Goal: Information Seeking & Learning: Learn about a topic

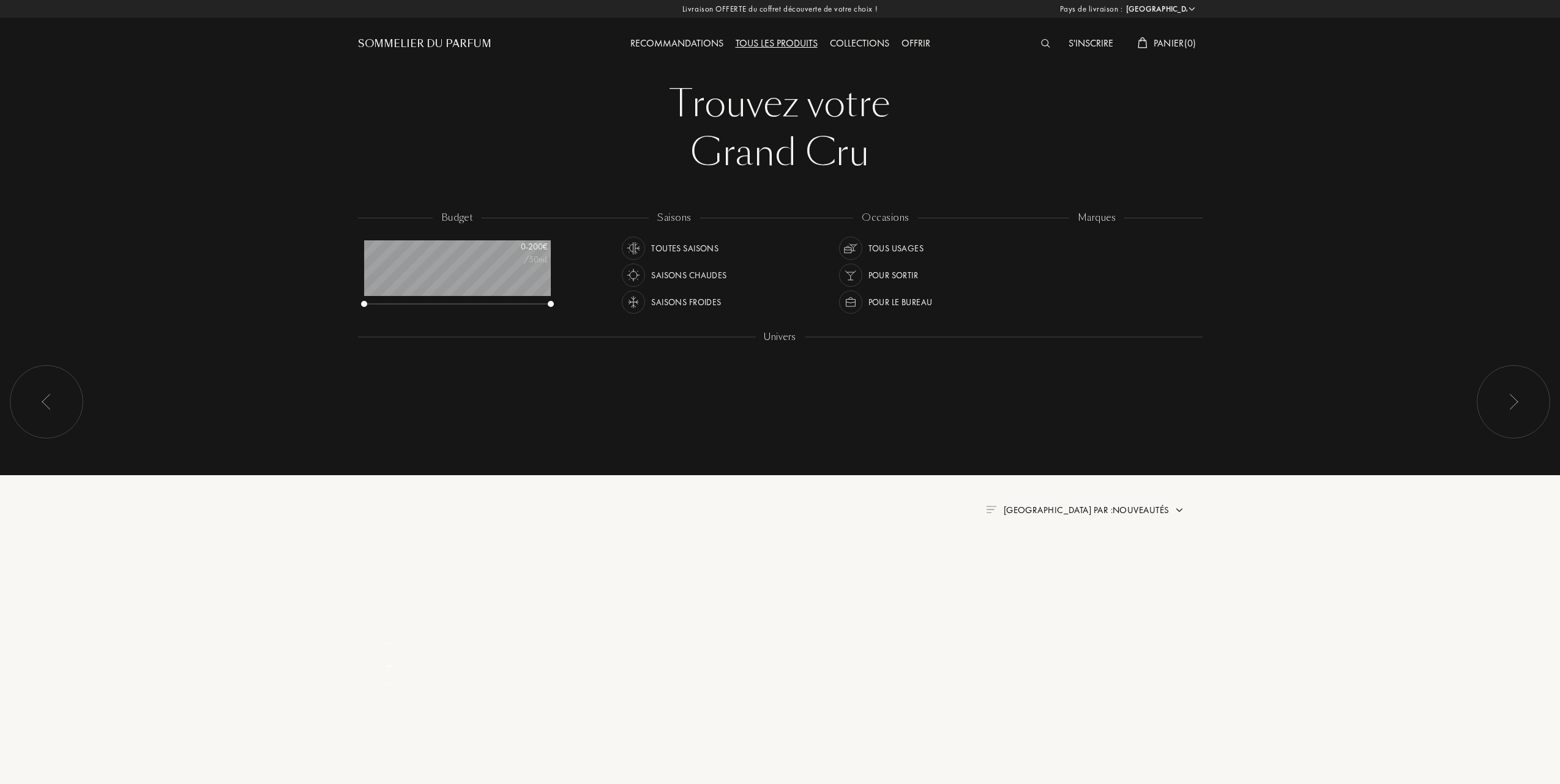
select select "FR"
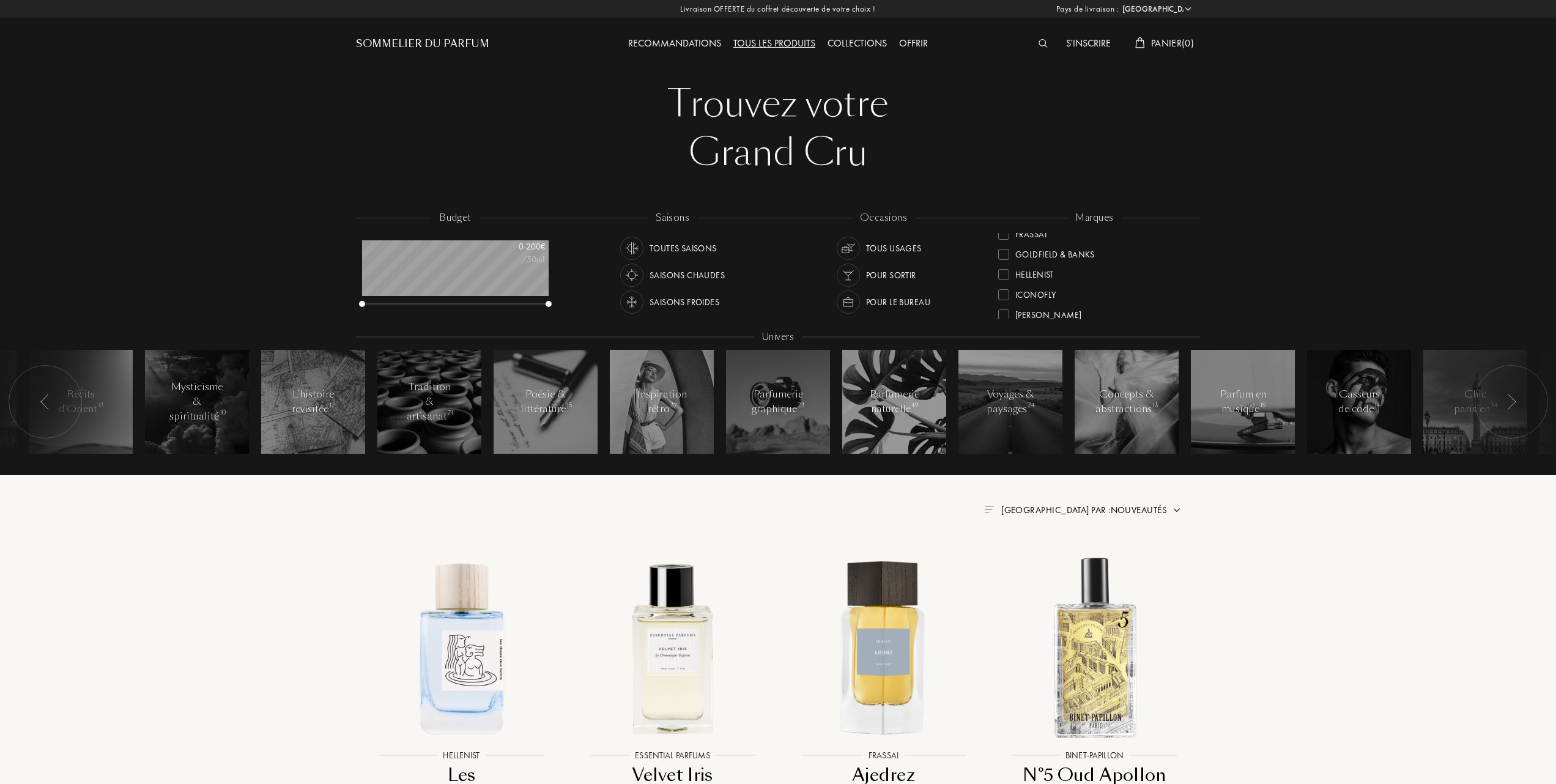
scroll to position [163, 0]
click at [999, 277] on div at bounding box center [1004, 282] width 11 height 11
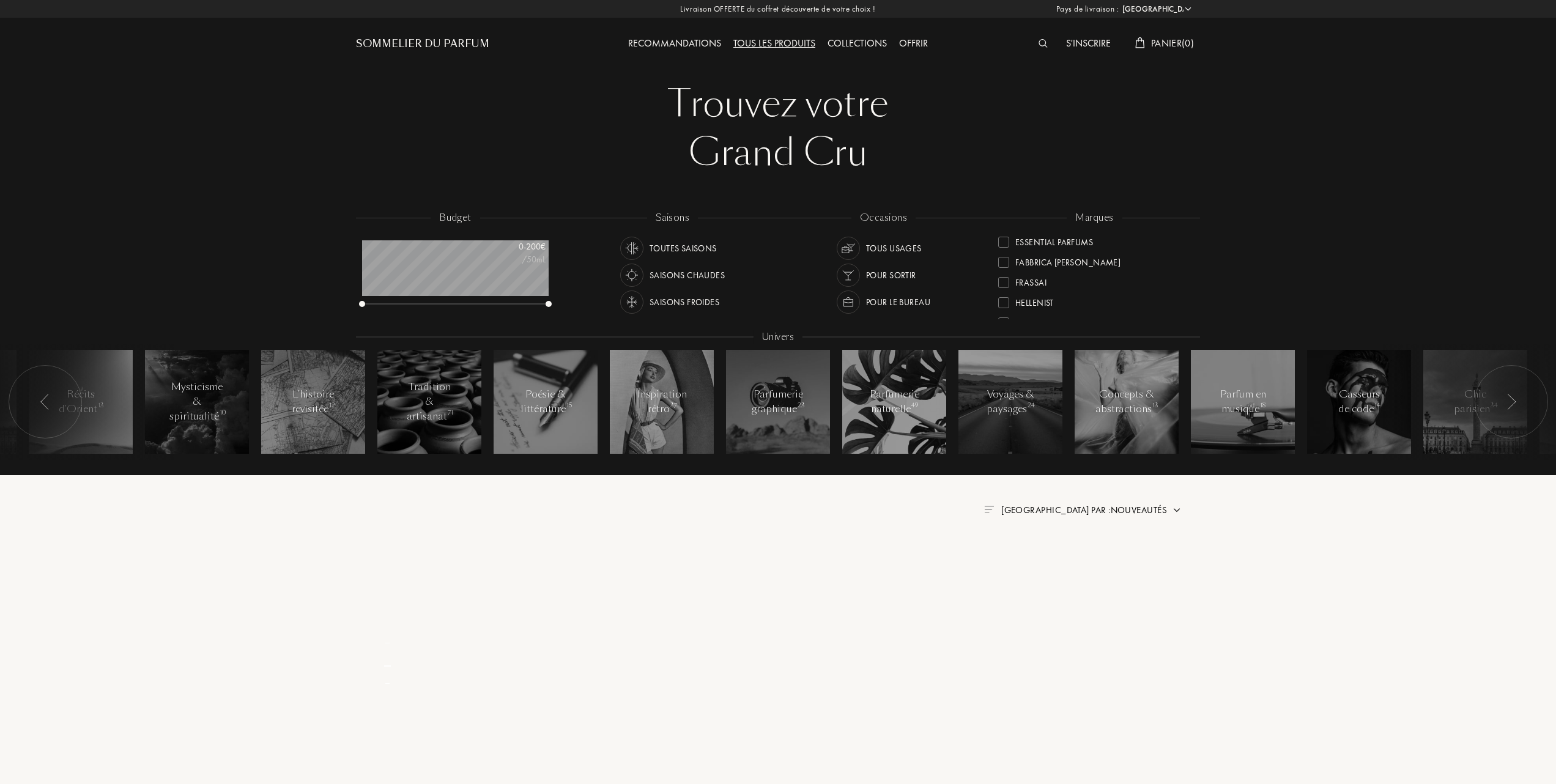
scroll to position [0, 0]
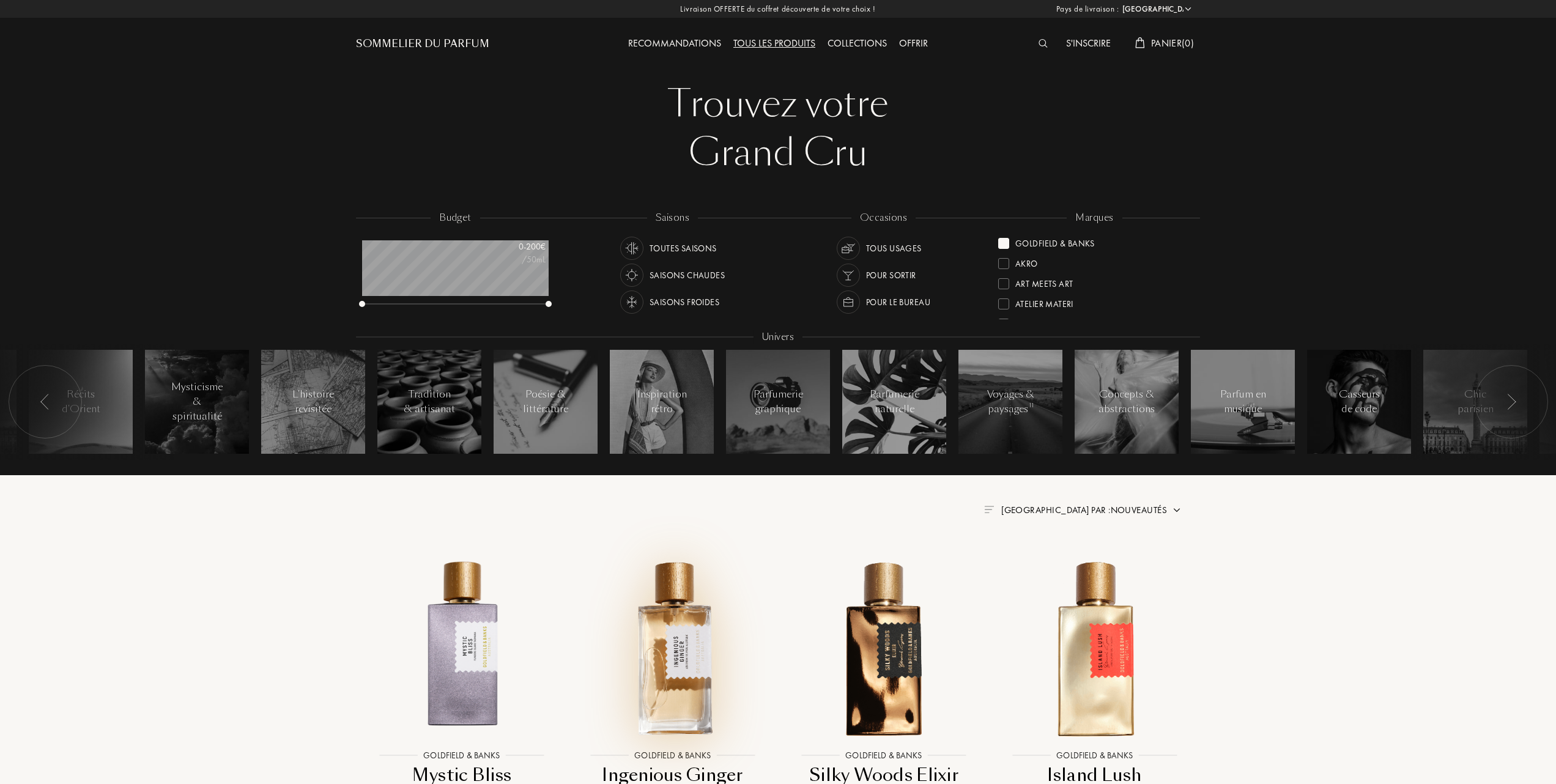
click at [678, 643] on img at bounding box center [672, 647] width 190 height 190
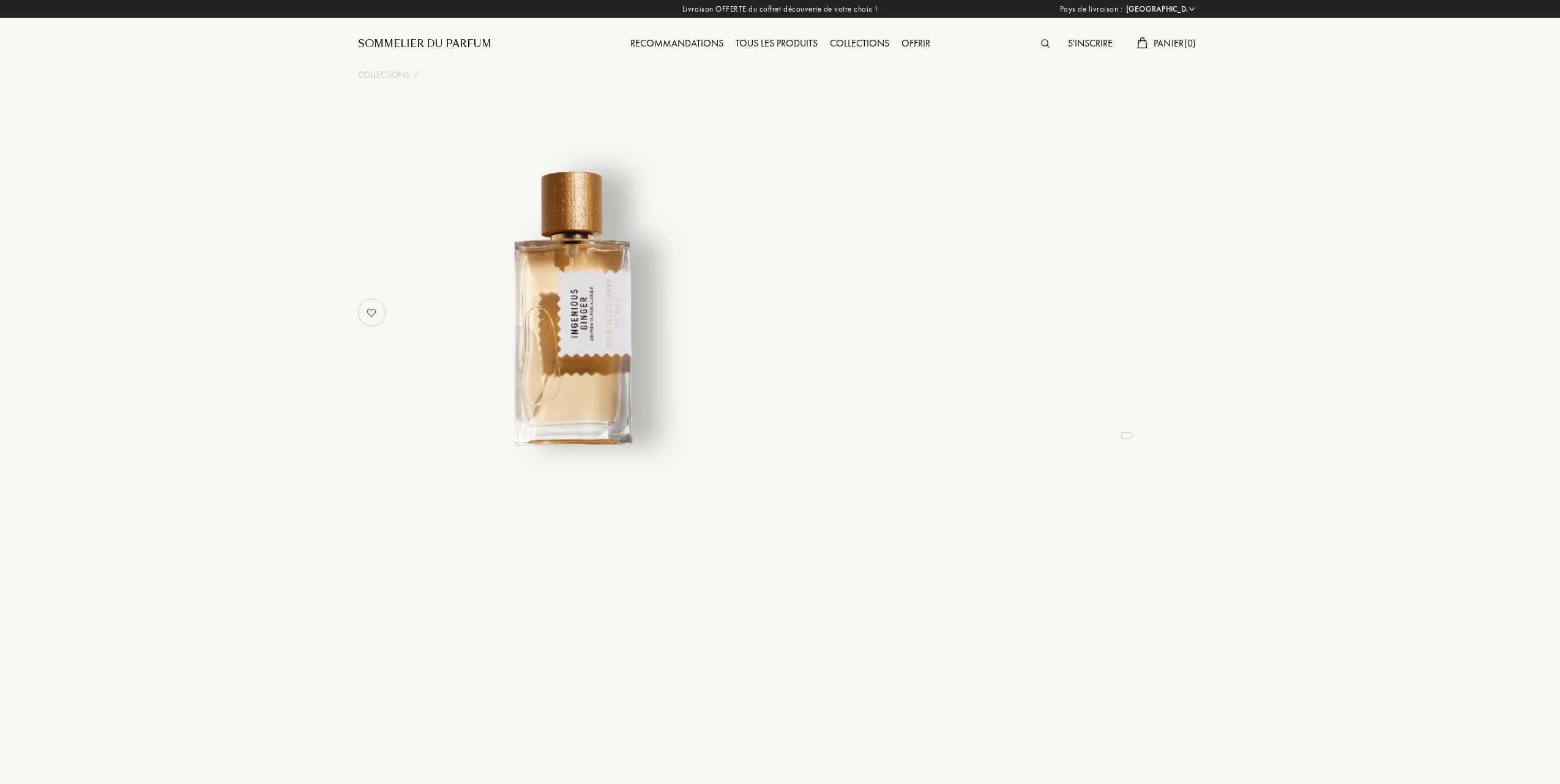
select select "FR"
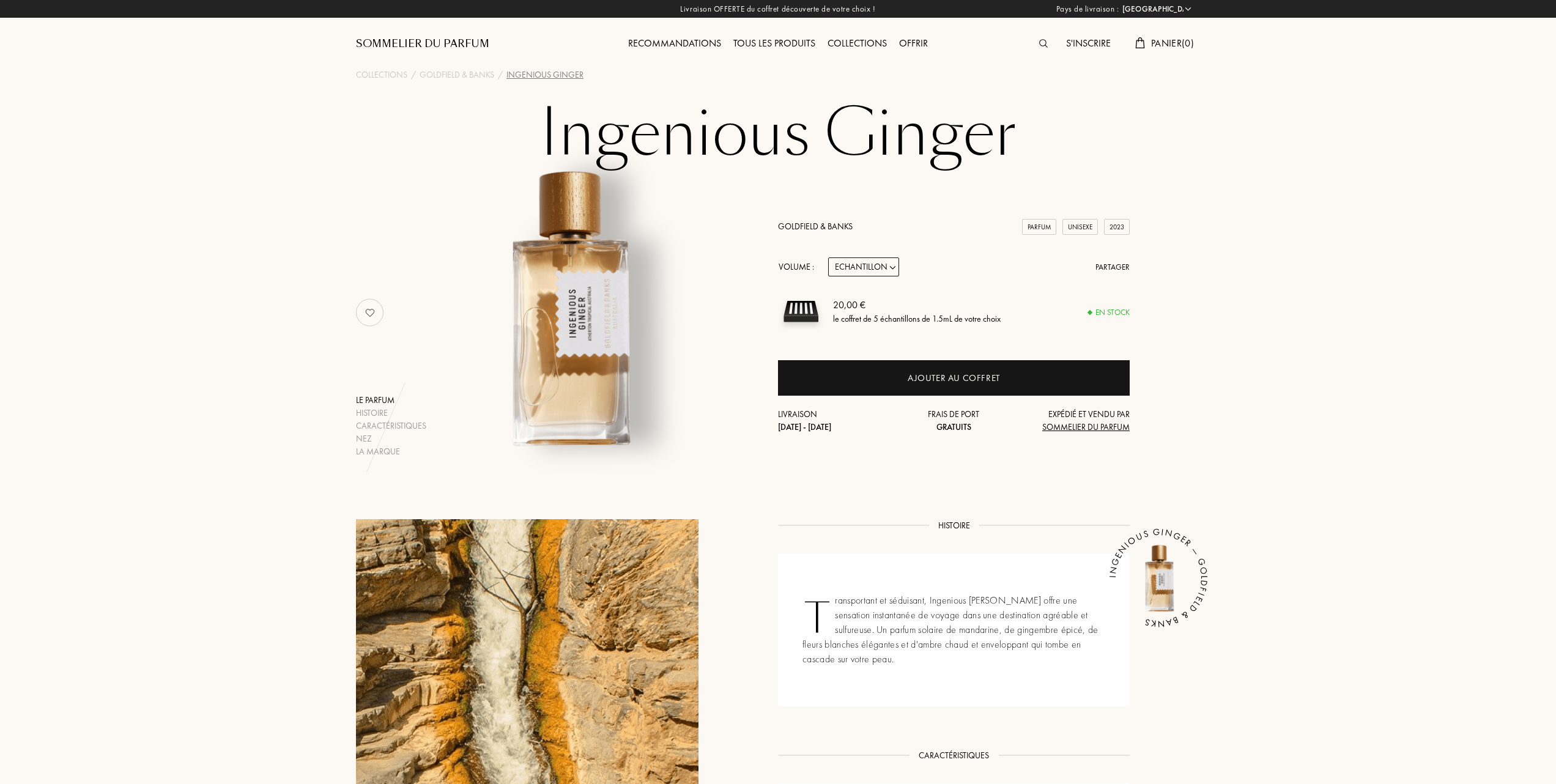
click at [824, 221] on link "Goldfield & Banks" at bounding box center [815, 226] width 74 height 11
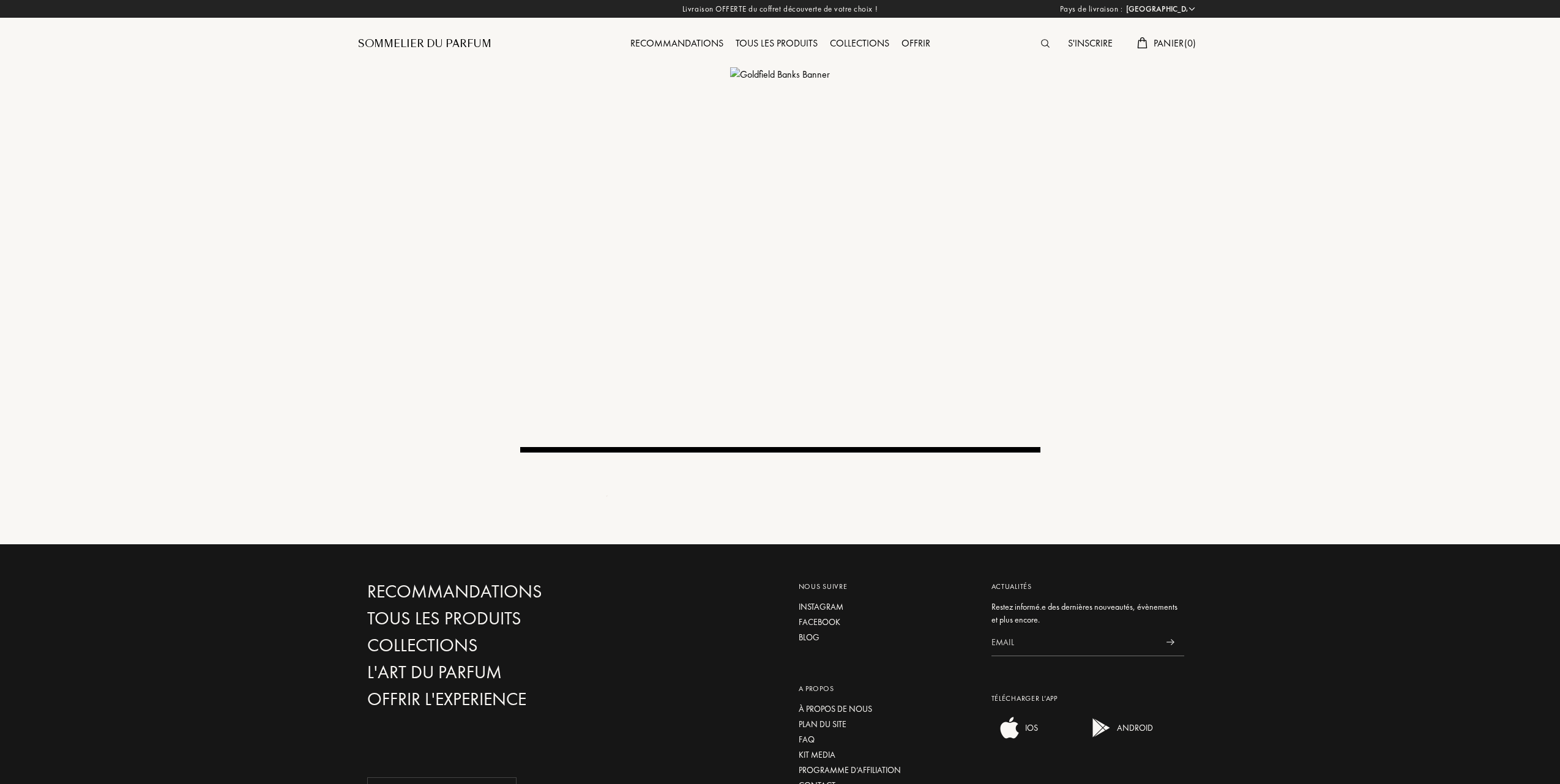
select select "FR"
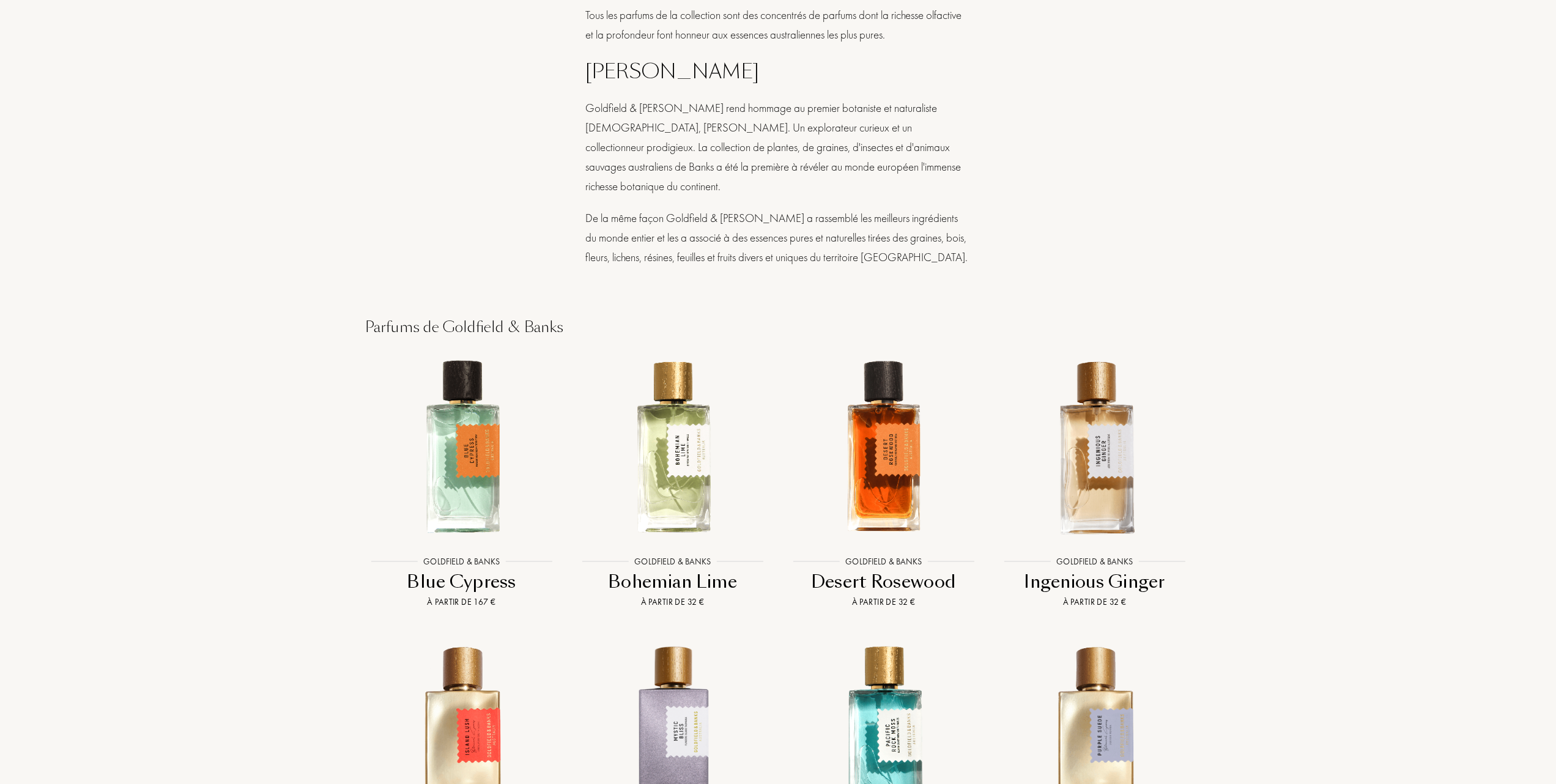
scroll to position [979, 0]
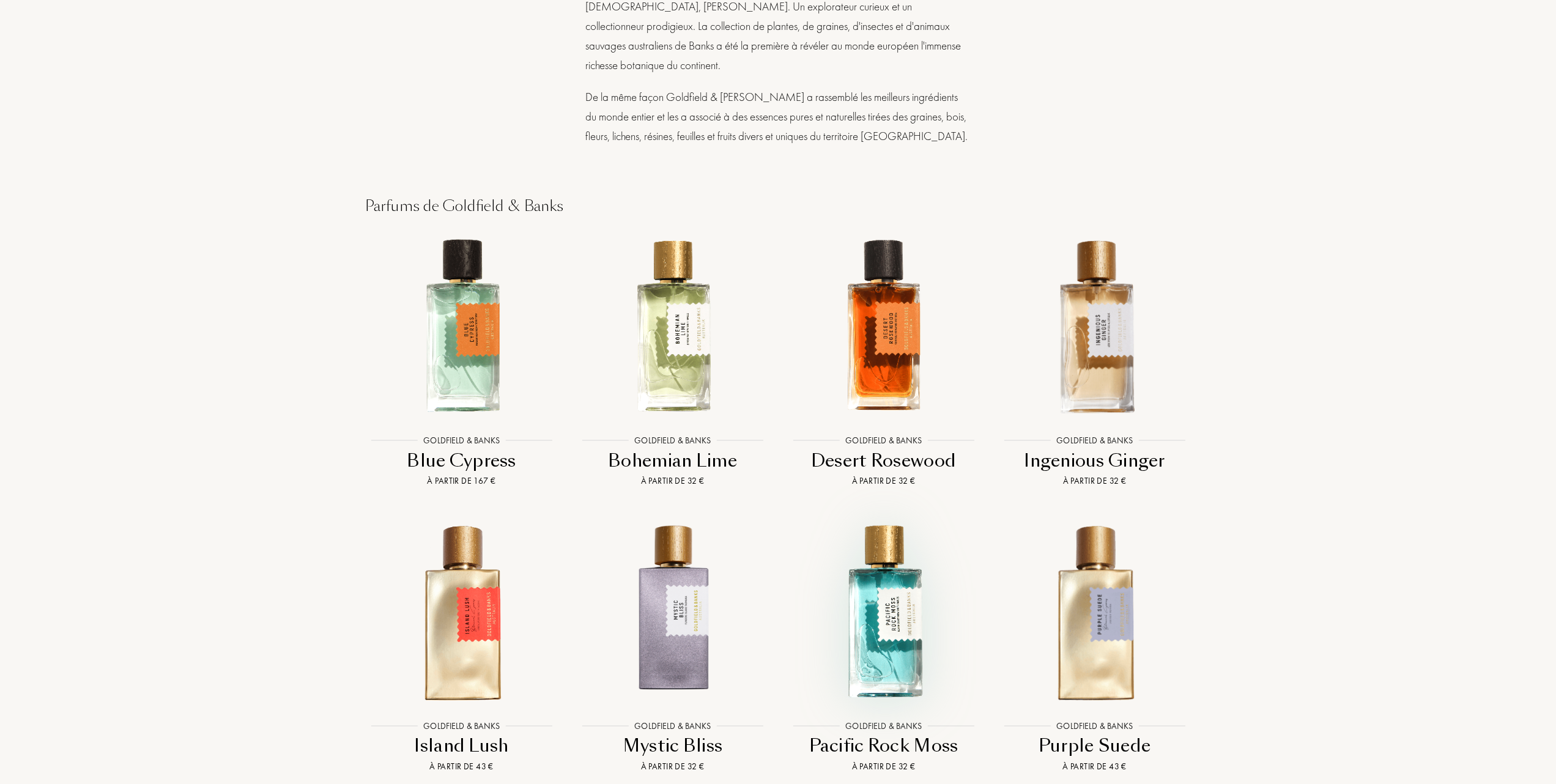
click at [890, 606] on img at bounding box center [883, 611] width 190 height 190
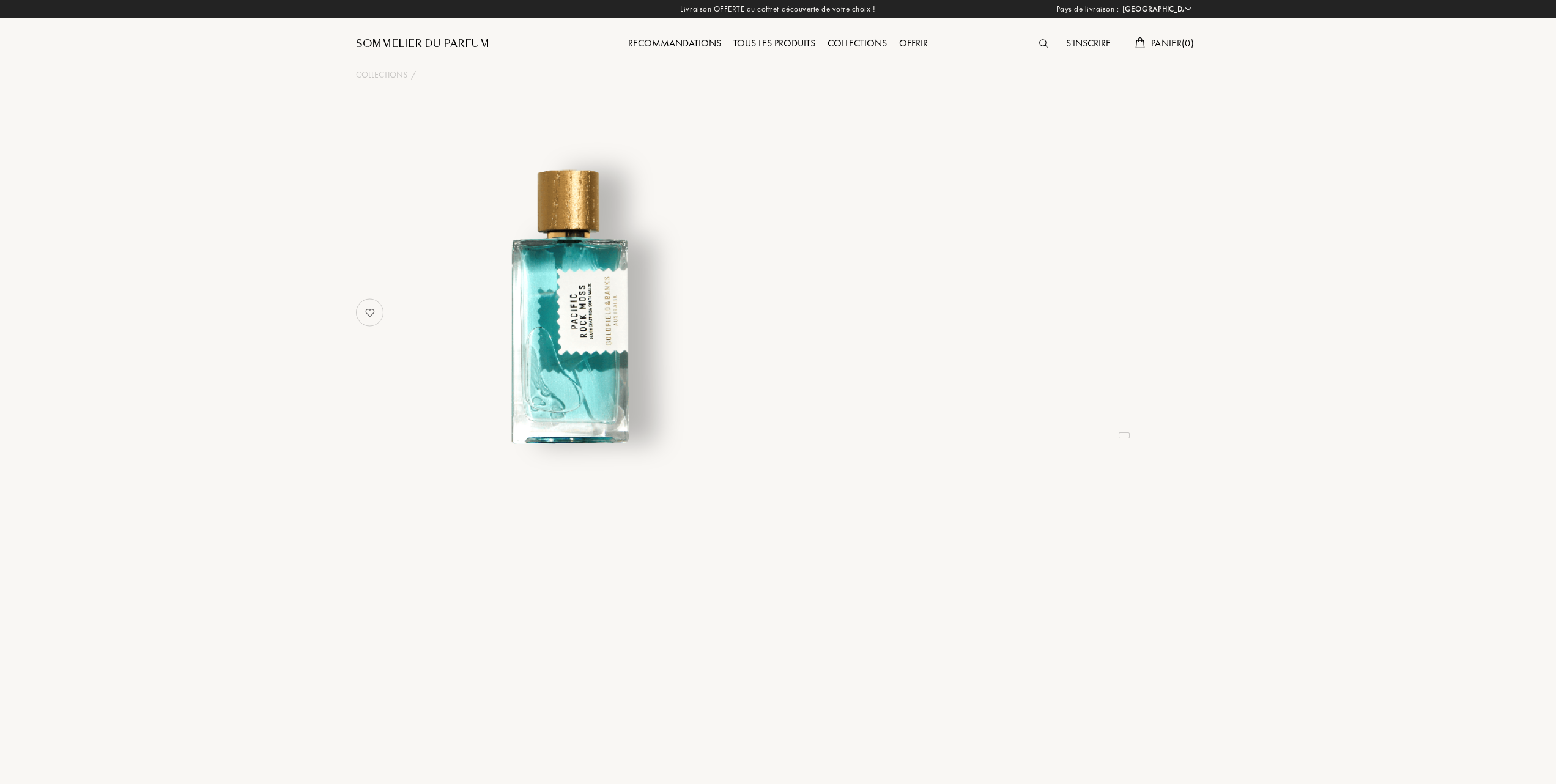
select select "FR"
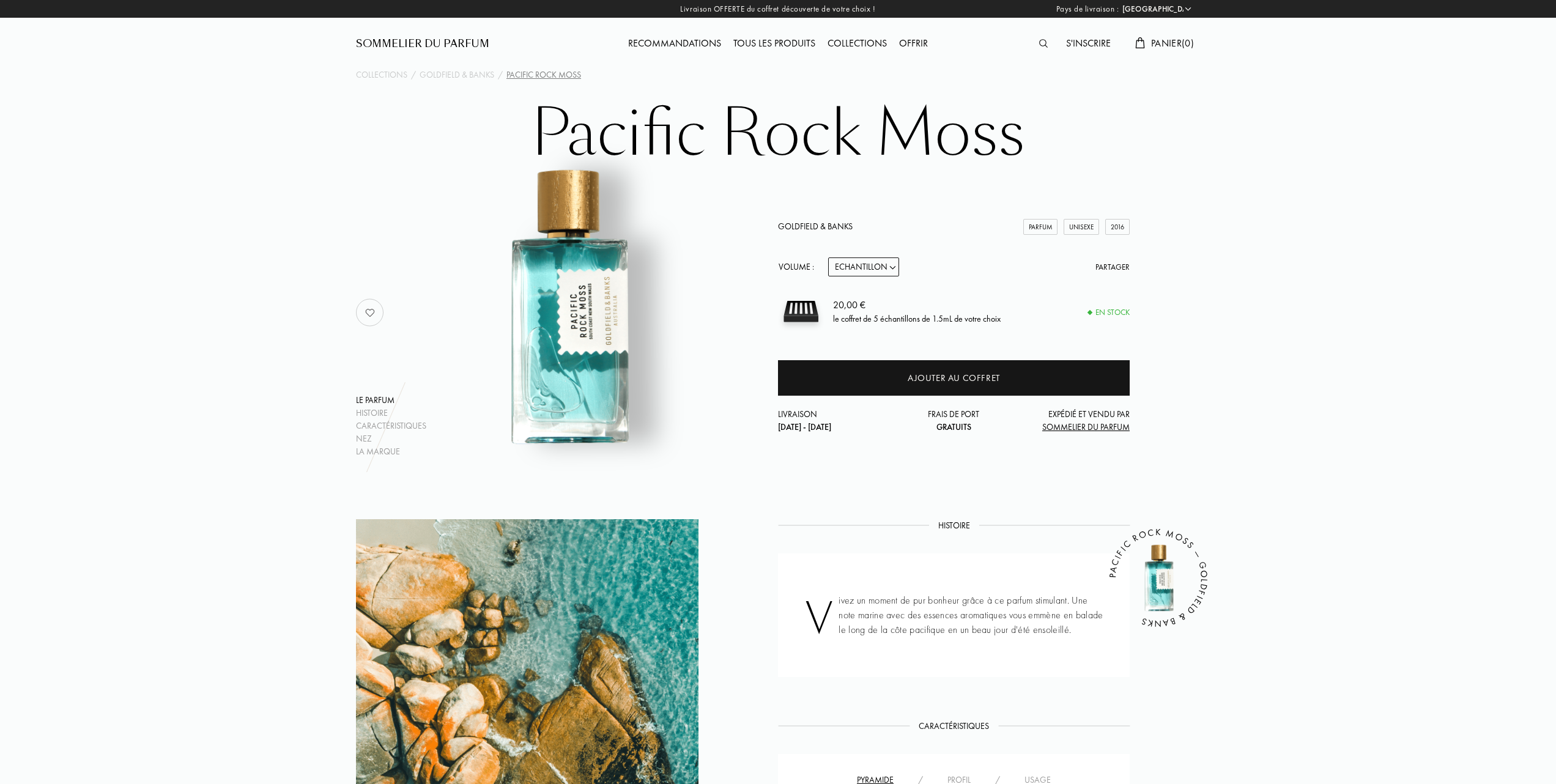
click at [774, 38] on div "Tous les produits" at bounding box center [774, 44] width 94 height 16
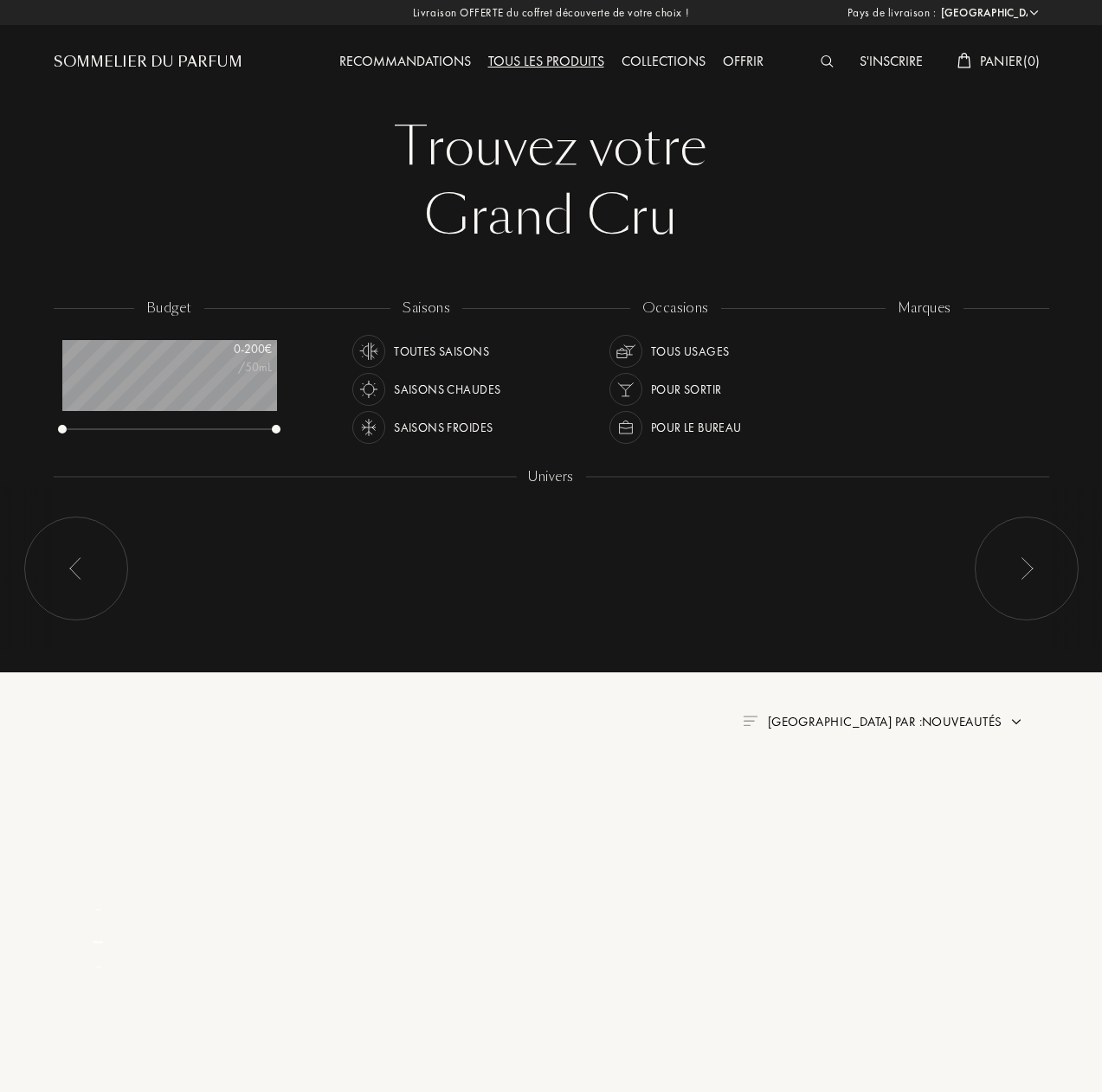
select select "FR"
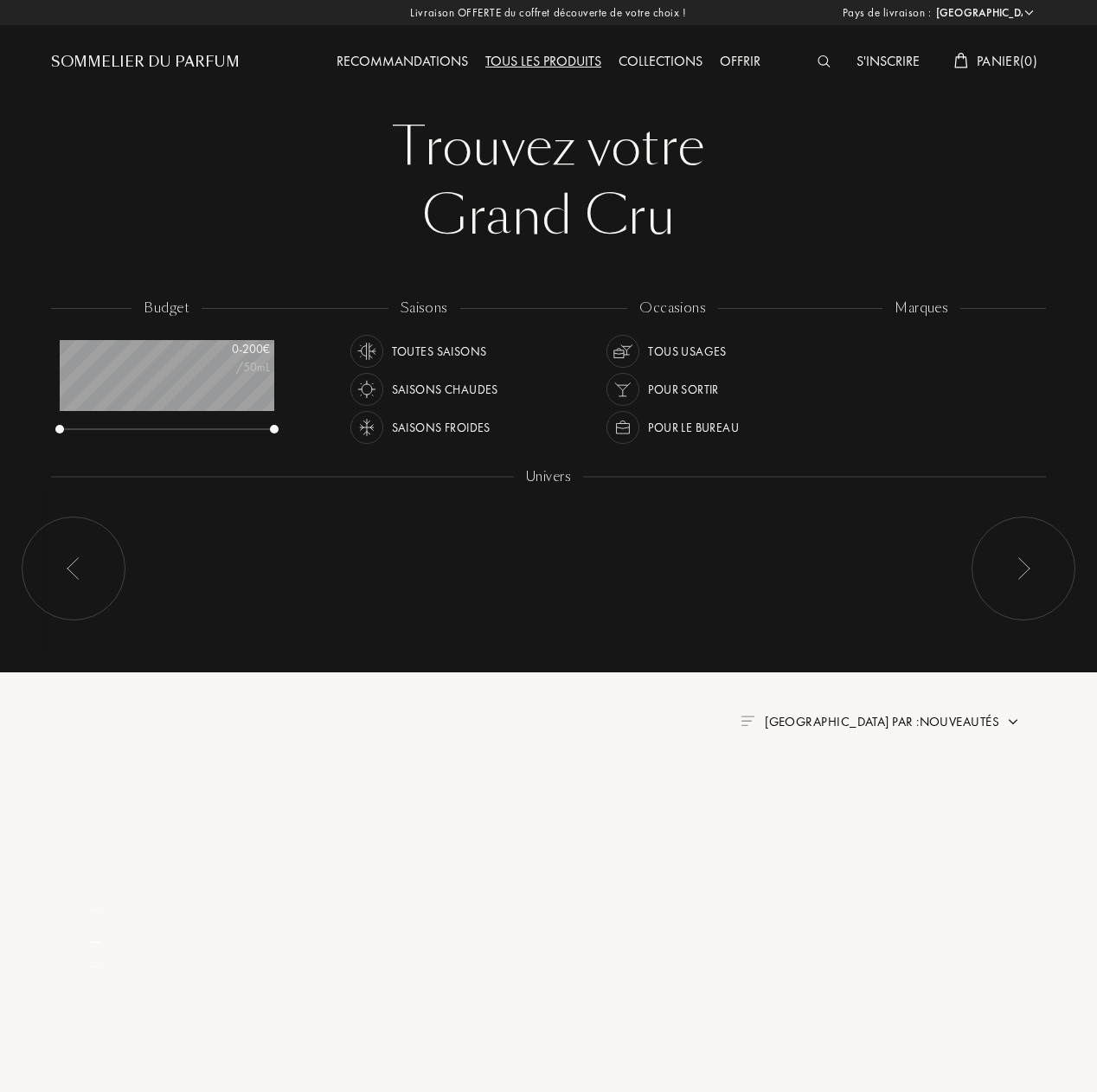
scroll to position [86, 212]
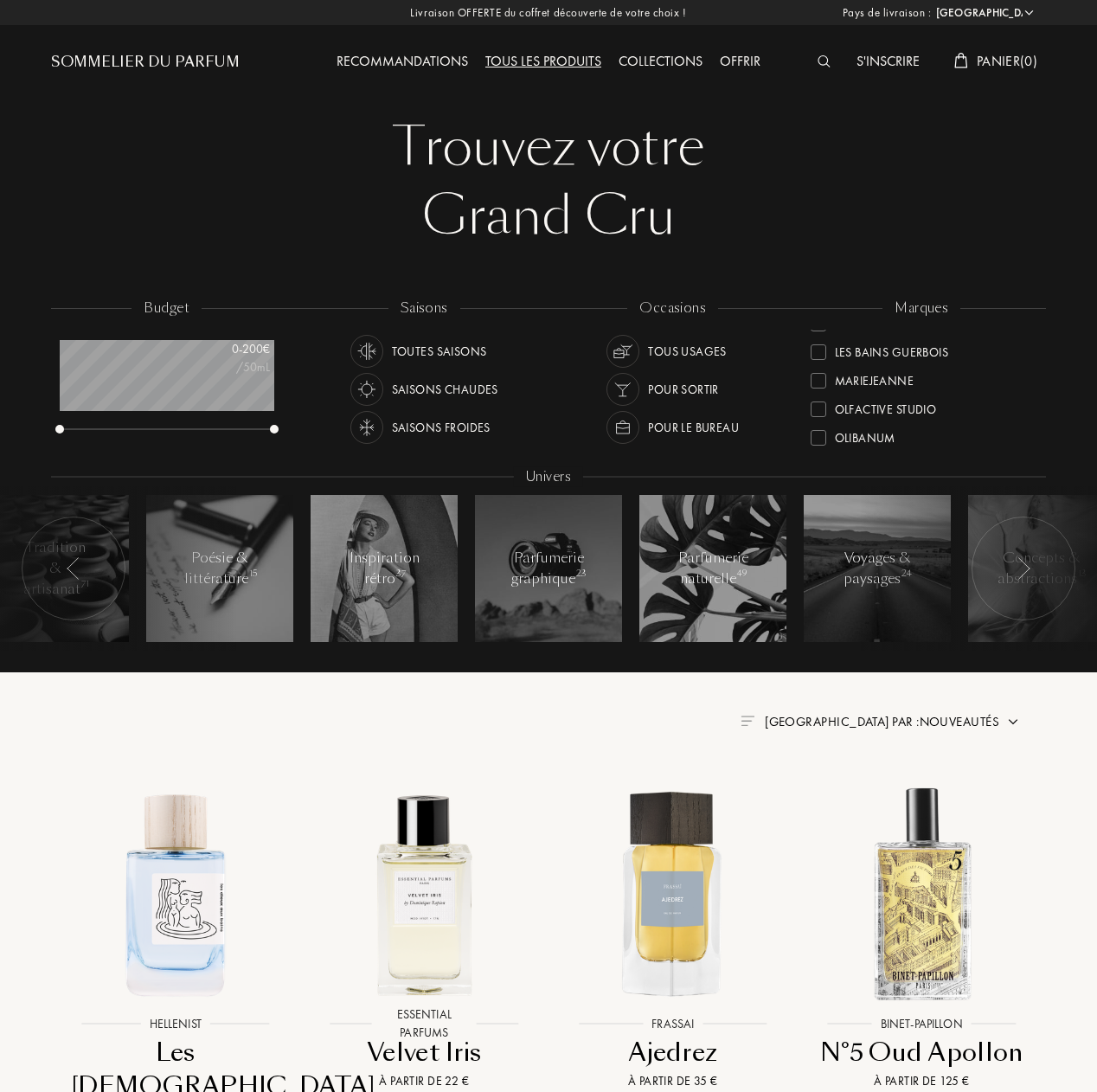
scroll to position [461, 0]
click at [817, 423] on div at bounding box center [818, 425] width 15 height 15
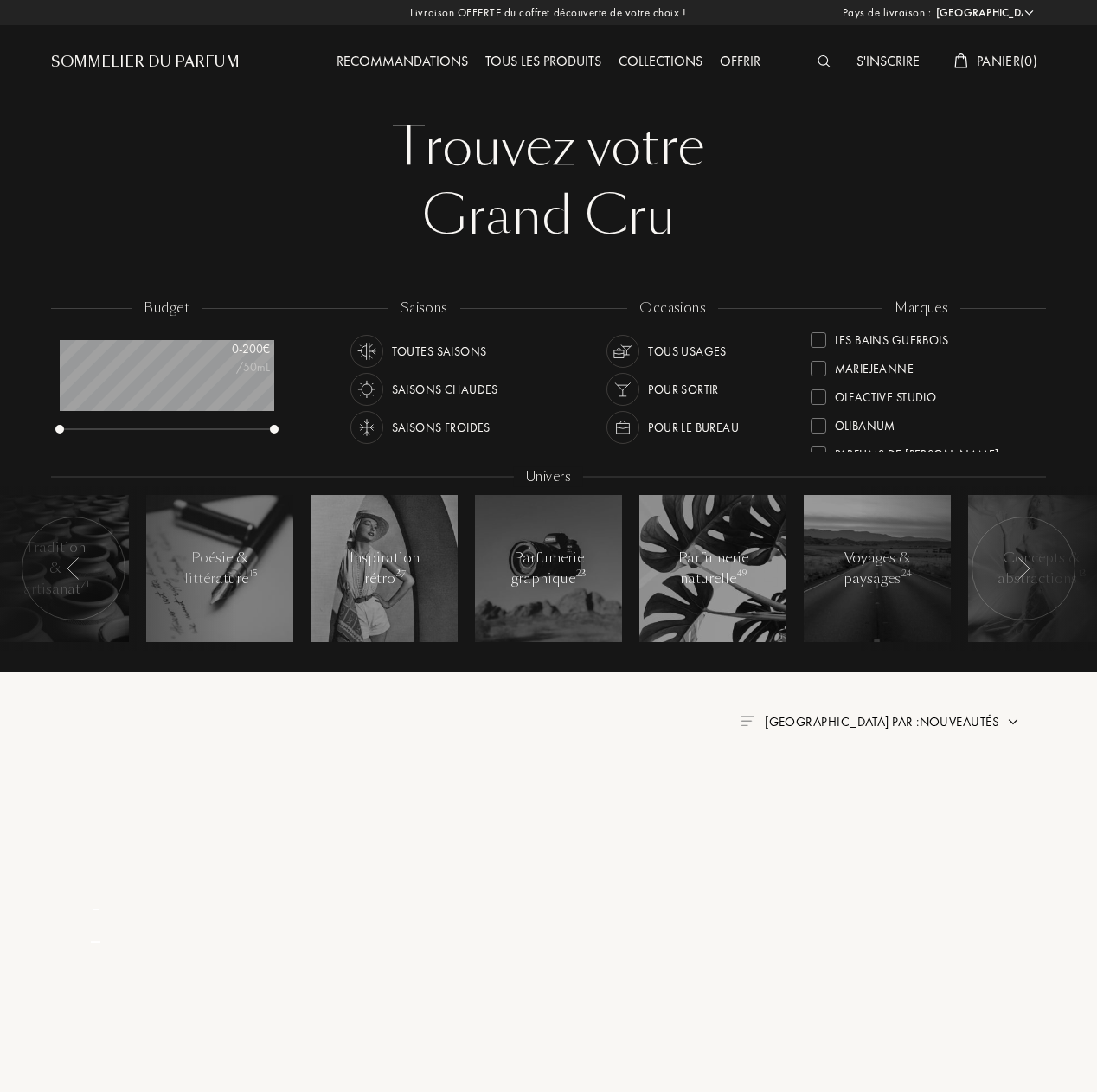
scroll to position [0, 0]
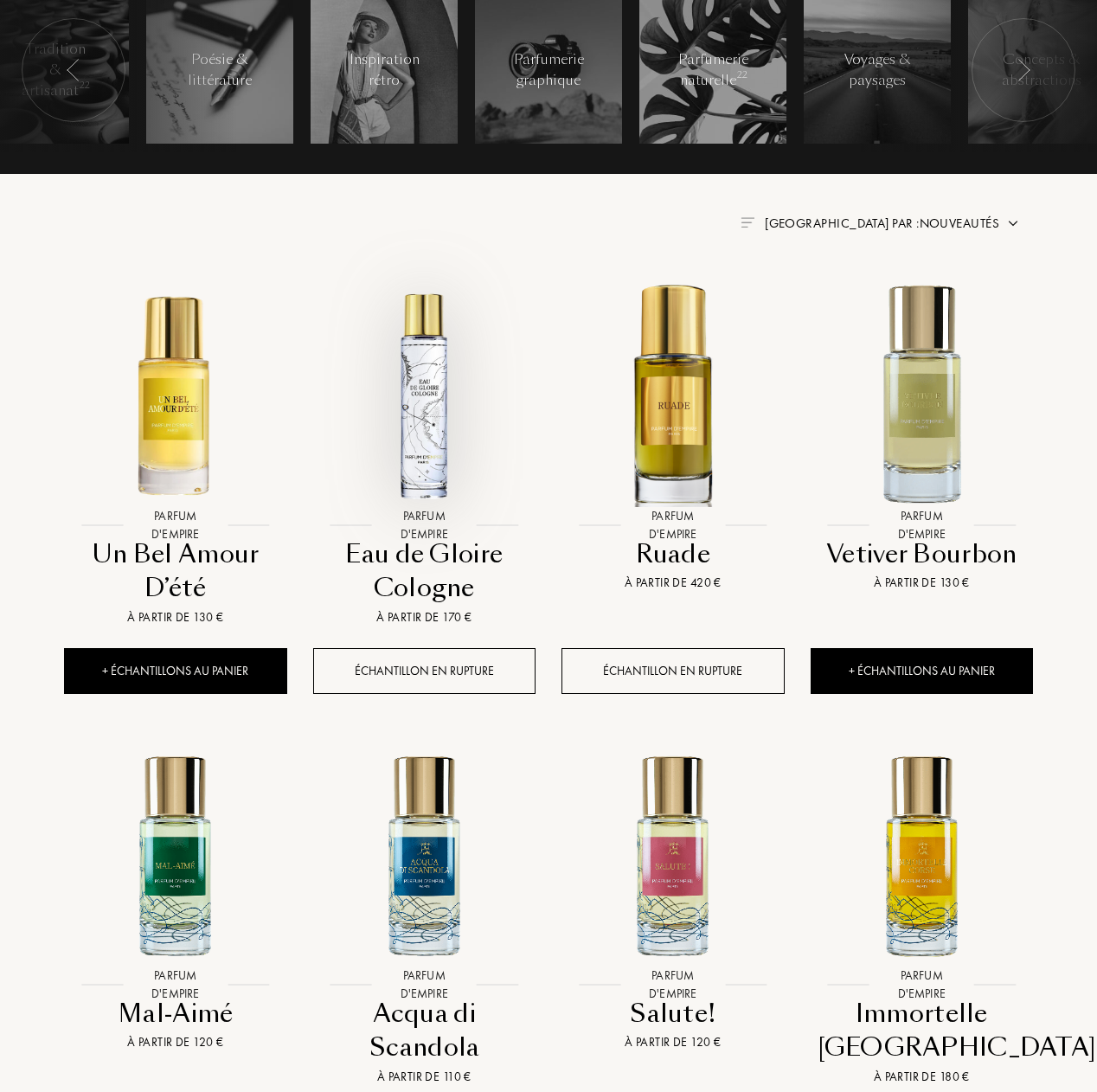
scroll to position [576, 0]
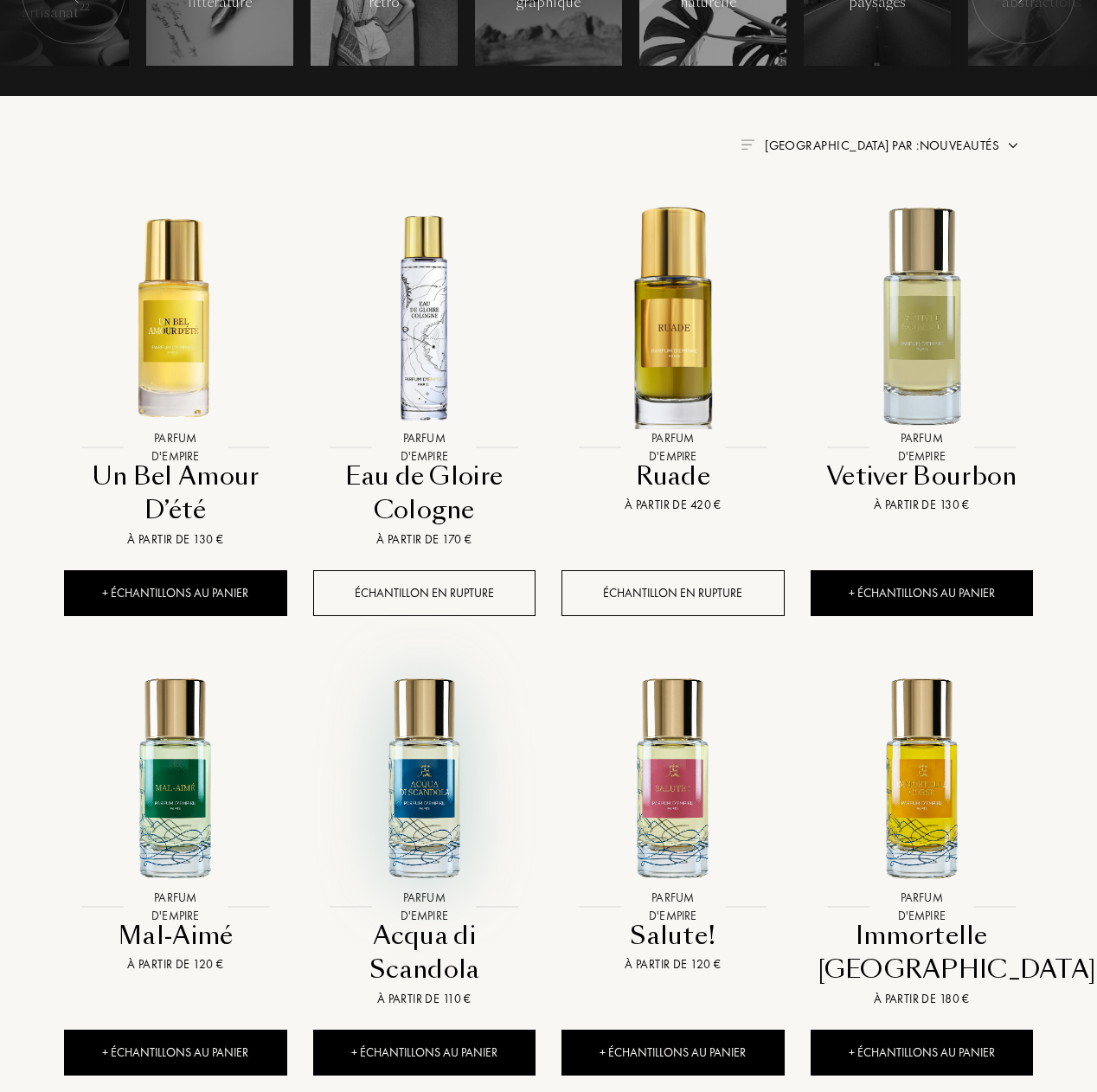
click at [413, 788] on img at bounding box center [424, 777] width 224 height 224
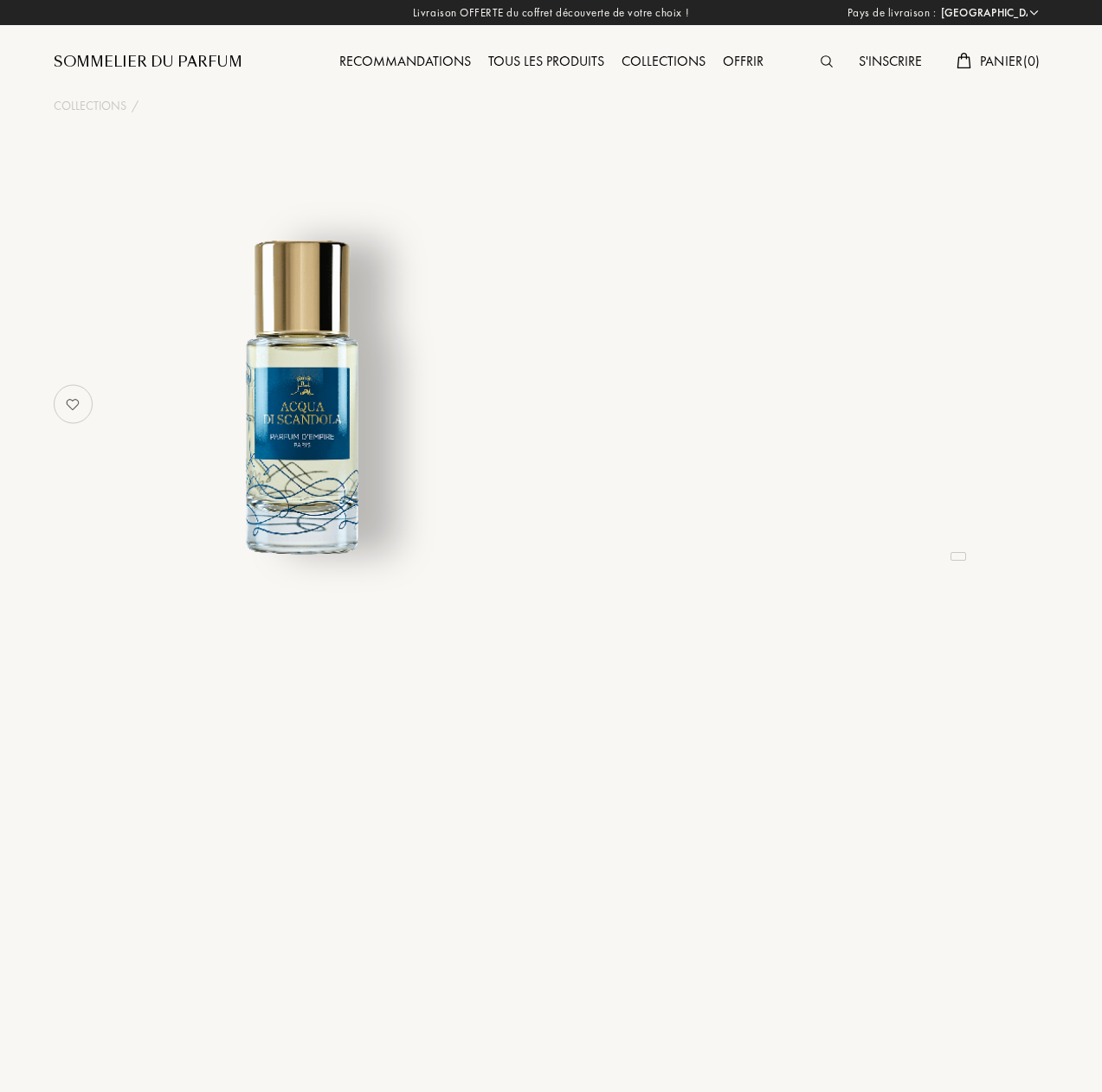
select select "FR"
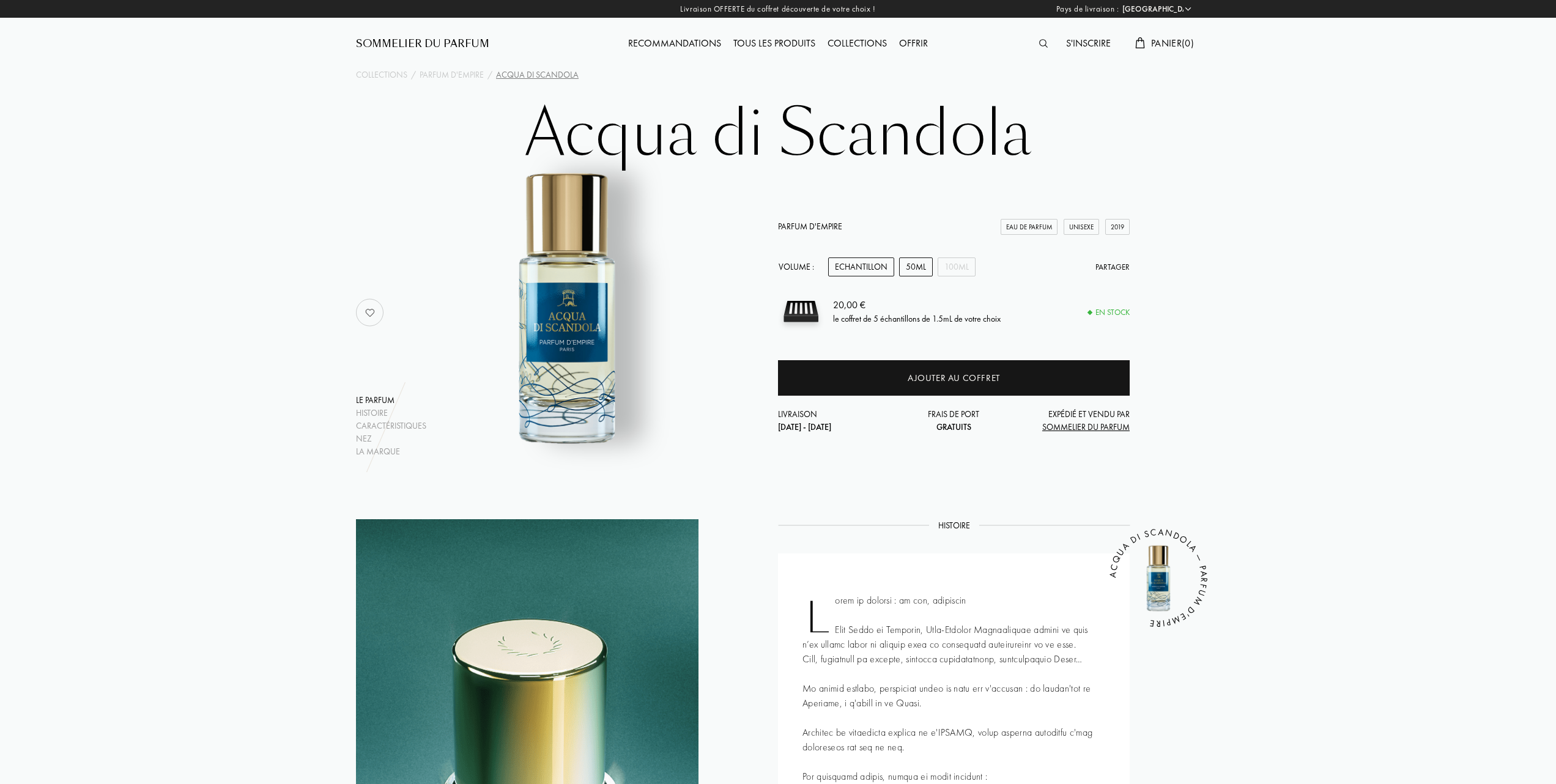
click at [778, 260] on div "50mL" at bounding box center [916, 267] width 34 height 19
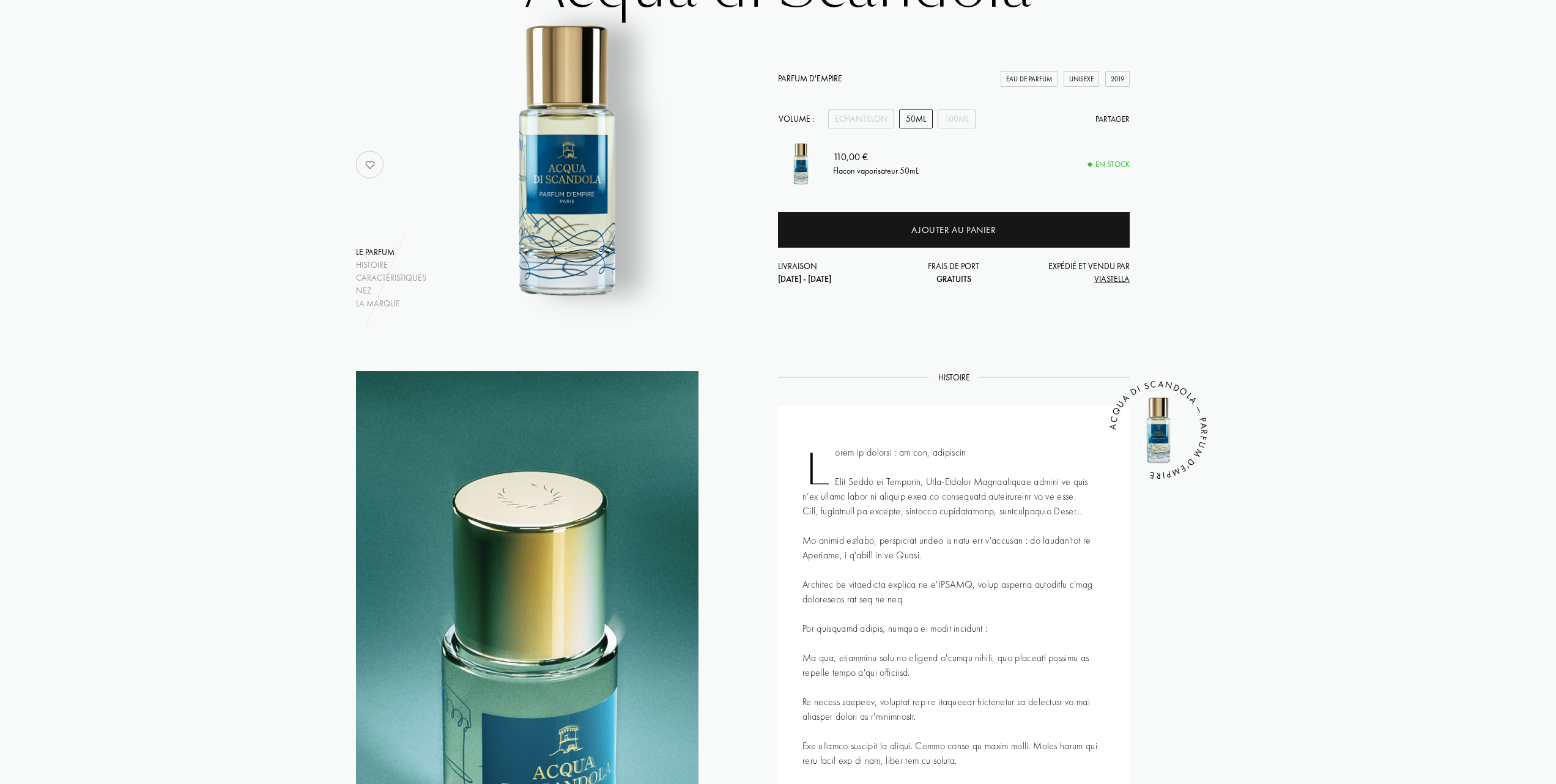
scroll to position [163, 0]
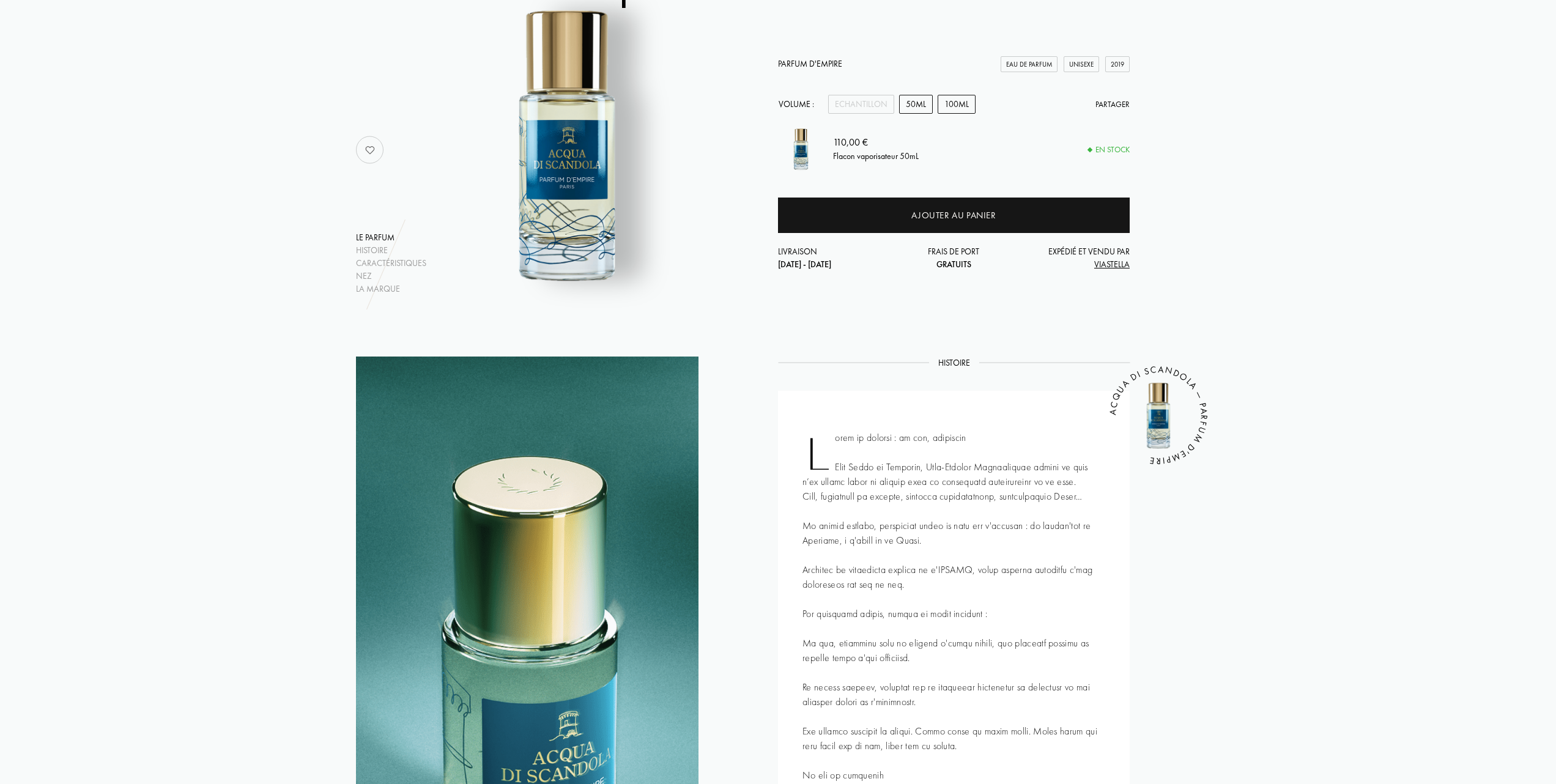
click at [778, 101] on div "100mL" at bounding box center [957, 104] width 38 height 19
click at [778, 101] on div "50mL" at bounding box center [916, 104] width 34 height 19
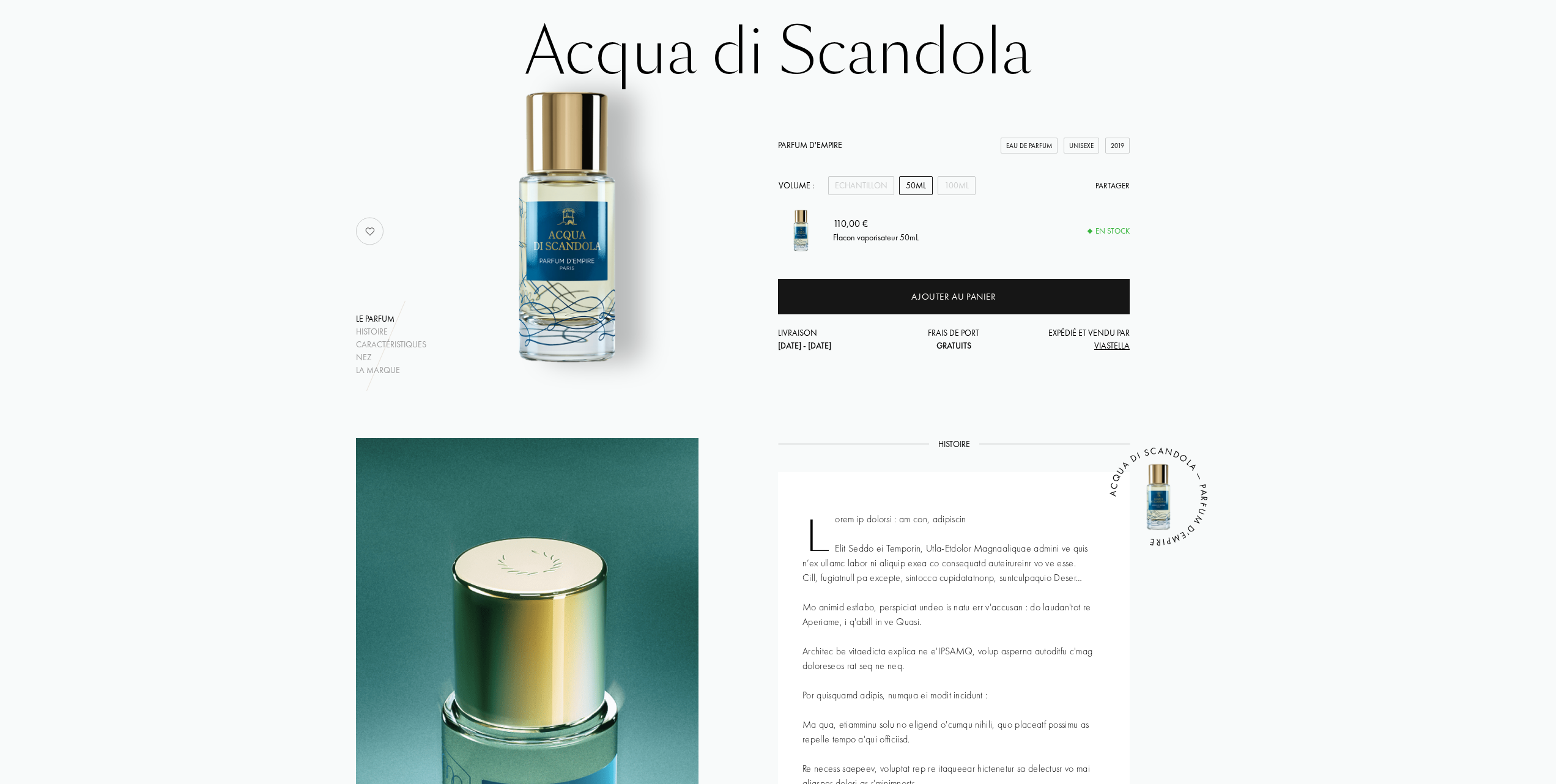
scroll to position [0, 0]
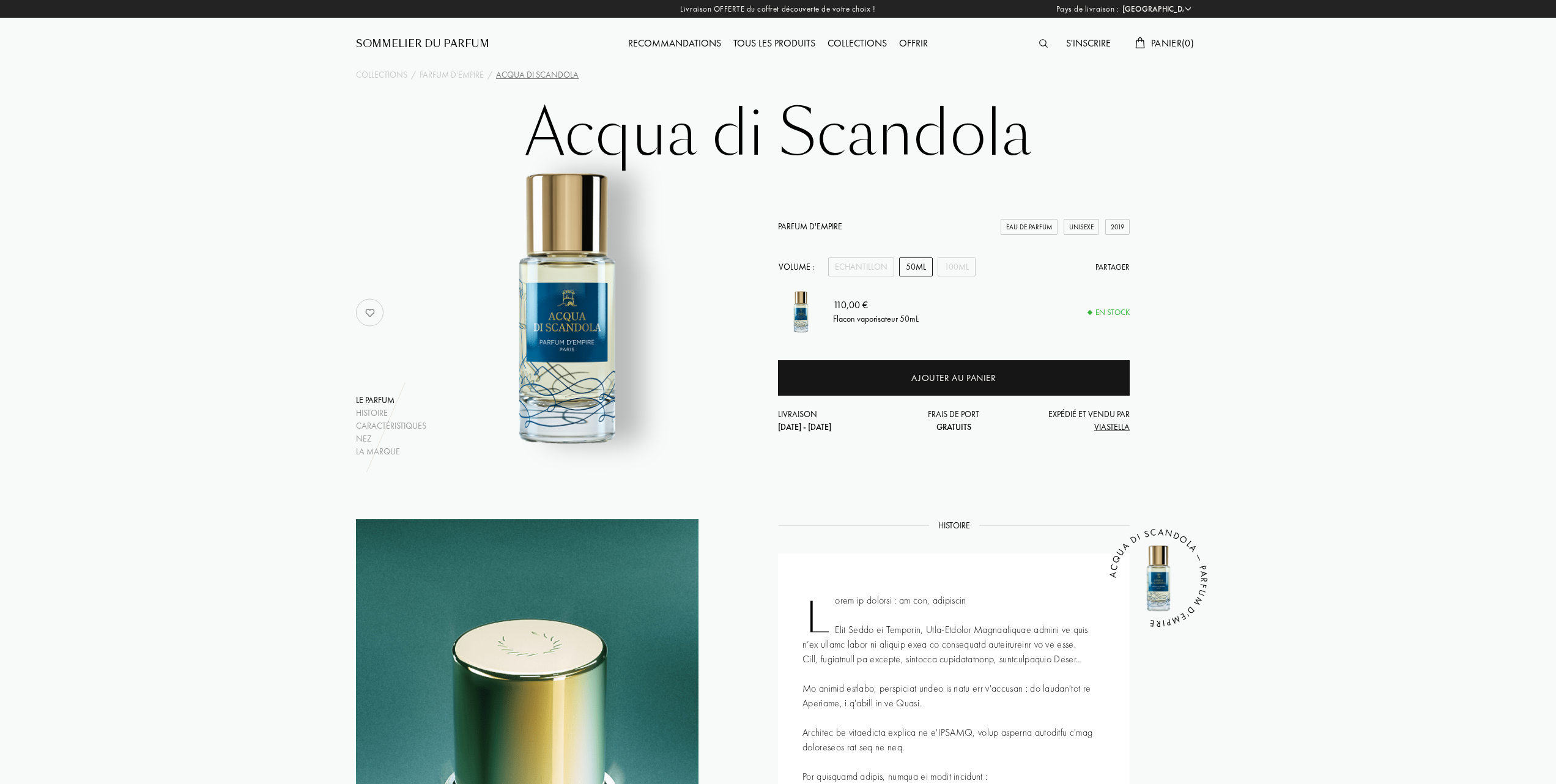
click at [778, 43] on div "Tous les produits" at bounding box center [774, 44] width 94 height 16
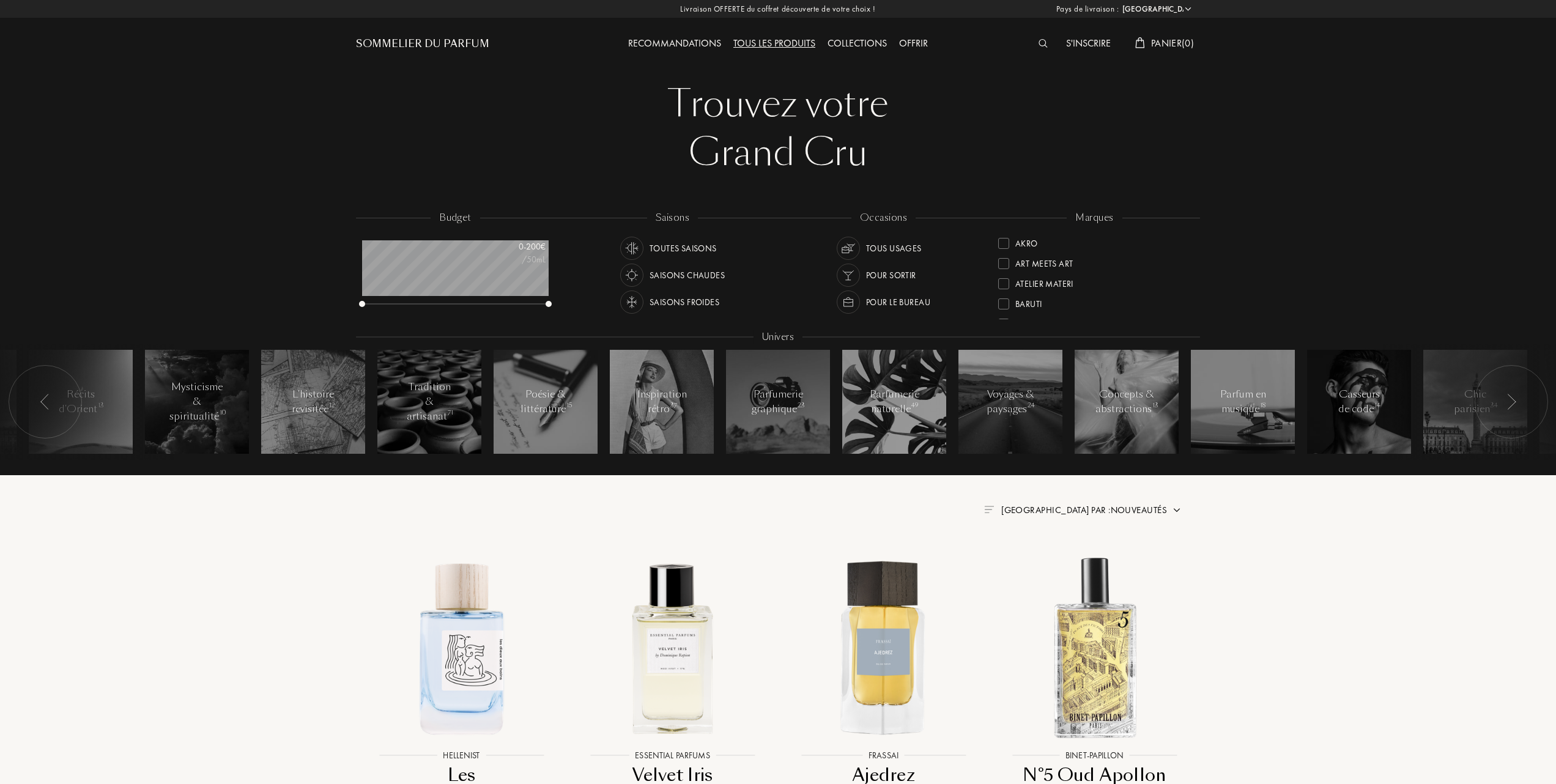
select select "FR"
click at [1004, 300] on div at bounding box center [1004, 303] width 11 height 11
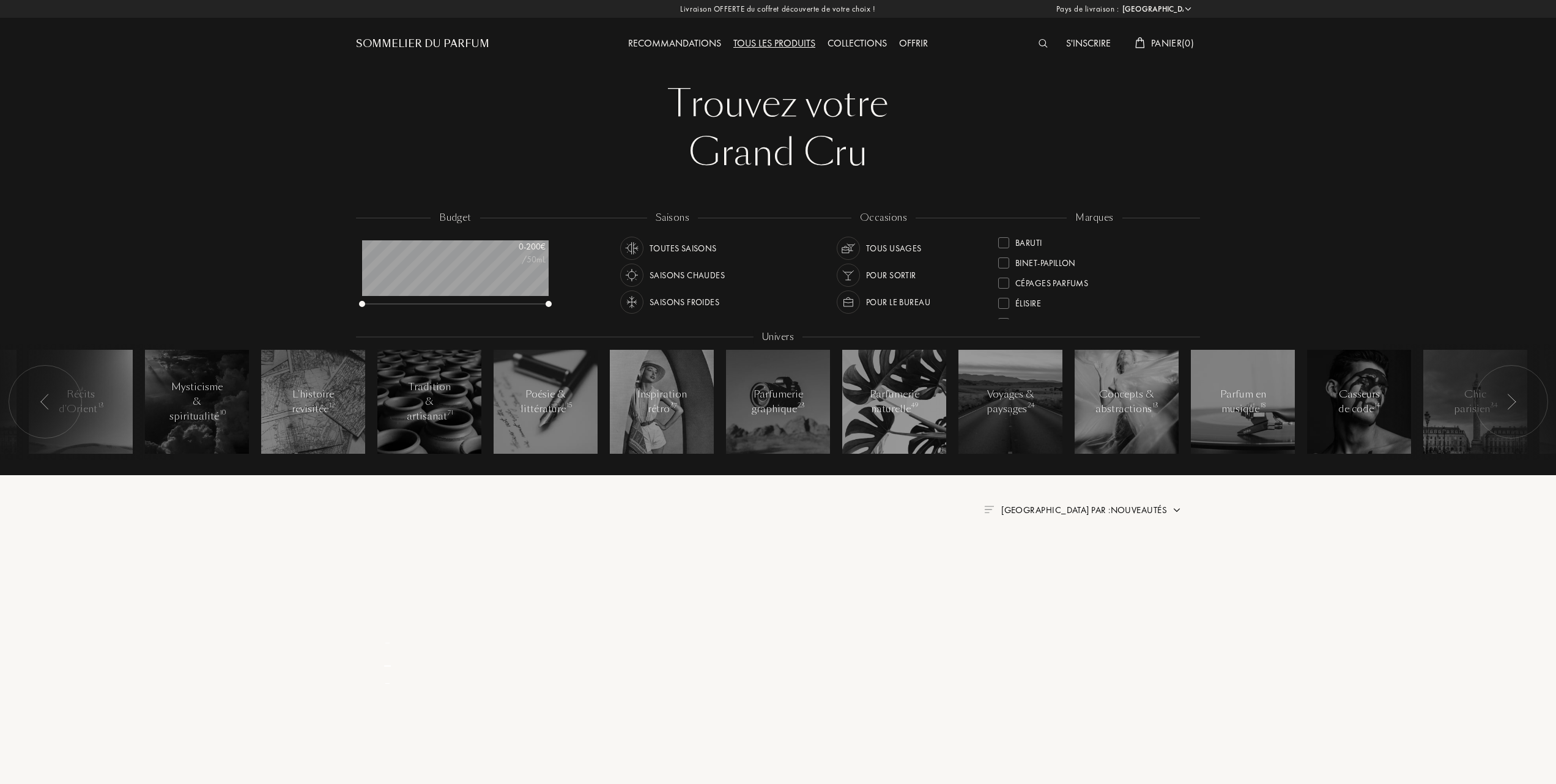
scroll to position [0, 0]
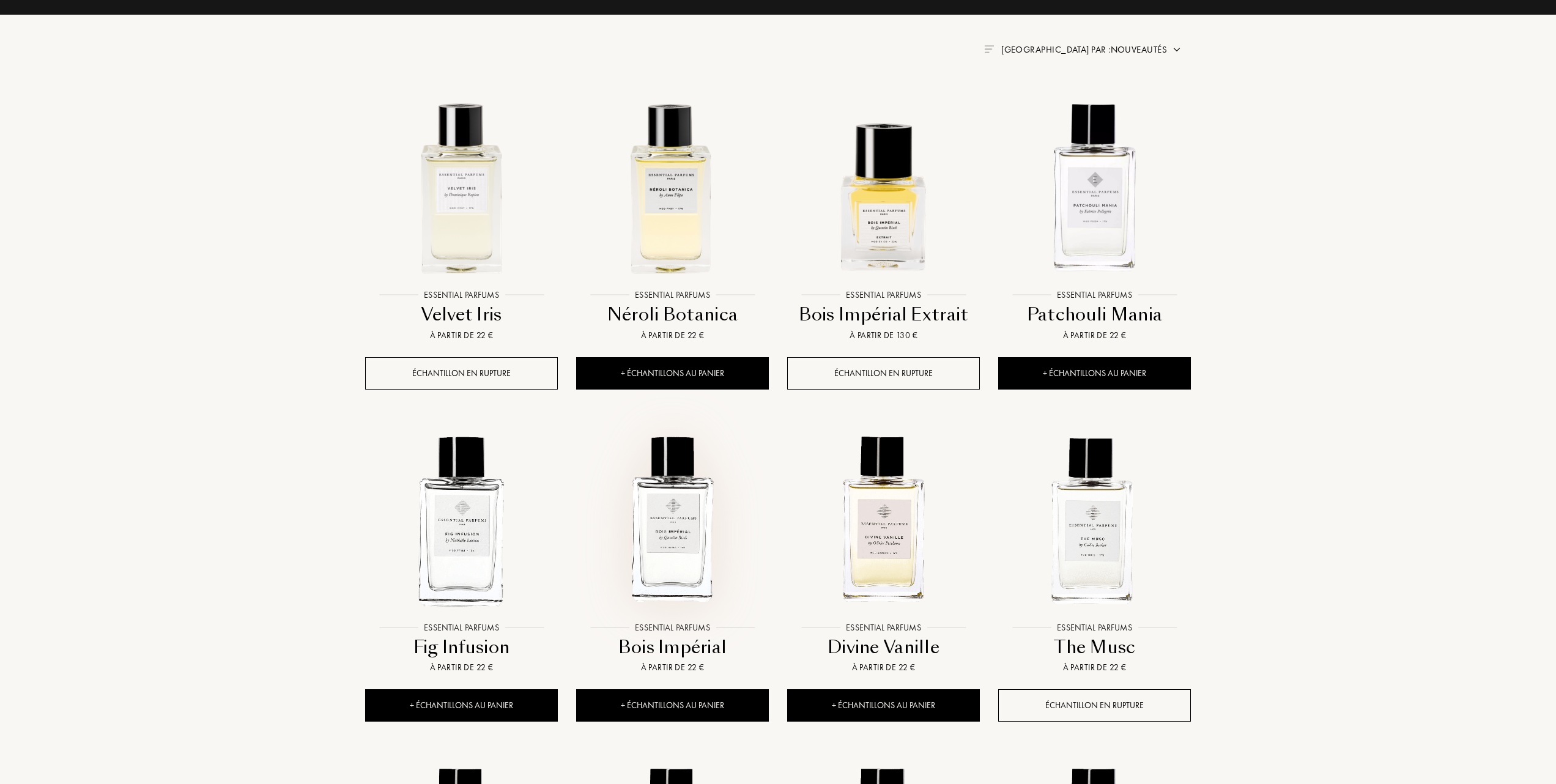
scroll to position [489, 0]
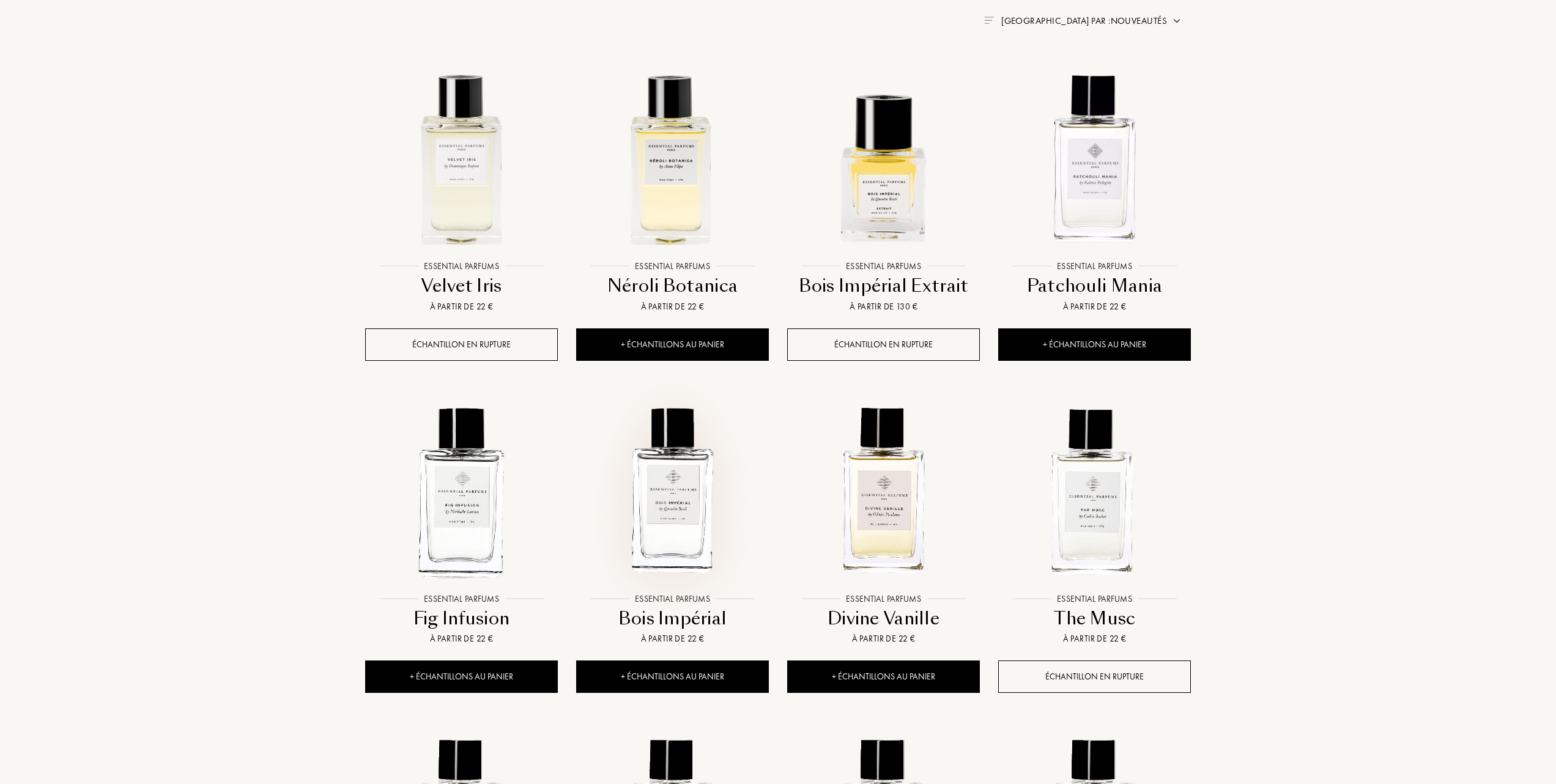
click at [681, 504] on img at bounding box center [672, 491] width 190 height 190
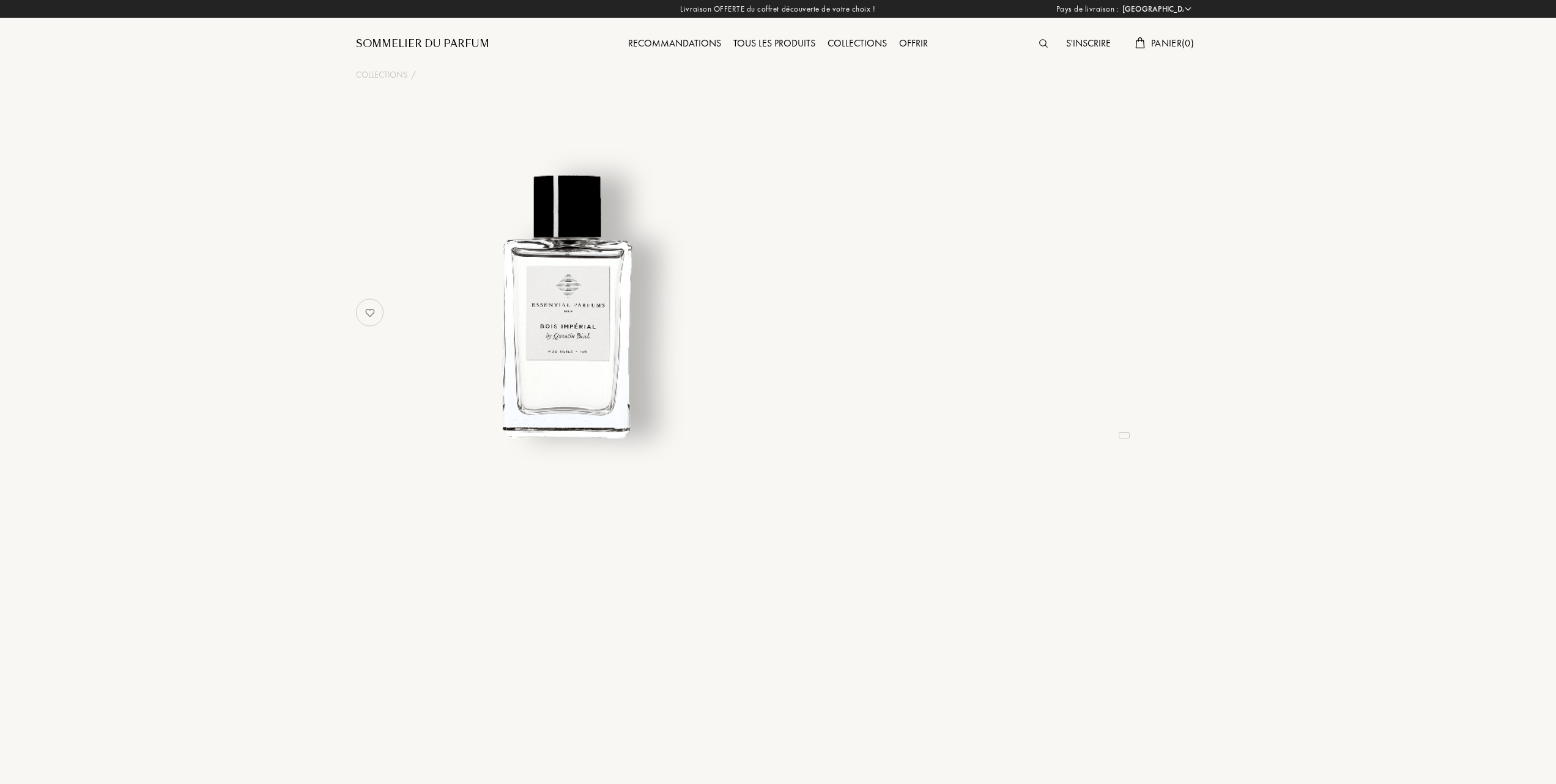
select select "FR"
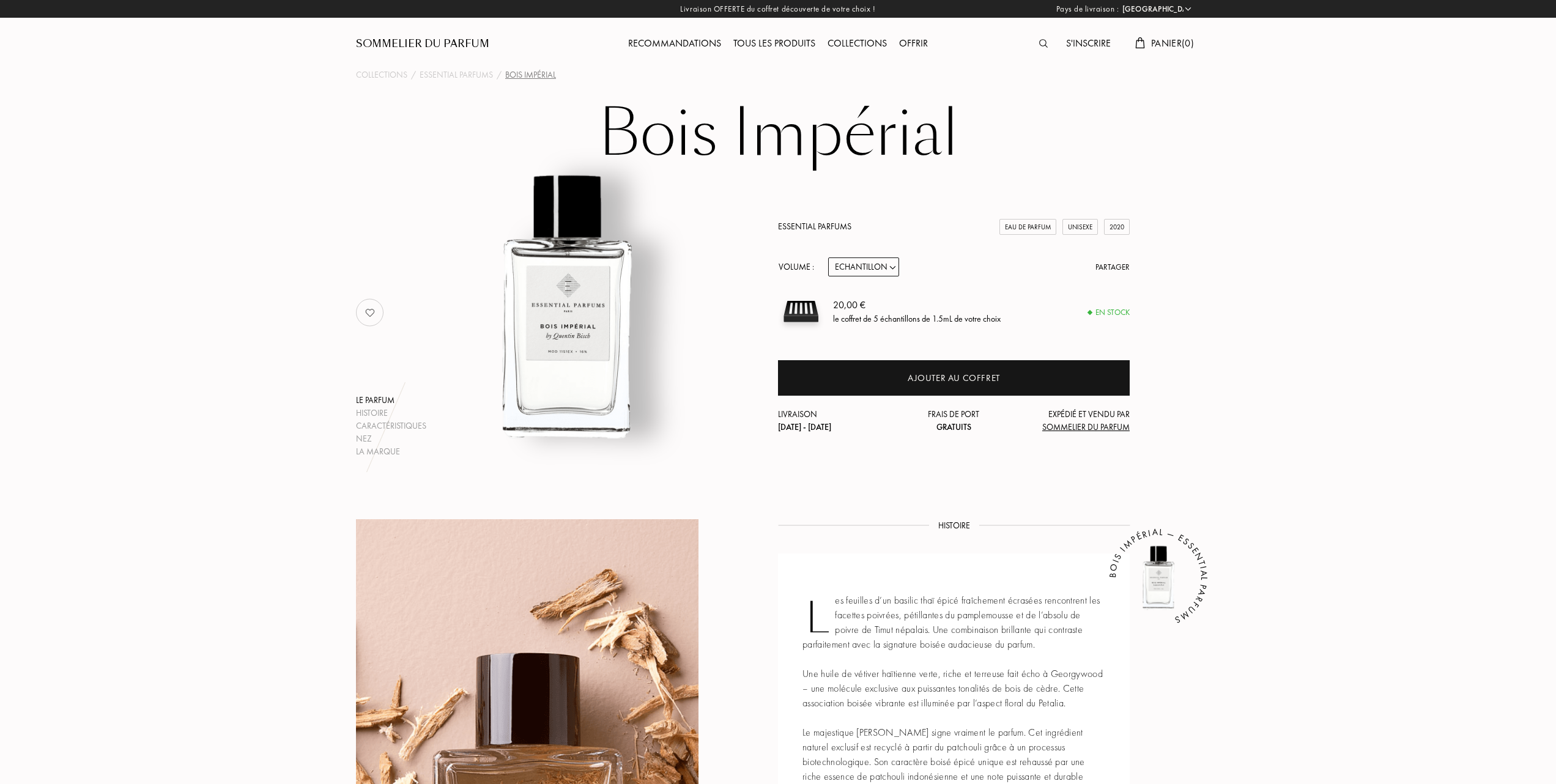
click at [779, 40] on div "Tous les produits" at bounding box center [774, 44] width 94 height 16
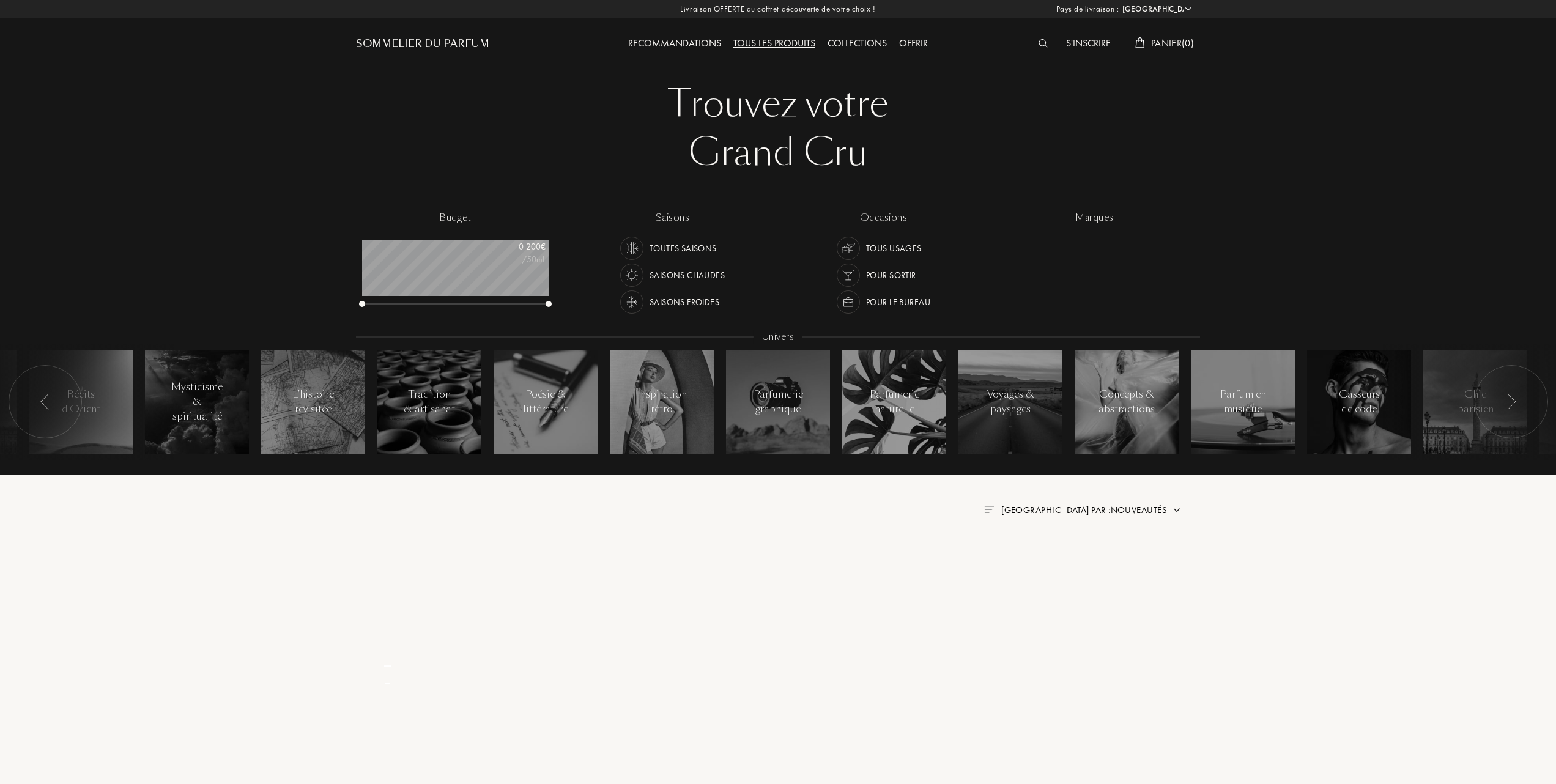
select select "FR"
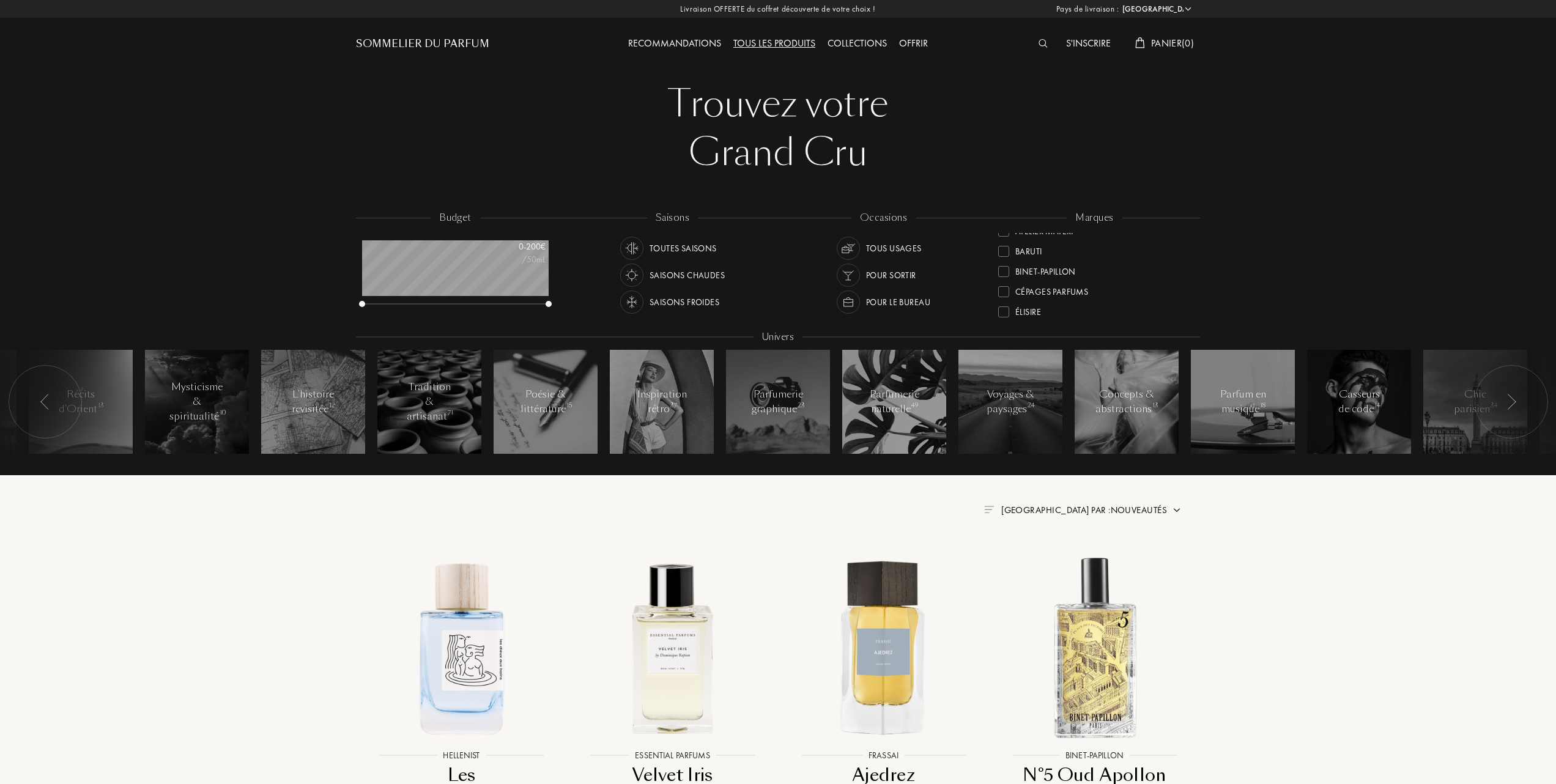
scroll to position [81, 0]
click at [780, 38] on div "Tous les produits" at bounding box center [774, 44] width 94 height 16
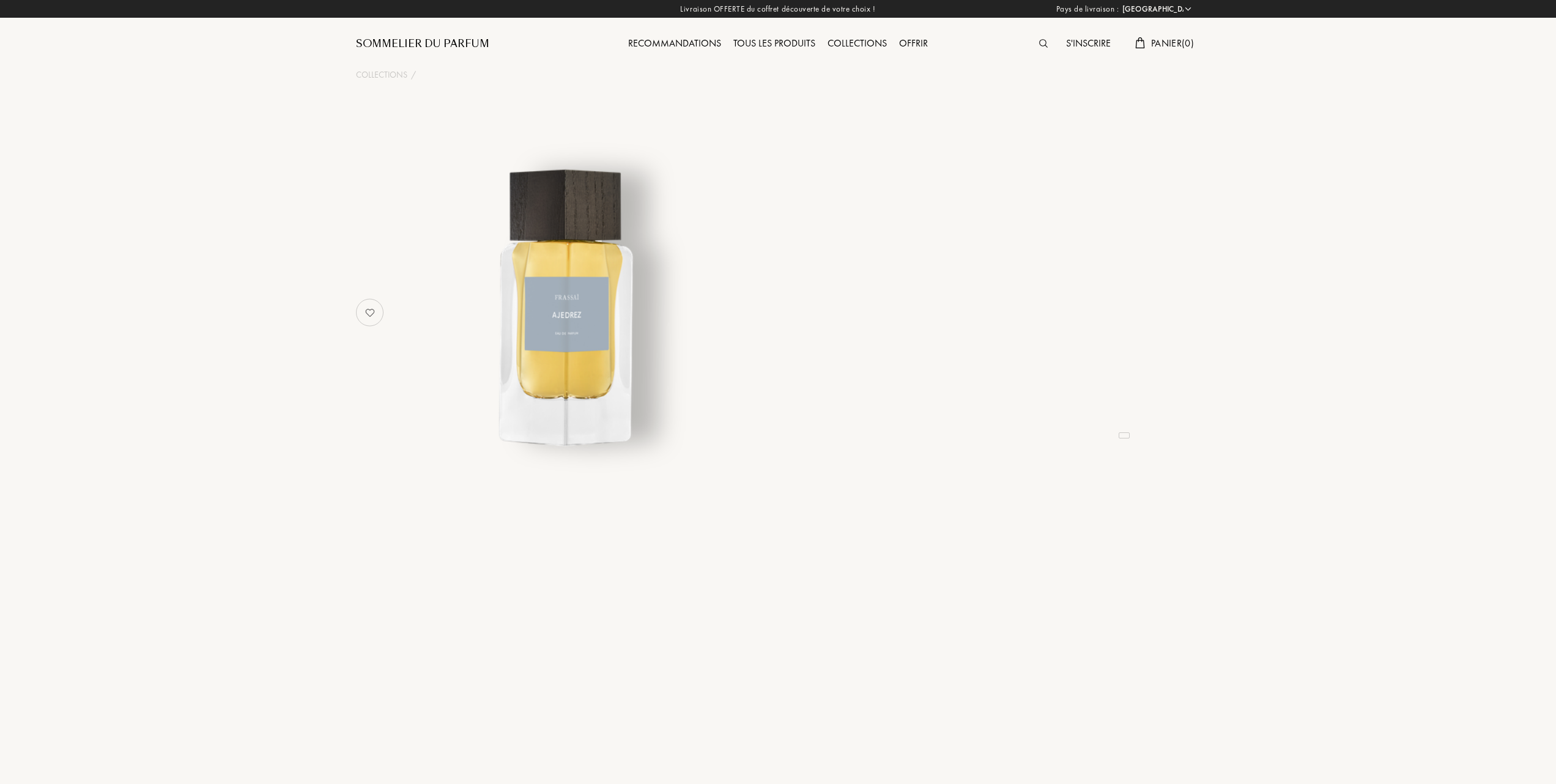
select select "FR"
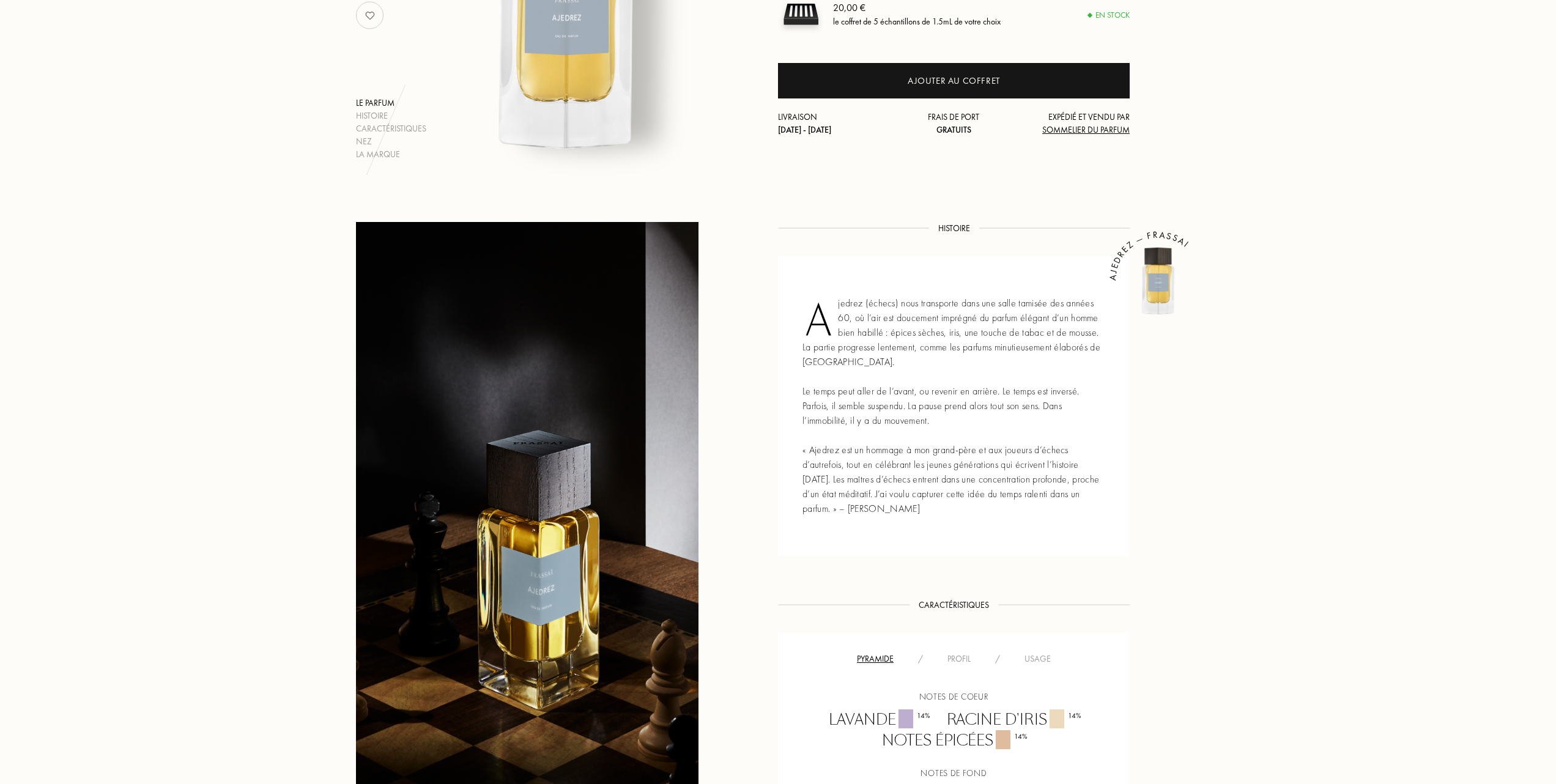
scroll to position [326, 0]
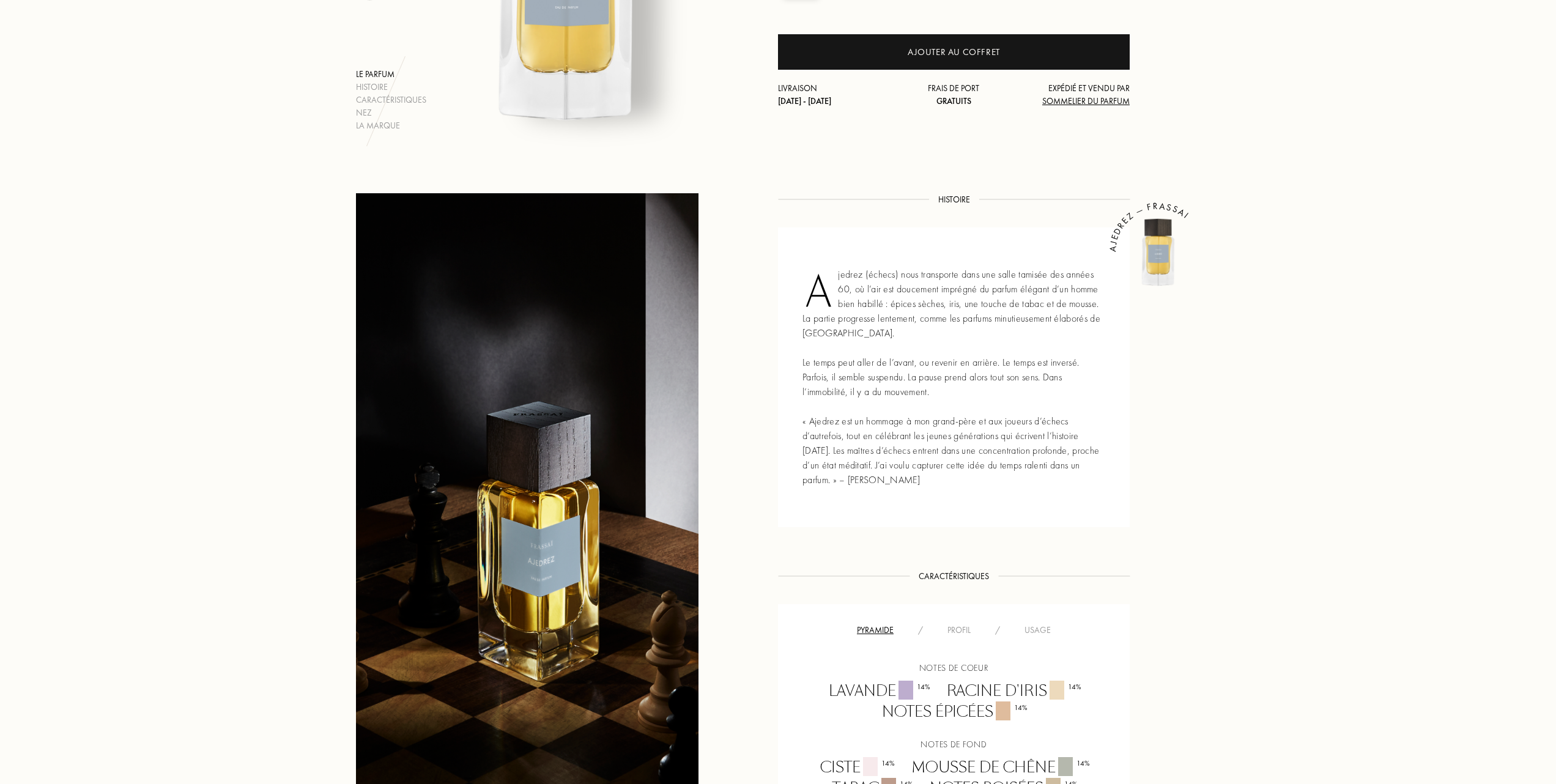
click at [955, 632] on div "Profil" at bounding box center [959, 630] width 48 height 13
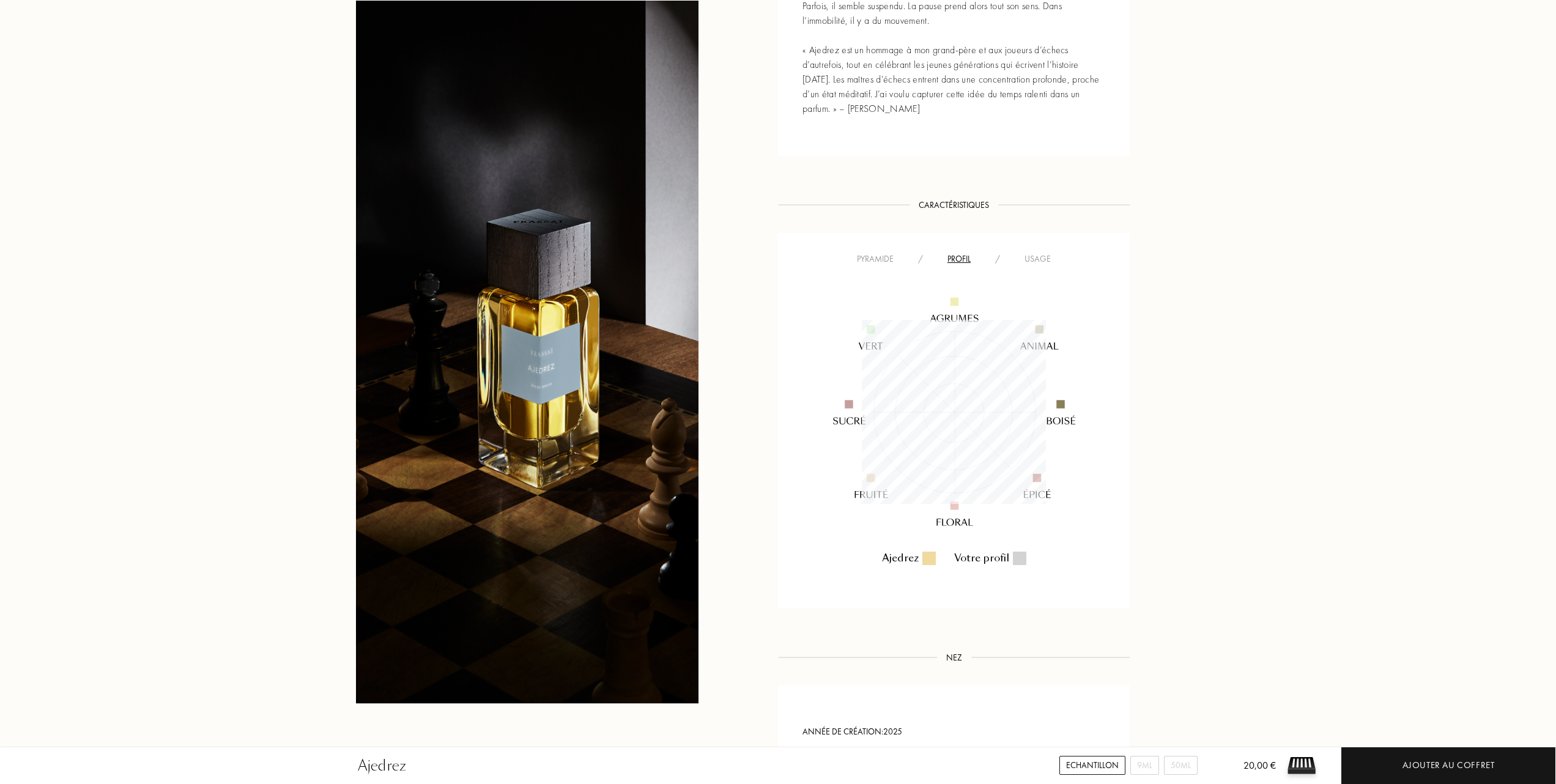
scroll to position [571, 0]
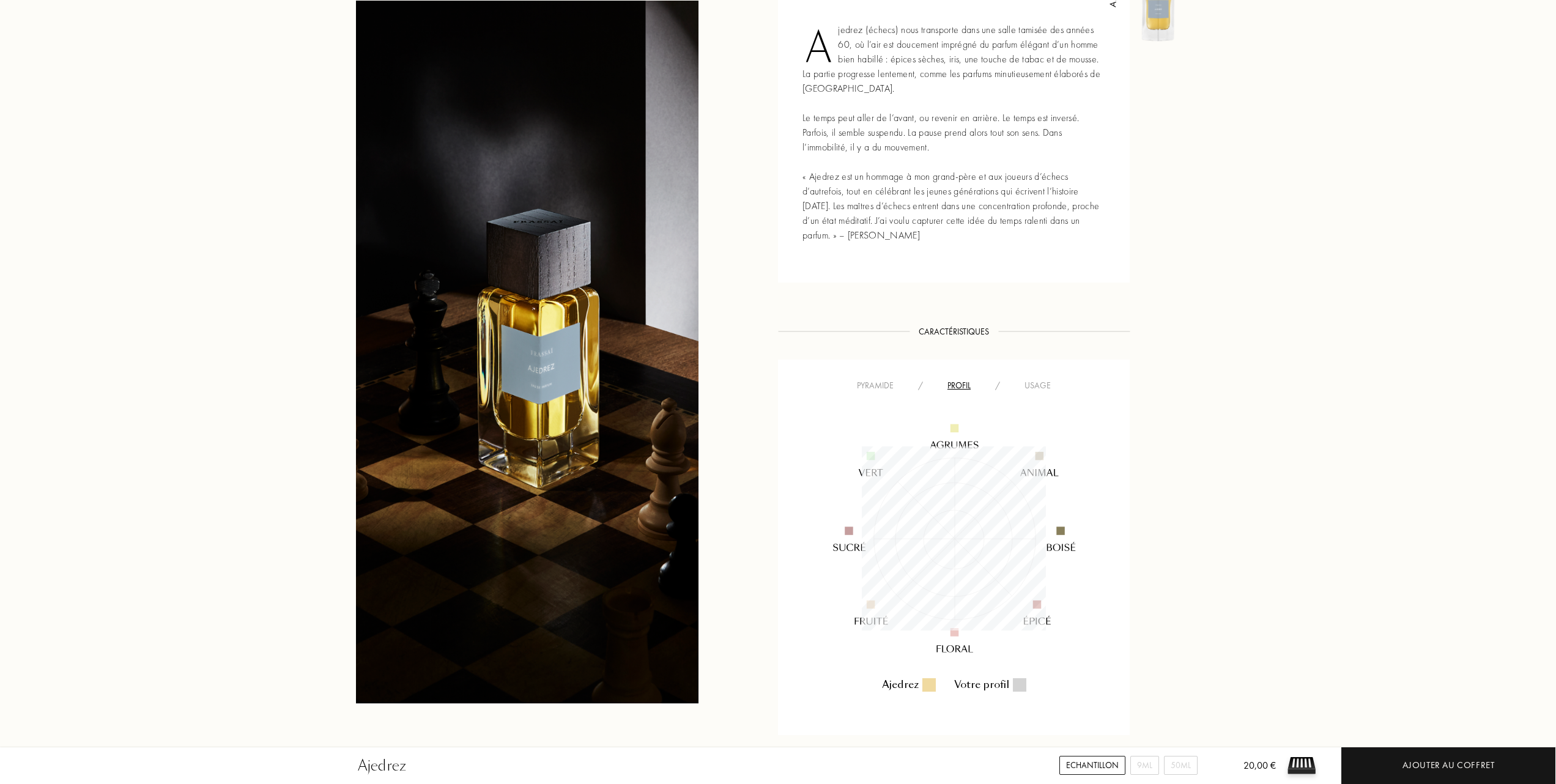
click at [1050, 382] on div "Usage" at bounding box center [1038, 386] width 51 height 13
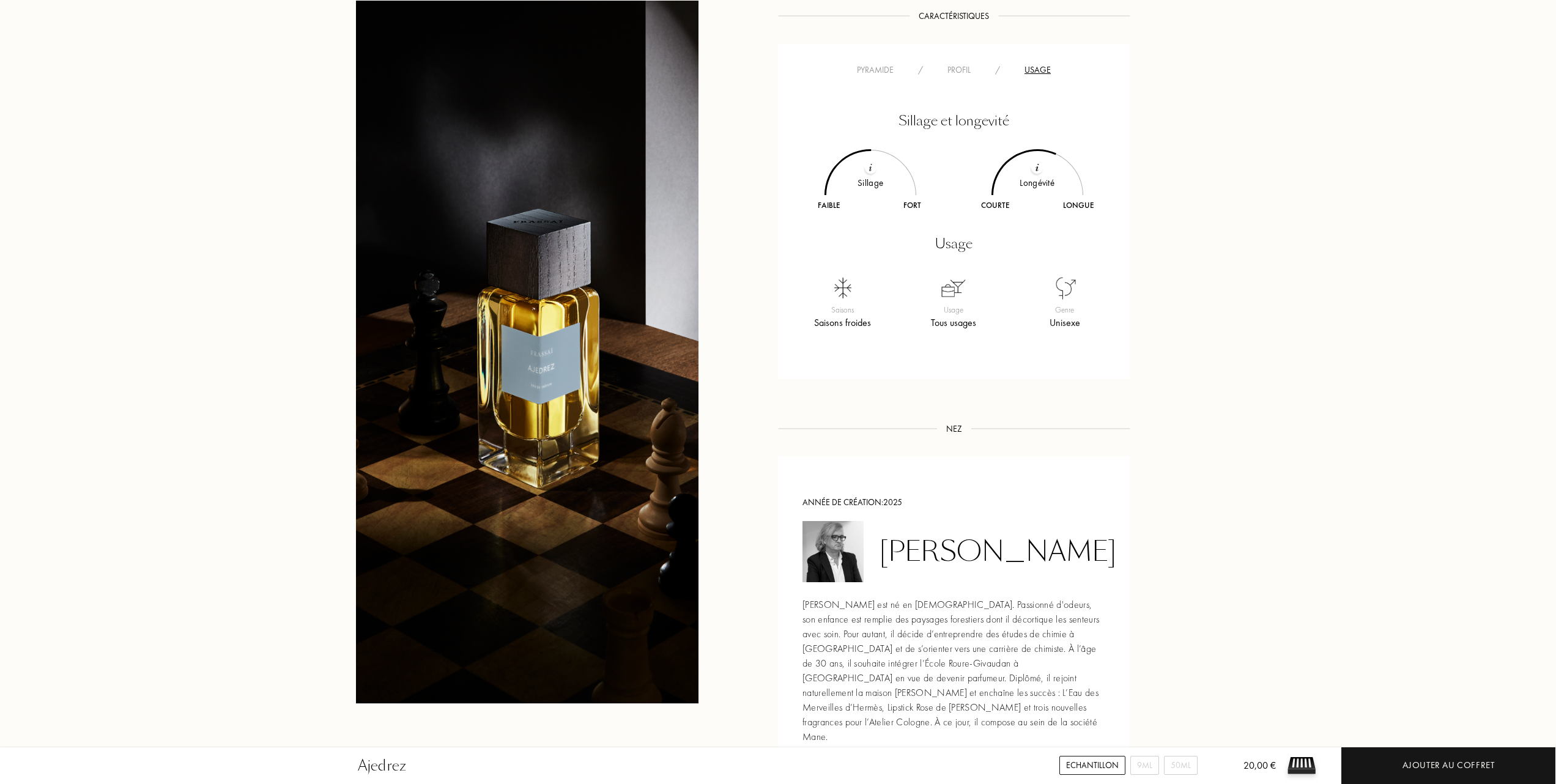
scroll to position [652, 0]
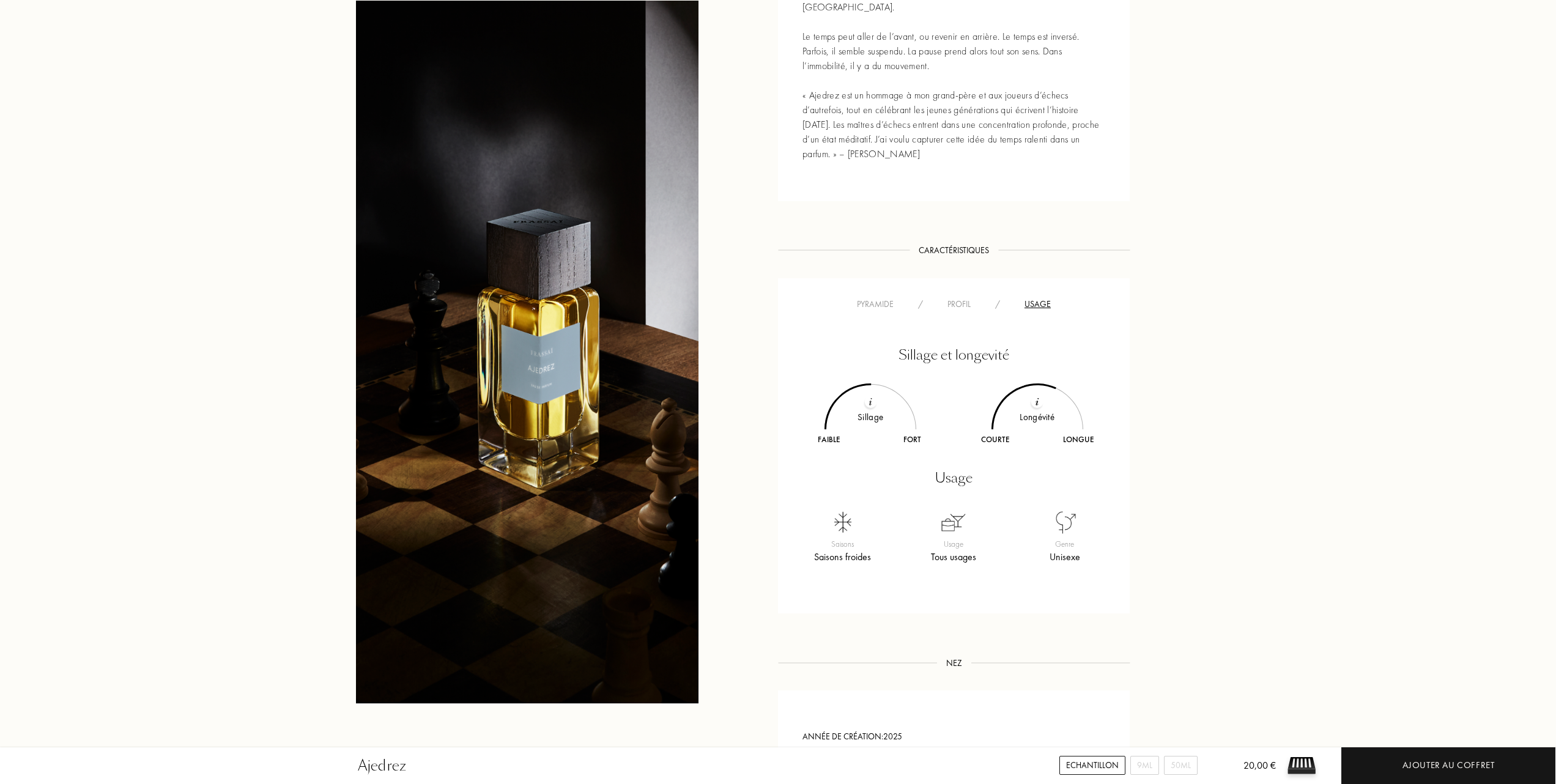
click at [878, 302] on div "Pyramide" at bounding box center [875, 304] width 61 height 13
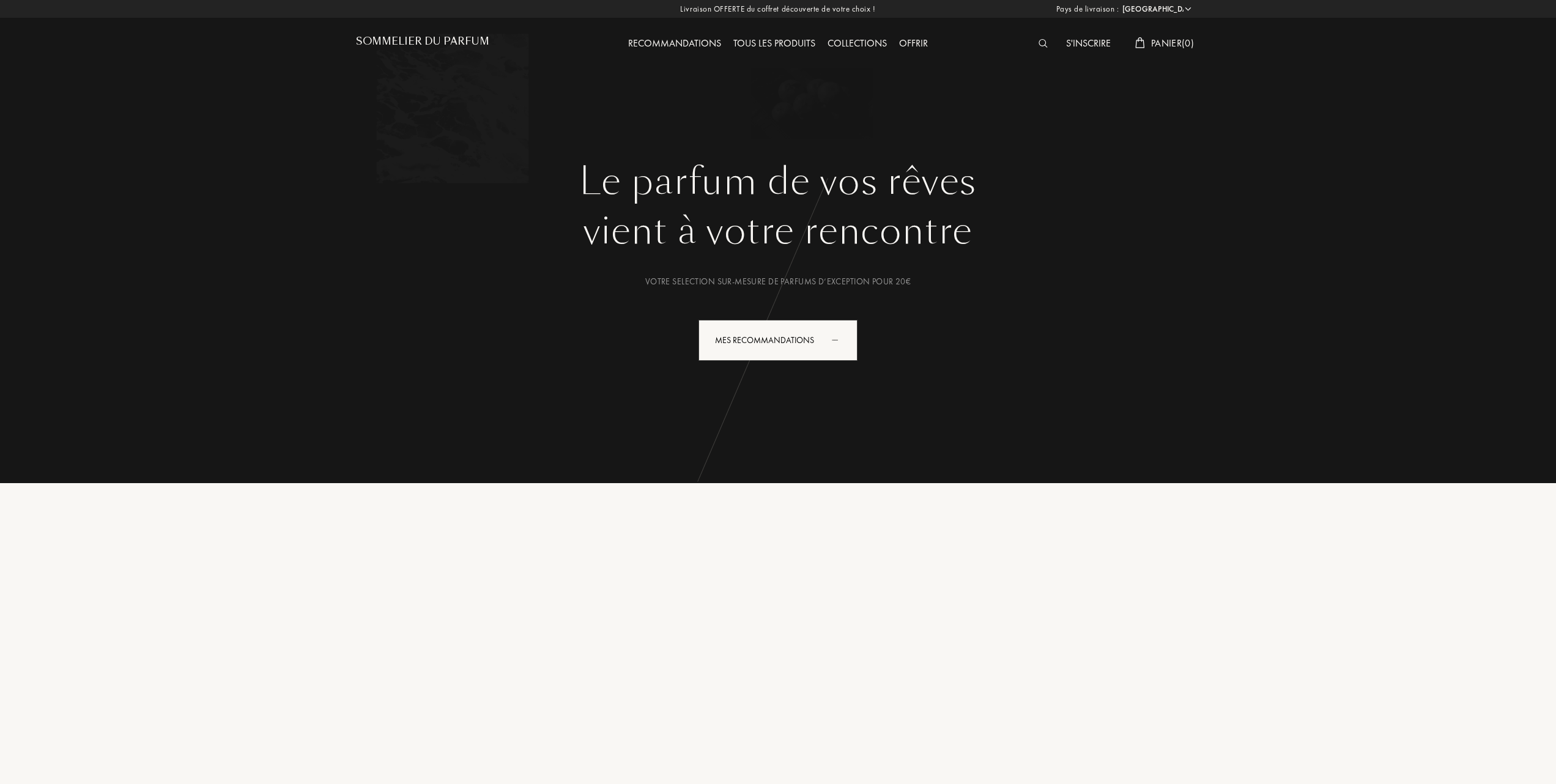
select select "FR"
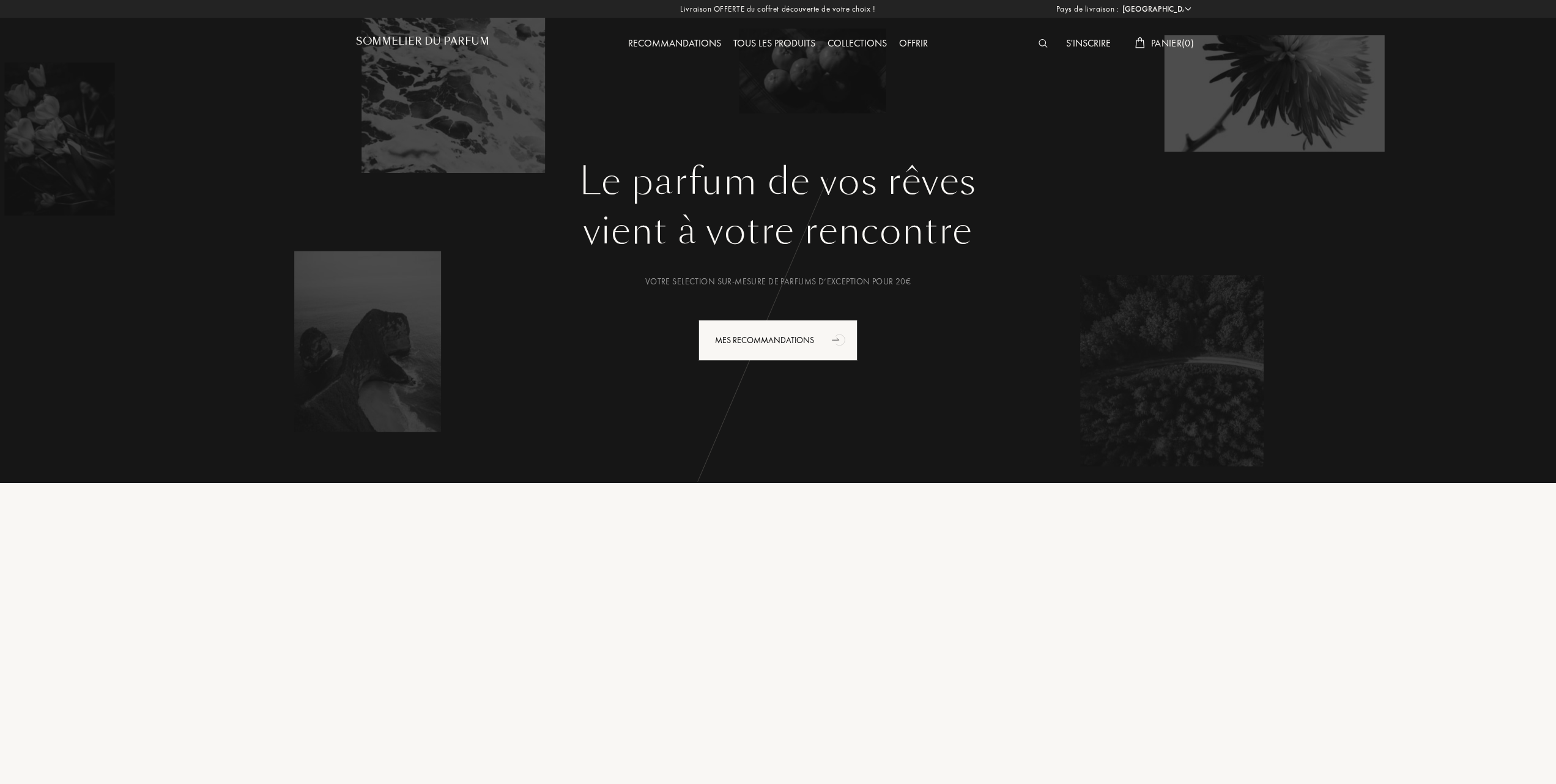
click at [790, 40] on div "Tous les produits" at bounding box center [774, 44] width 94 height 16
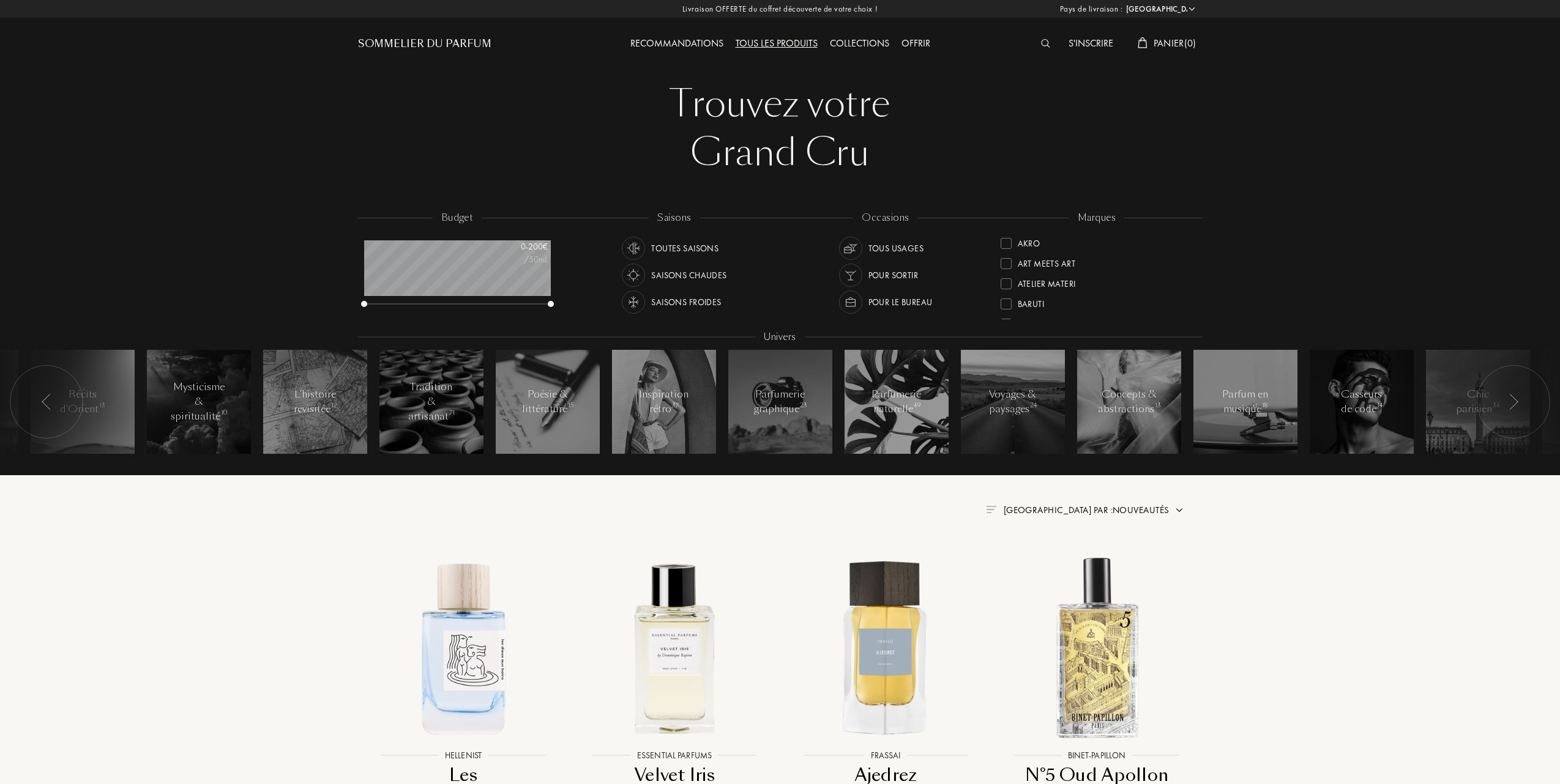
select select "FR"
click at [1047, 277] on div "L'Orchestre Parfum" at bounding box center [1058, 279] width 83 height 17
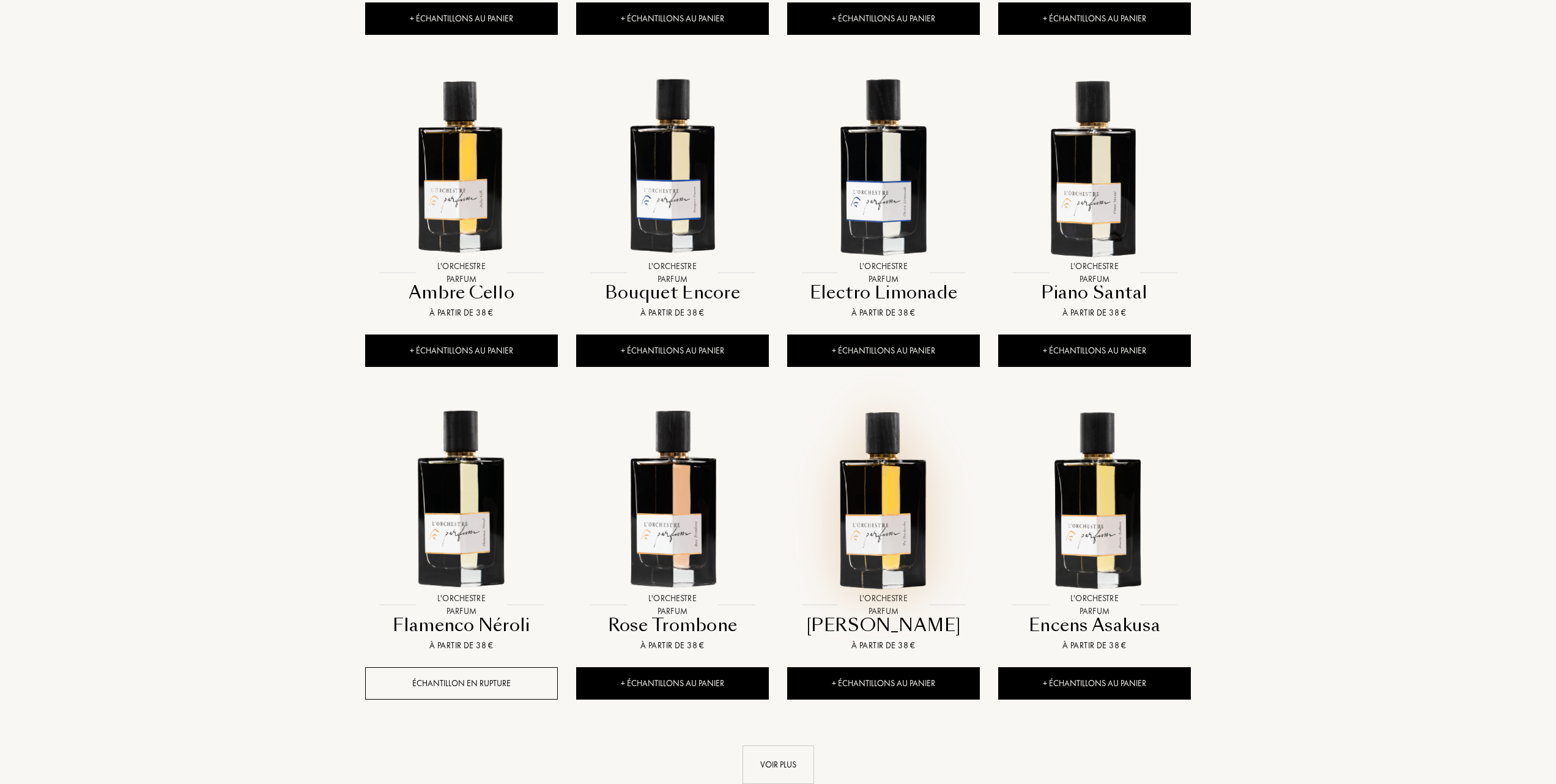
scroll to position [897, 0]
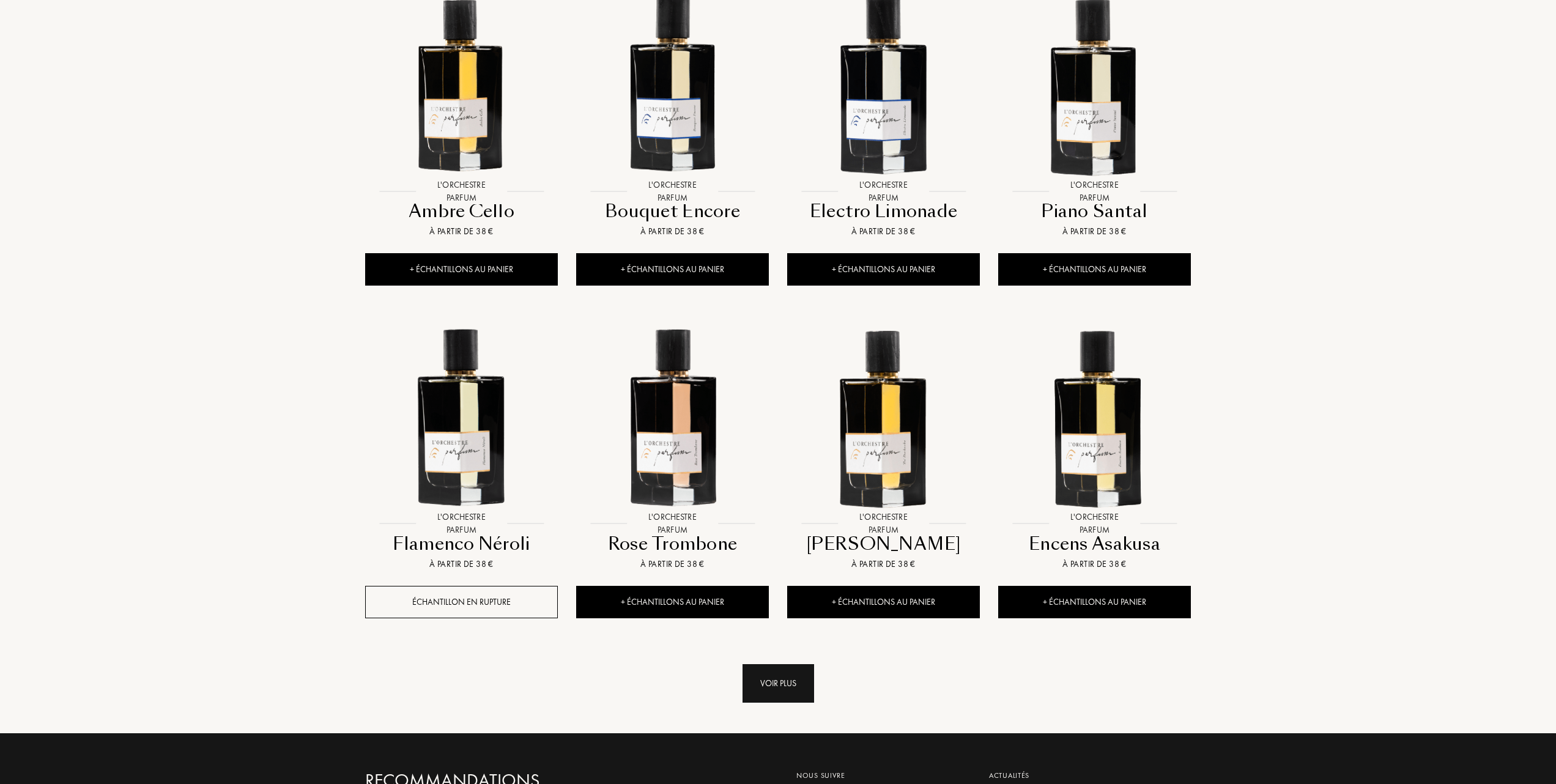
click at [774, 692] on div "Voir plus" at bounding box center [778, 683] width 71 height 39
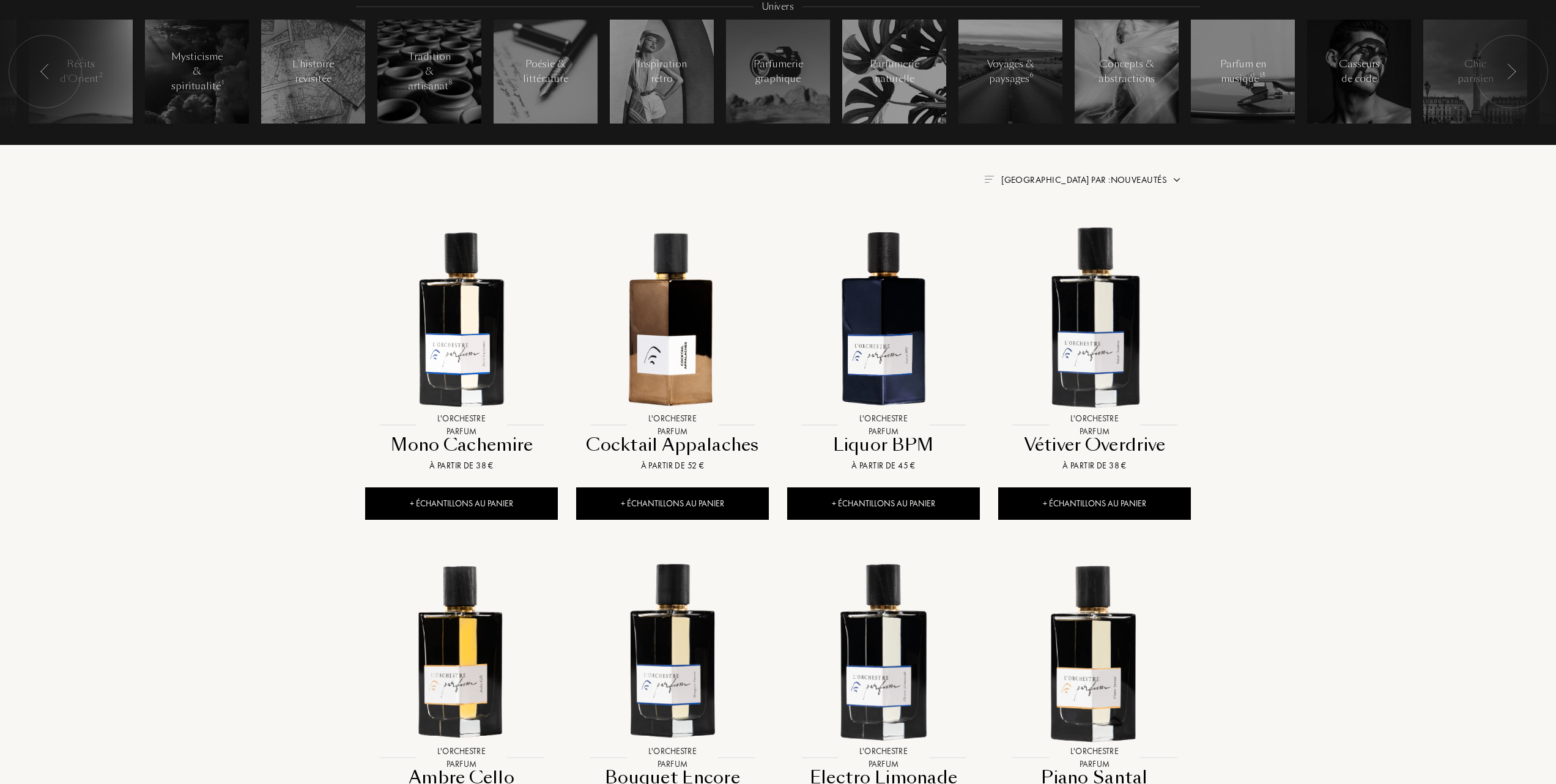
scroll to position [326, 0]
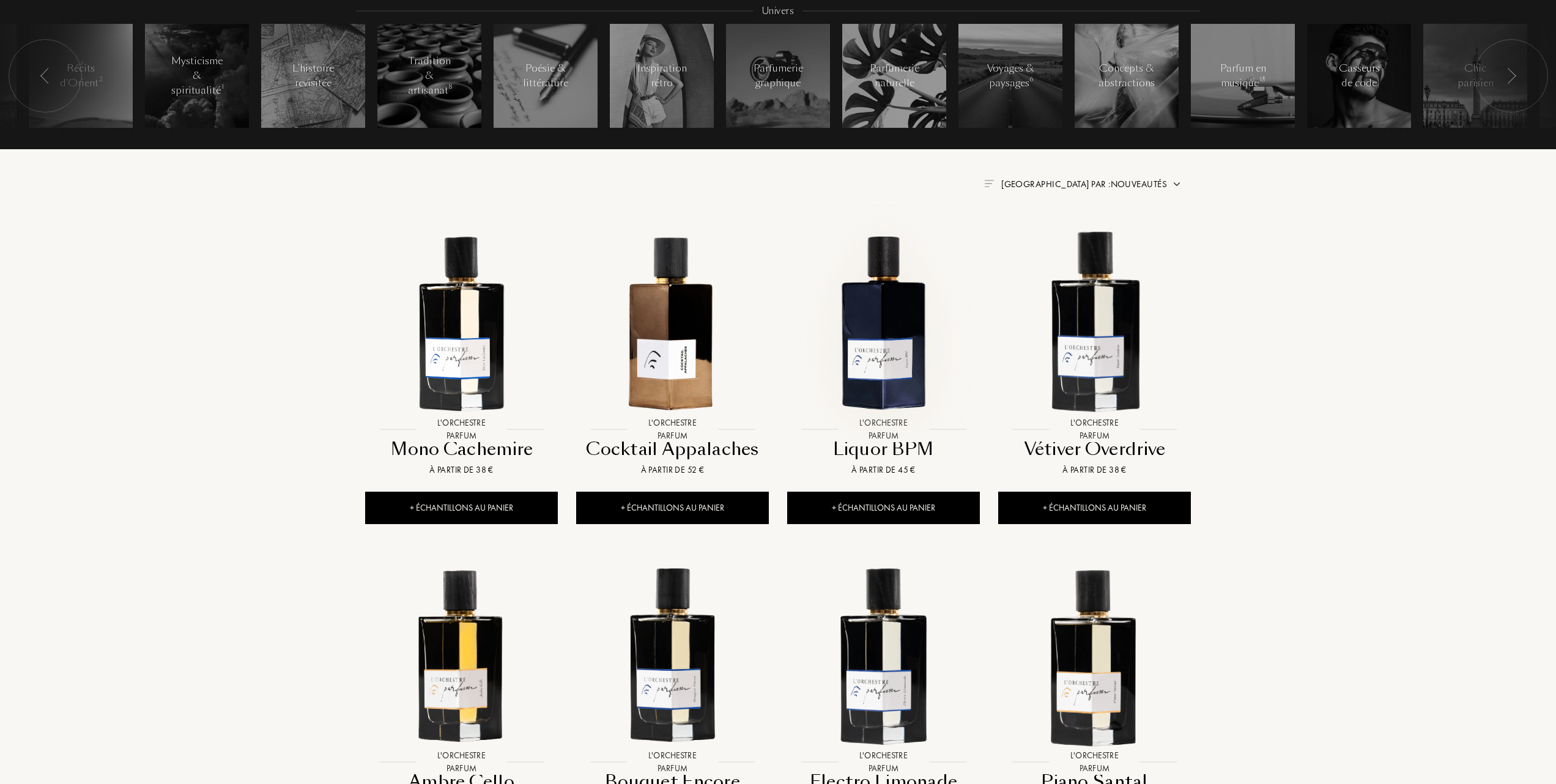
click at [881, 328] on img at bounding box center [883, 321] width 190 height 190
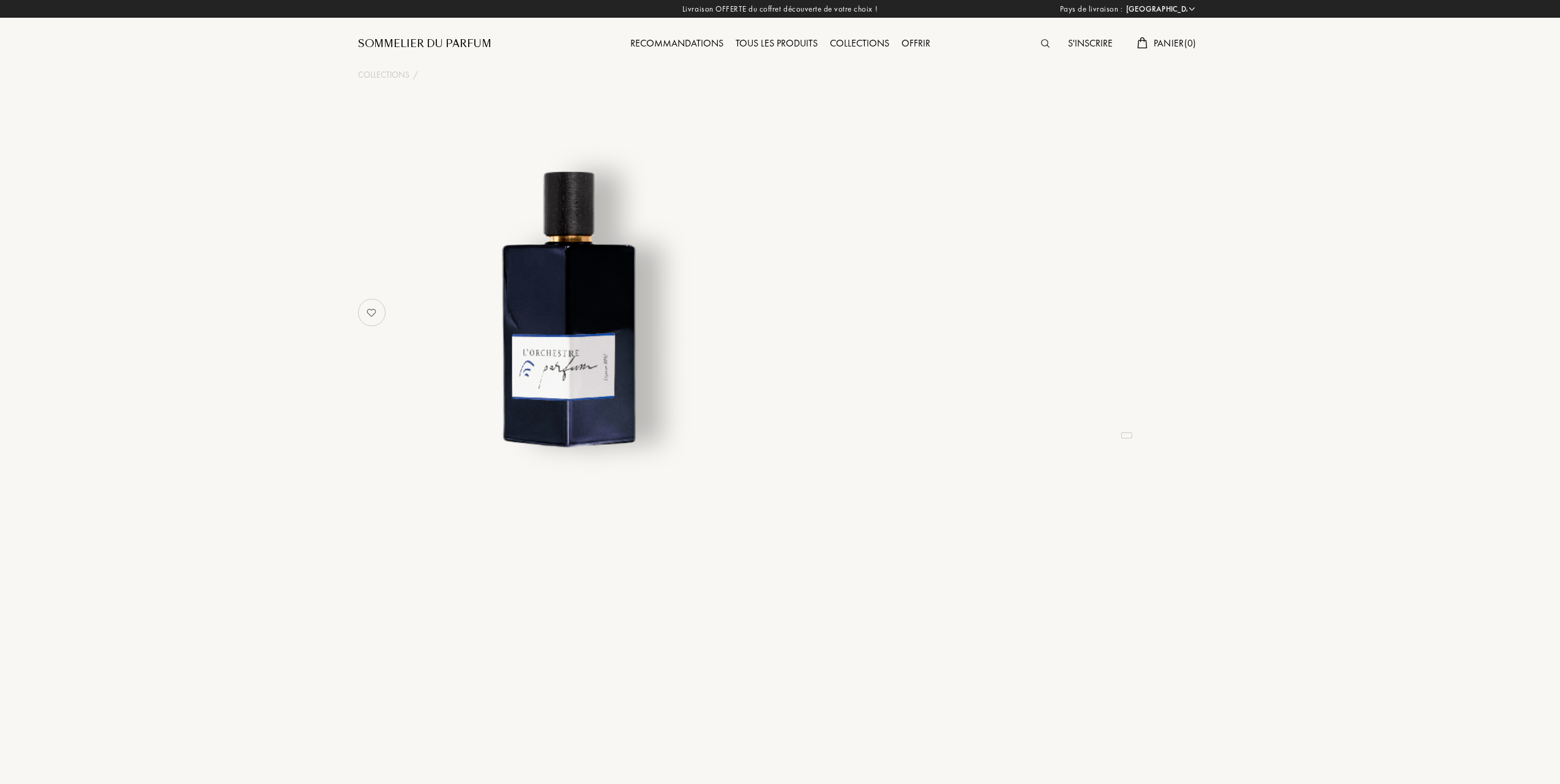
select select "FR"
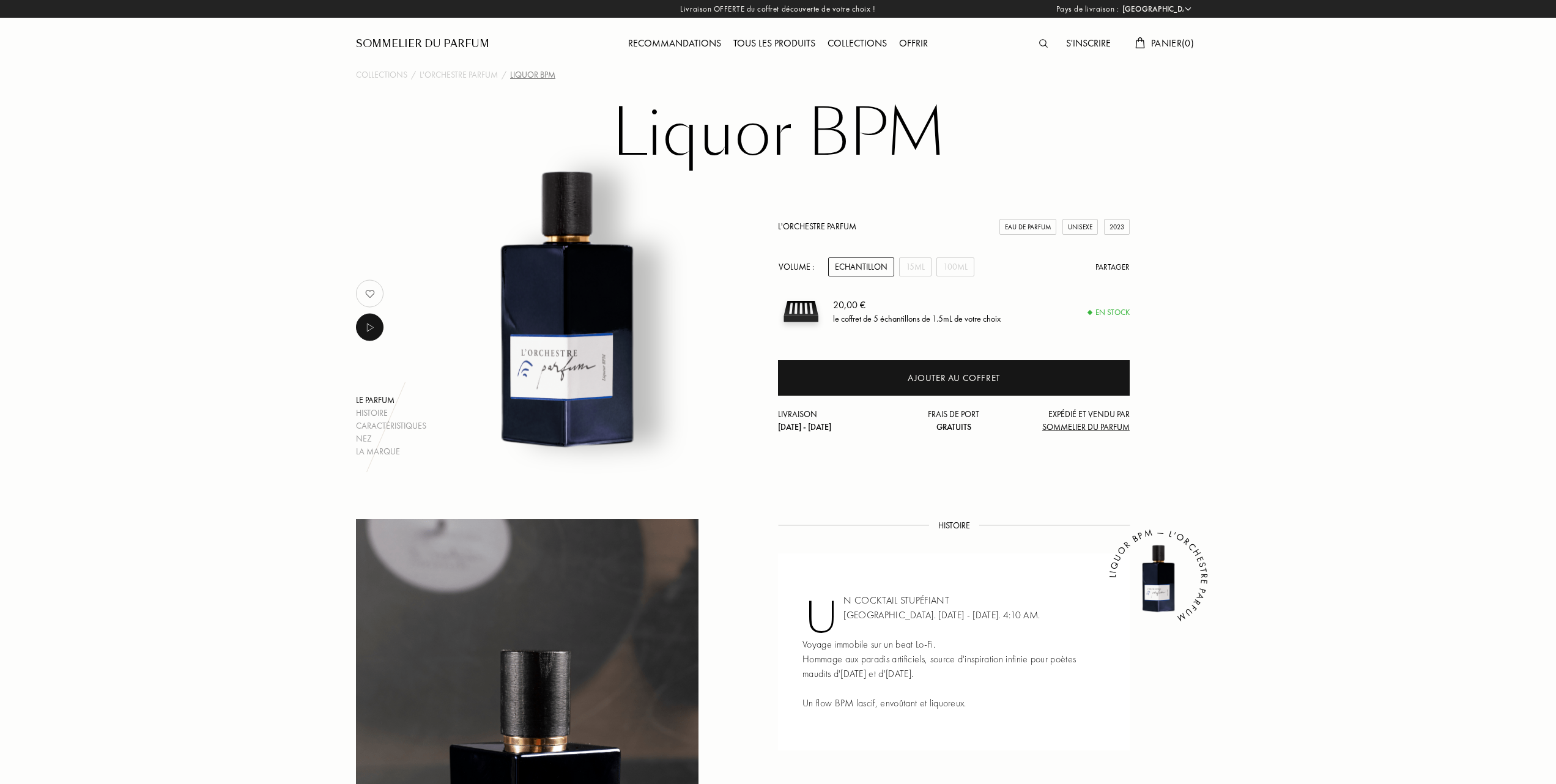
click at [747, 39] on div "Tous les produits" at bounding box center [774, 44] width 94 height 16
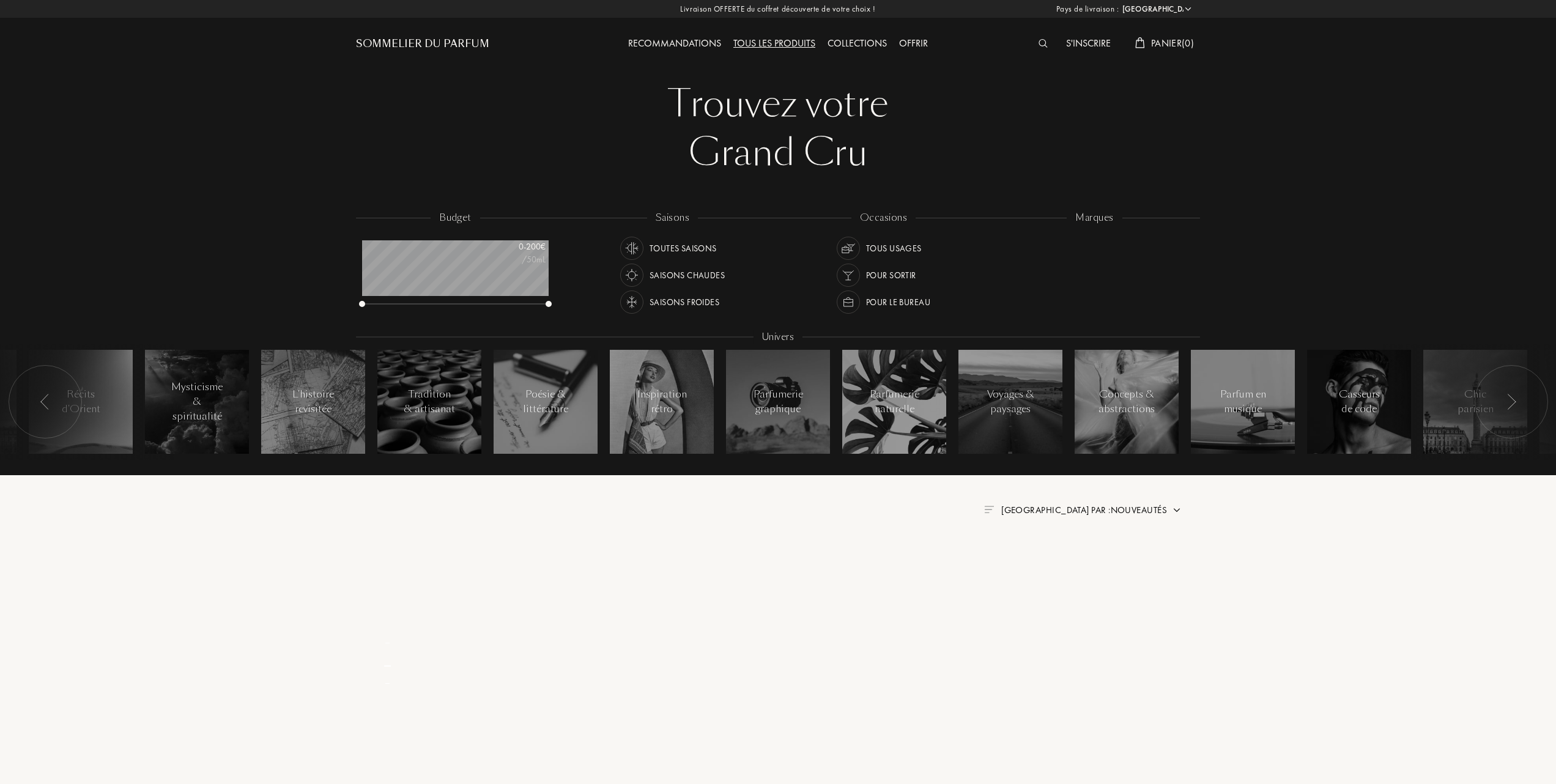
select select "FR"
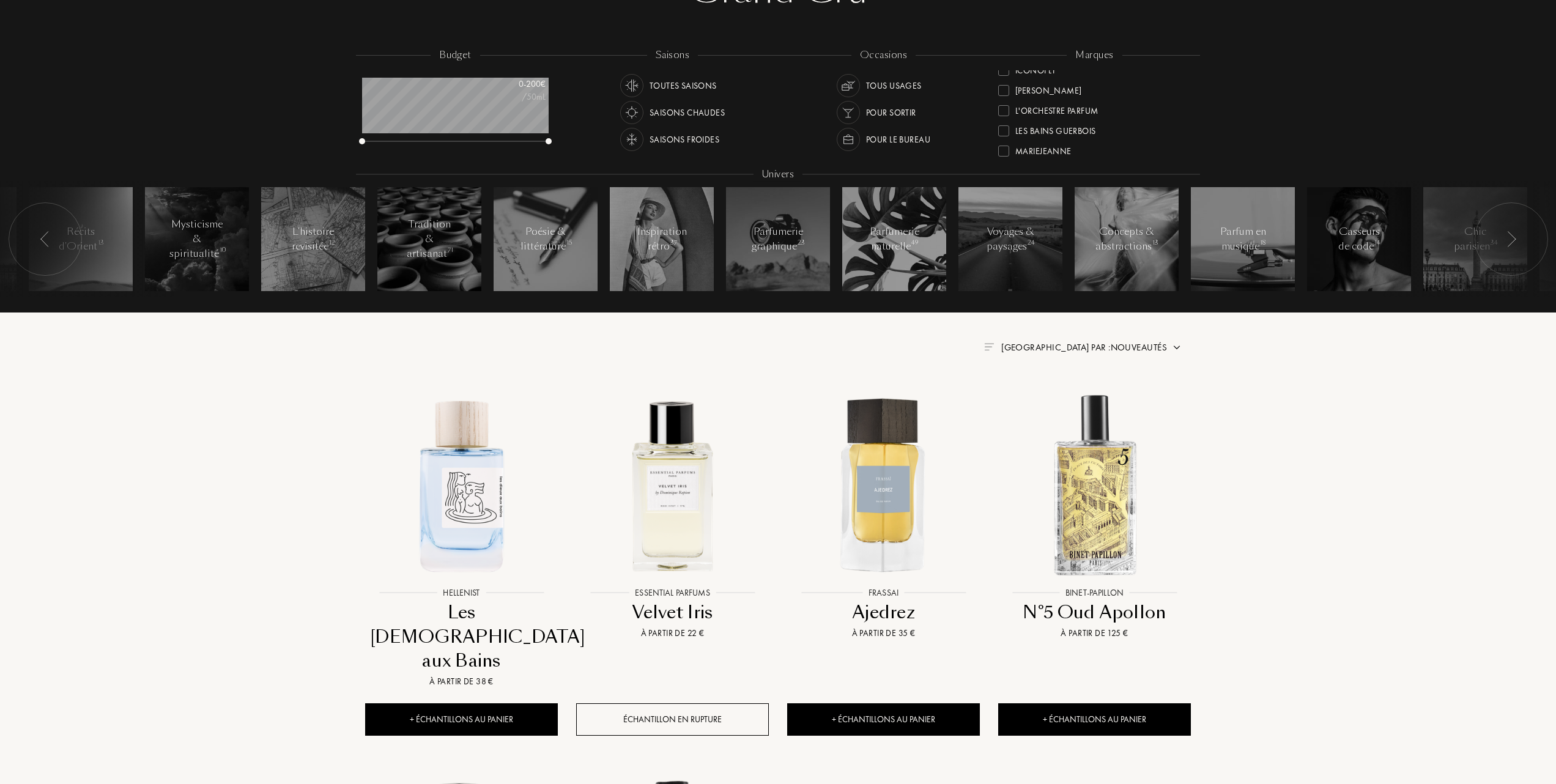
scroll to position [280, 0]
drag, startPoint x: 1555, startPoint y: 174, endPoint x: 1559, endPoint y: 120, distance: 54.1
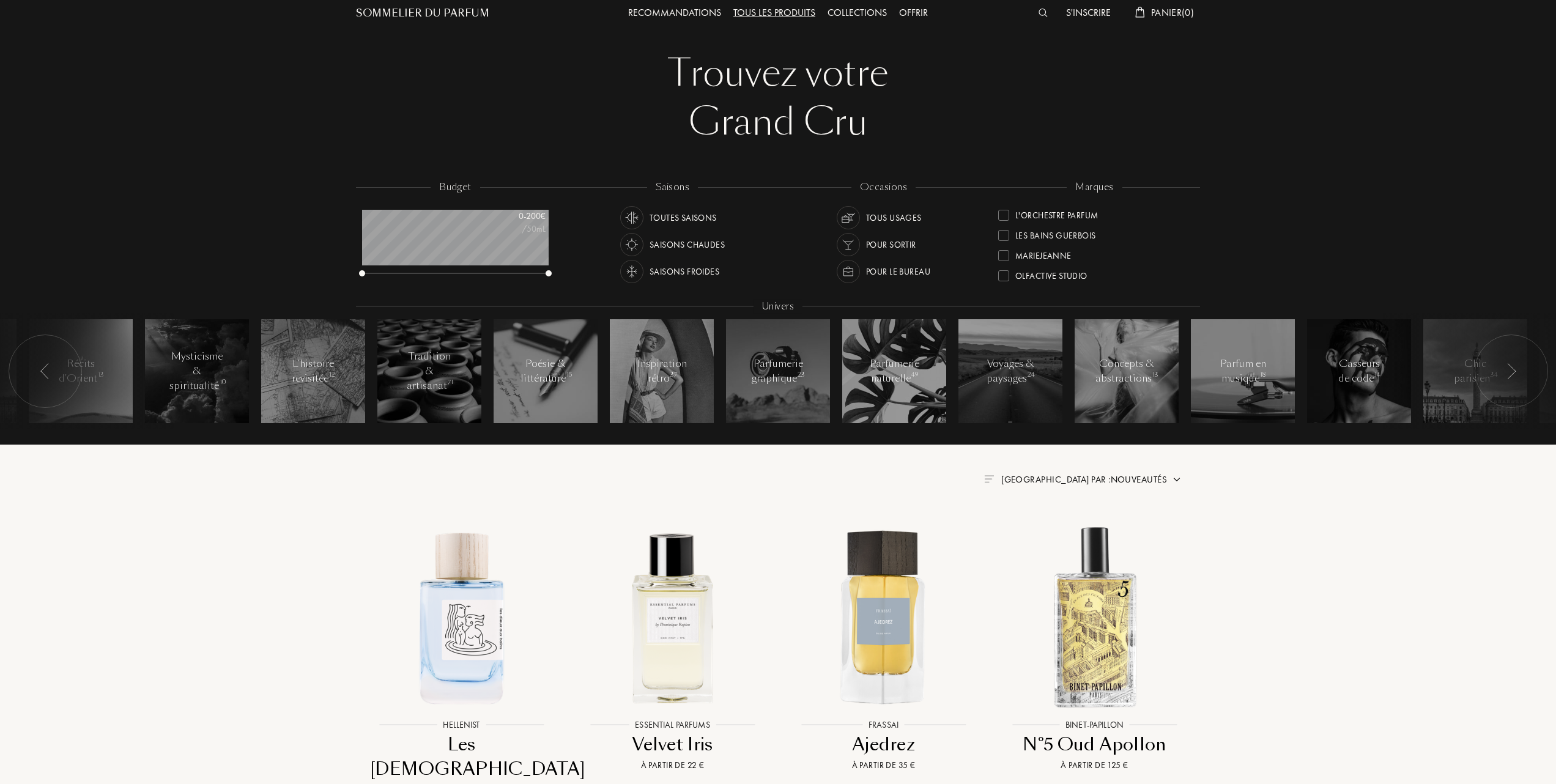
scroll to position [362, 0]
click at [1001, 212] on div at bounding box center [1004, 214] width 11 height 11
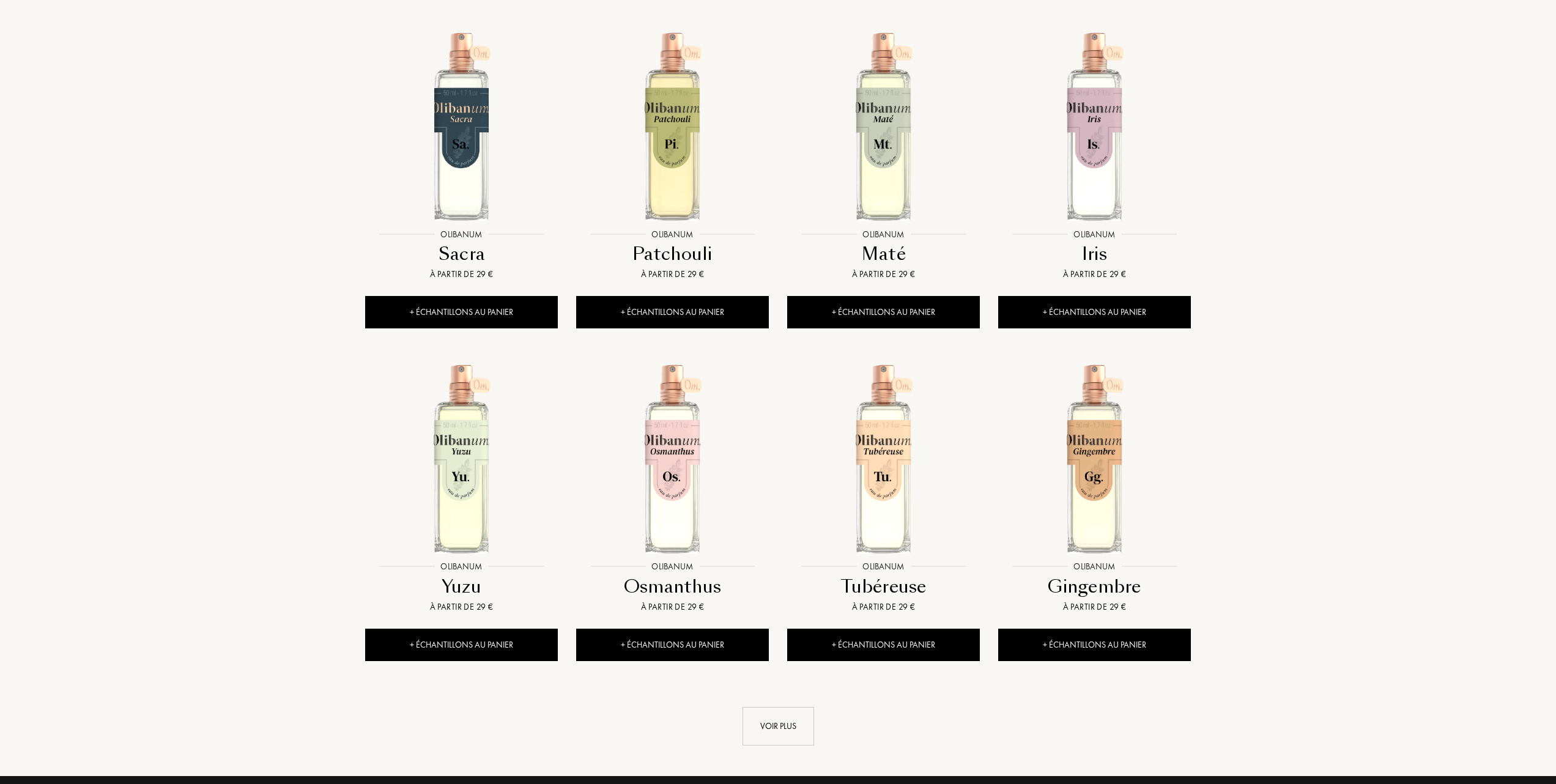
scroll to position [765, 0]
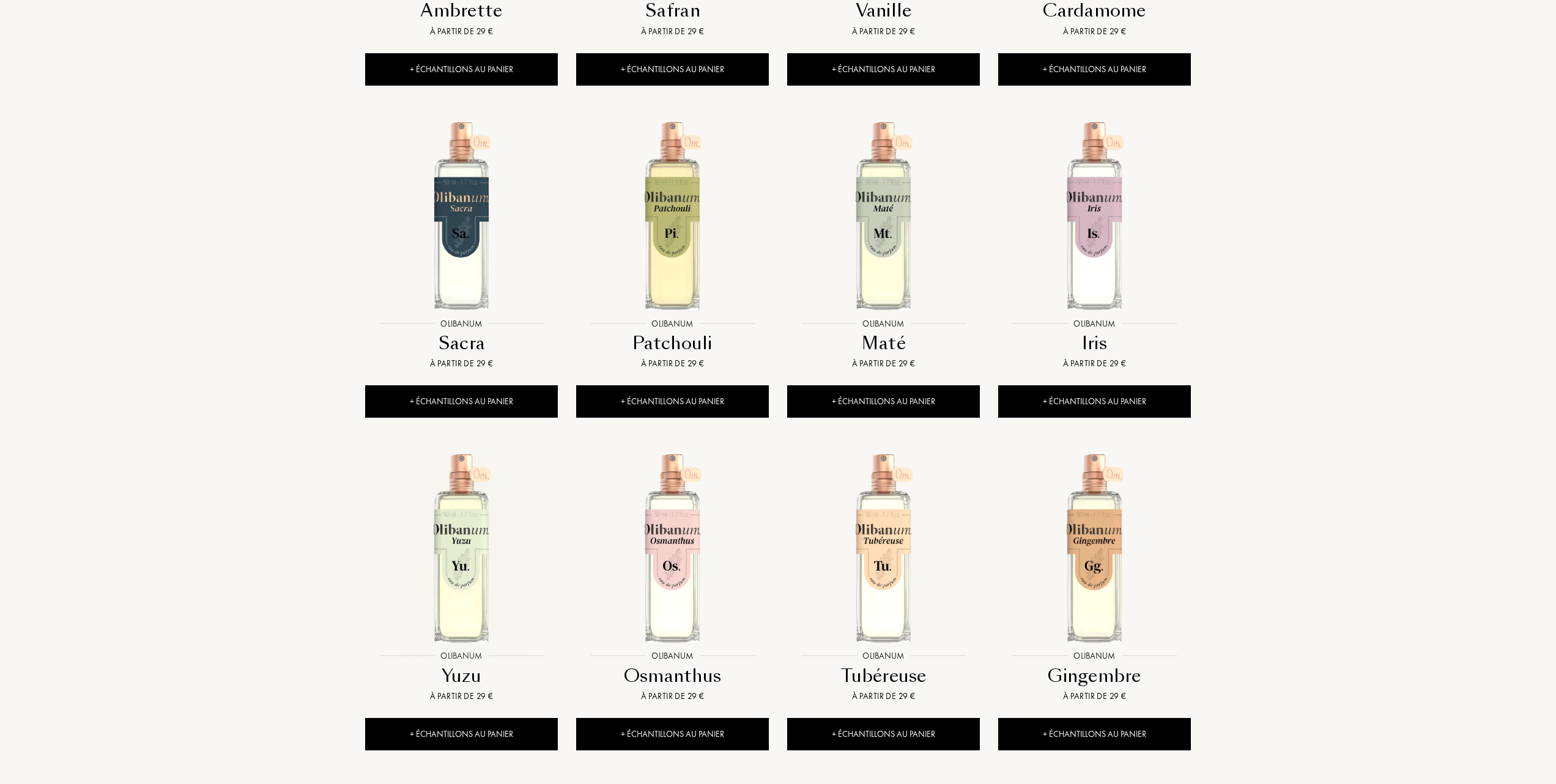
click at [456, 551] on img at bounding box center [461, 547] width 190 height 190
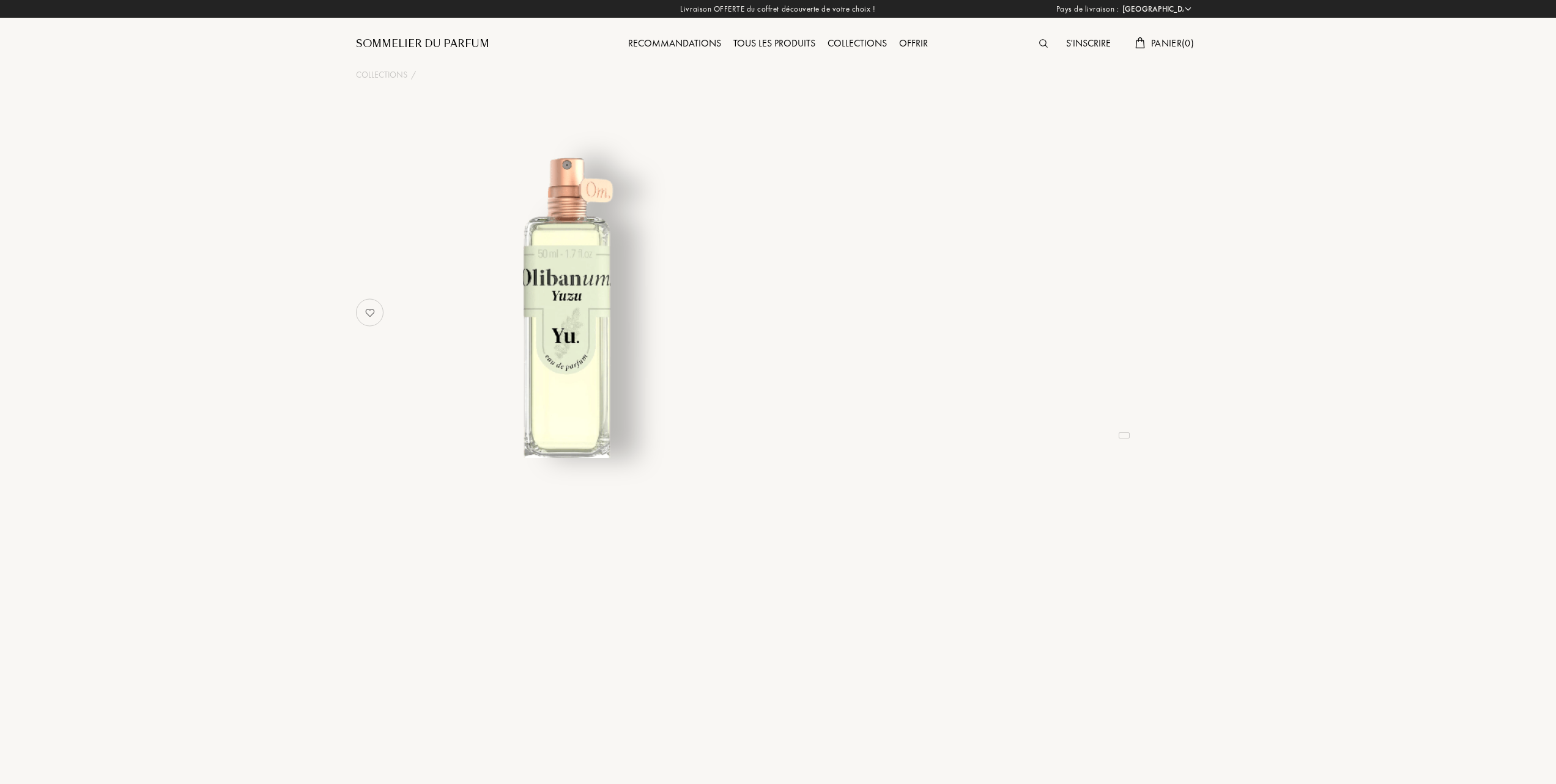
select select "FR"
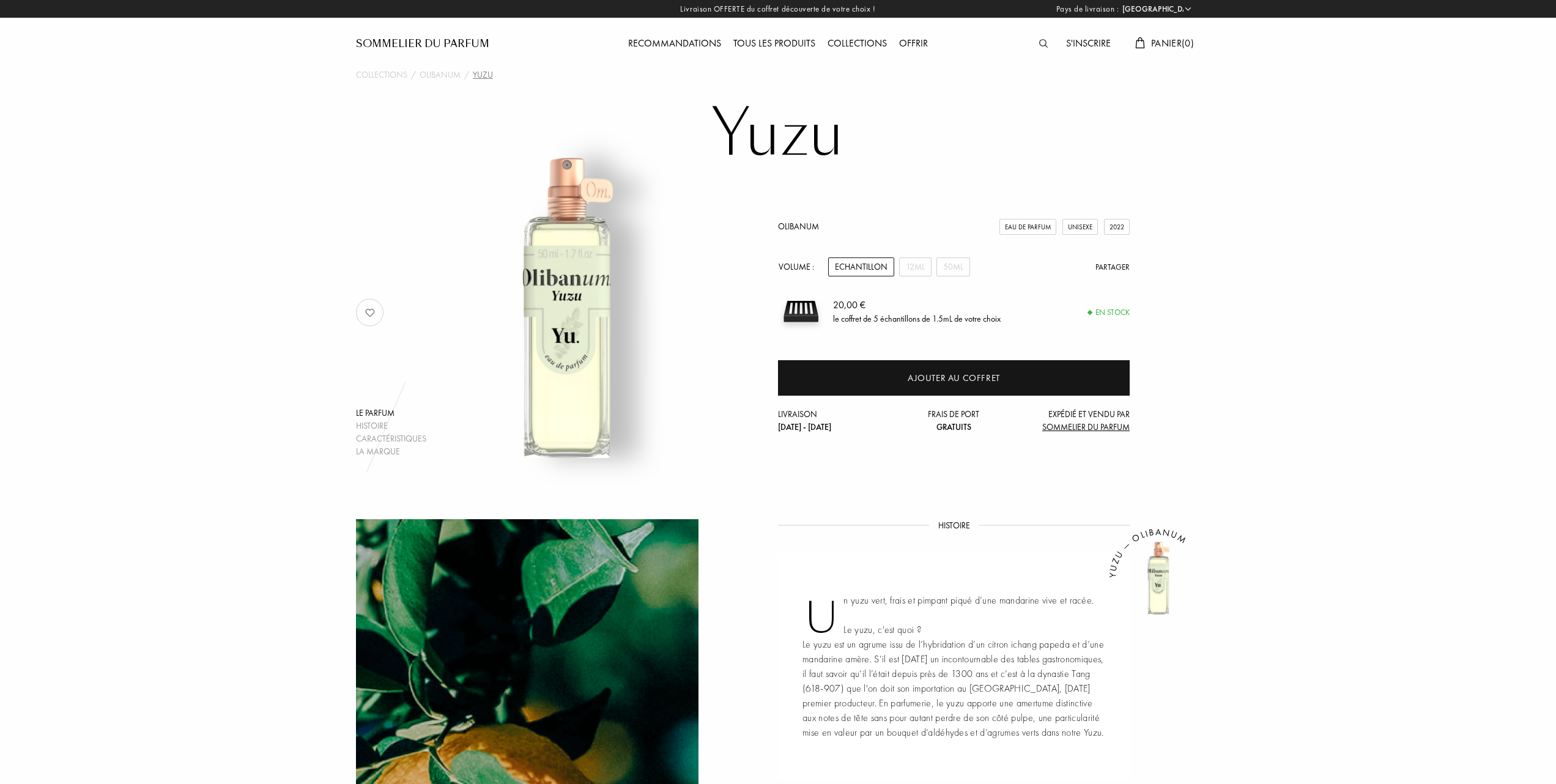
click at [782, 42] on div "Tous les produits" at bounding box center [774, 44] width 94 height 16
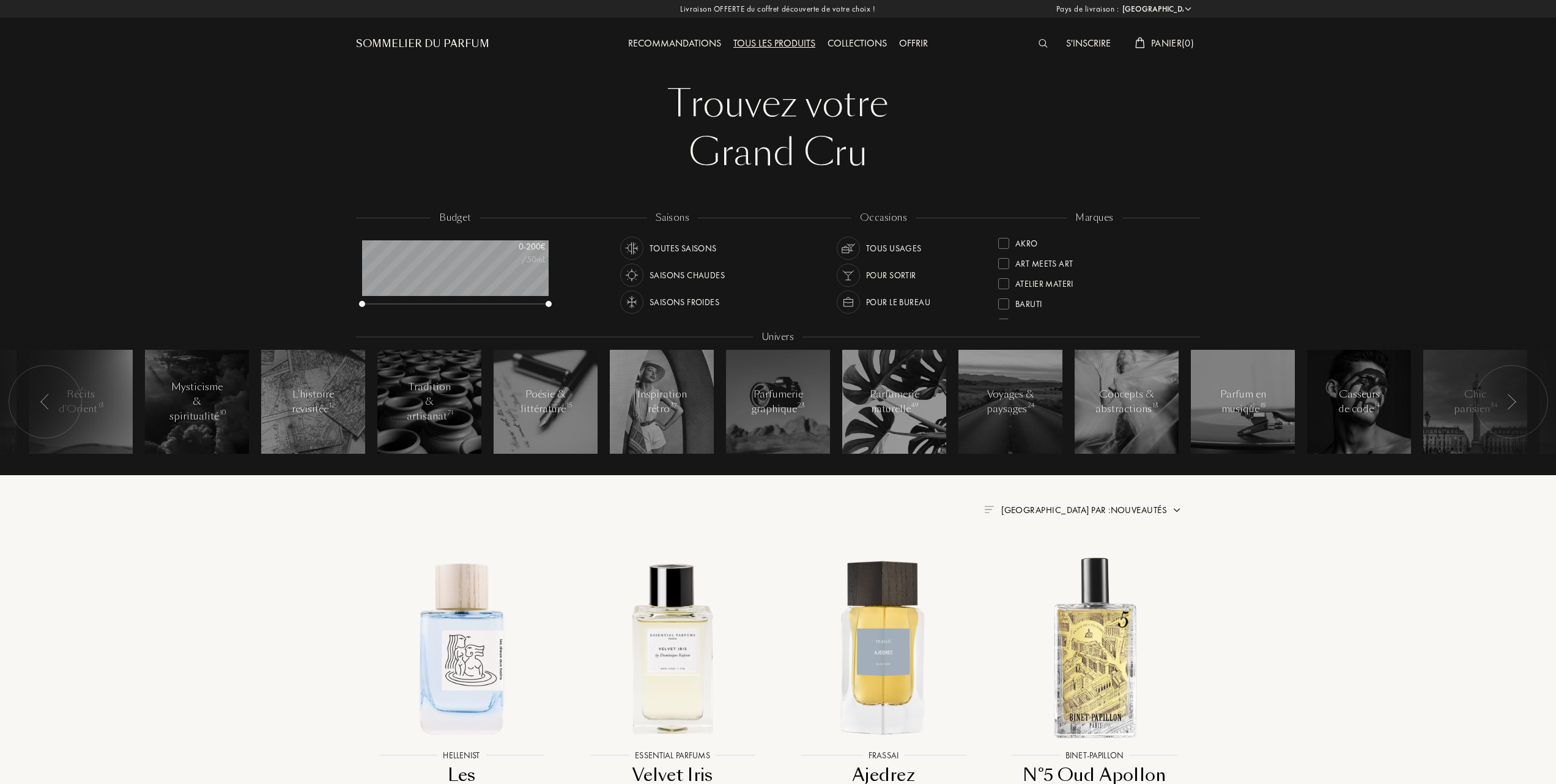
select select "FR"
click at [1004, 297] on div at bounding box center [1004, 300] width 11 height 11
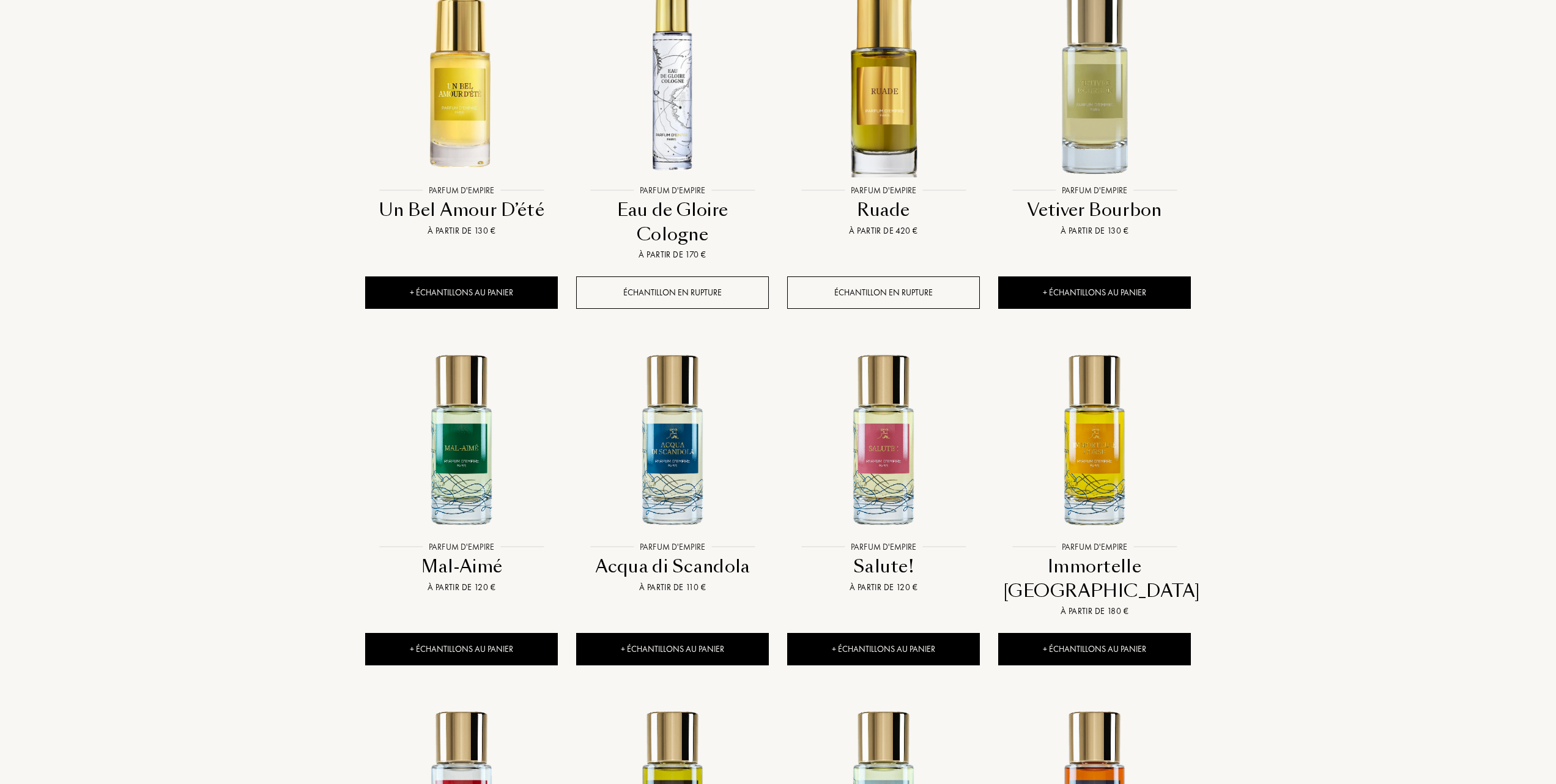
scroll to position [571, 0]
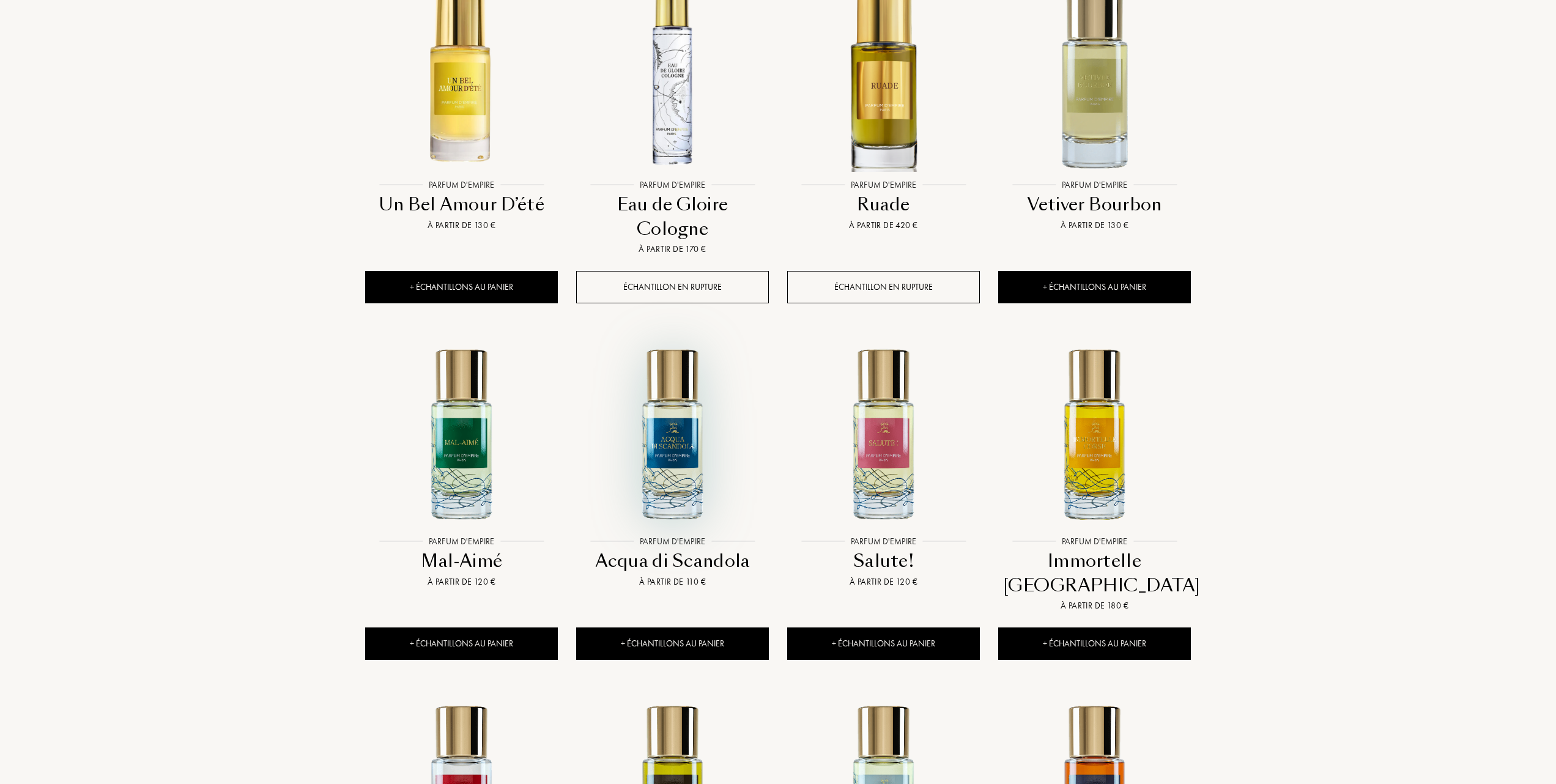
click at [675, 454] on img at bounding box center [672, 433] width 190 height 190
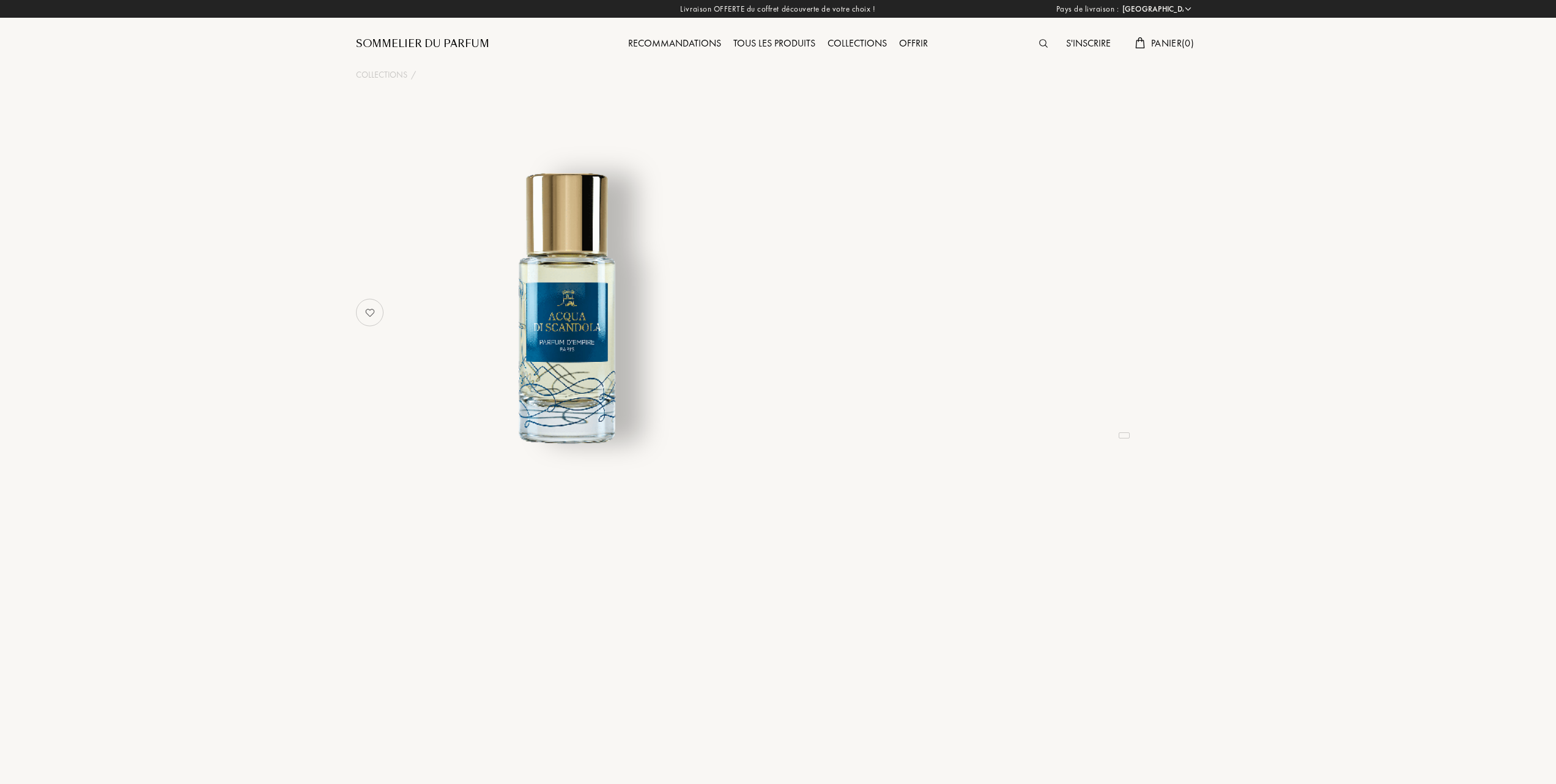
select select "FR"
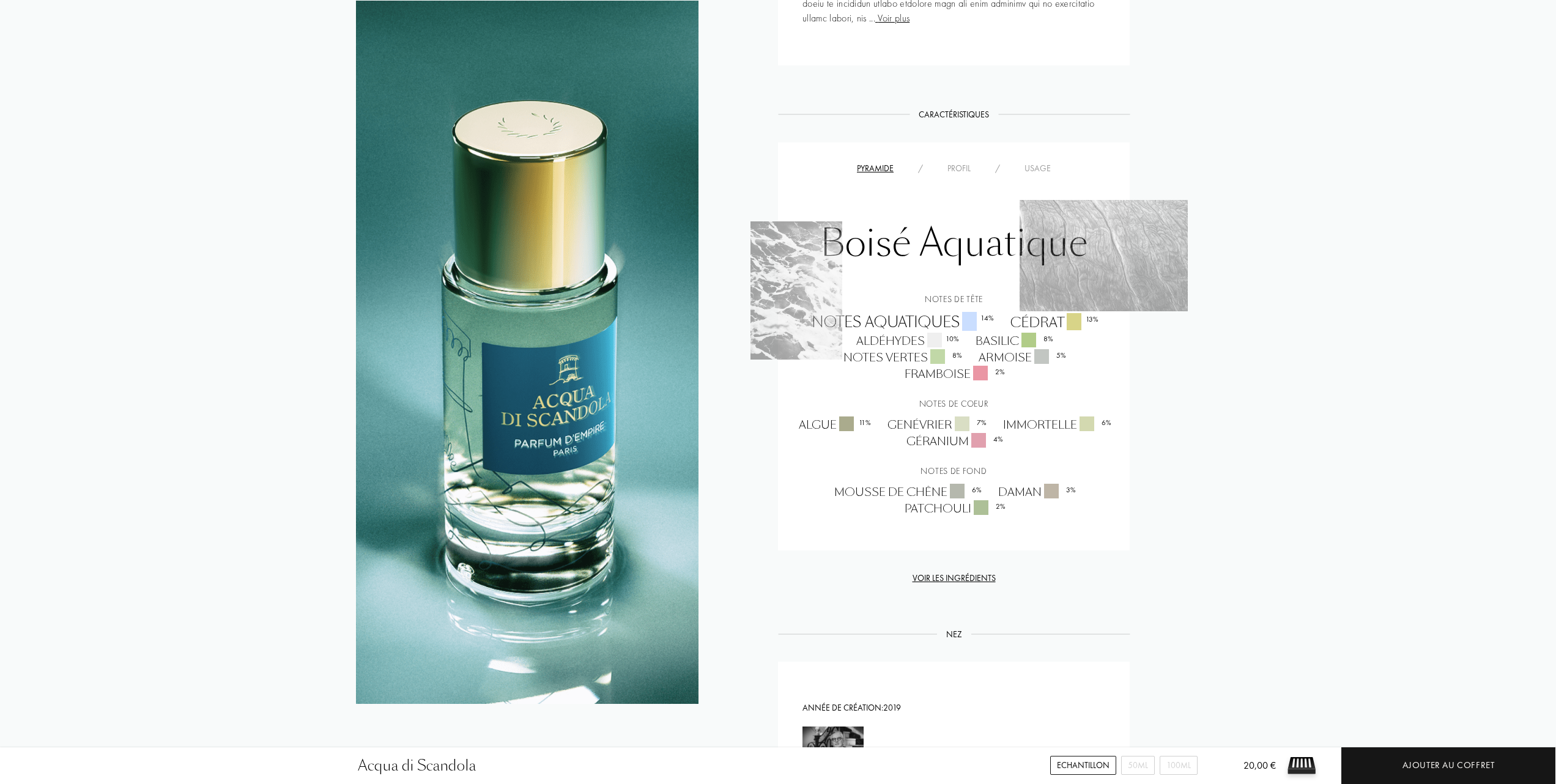
scroll to position [1060, 0]
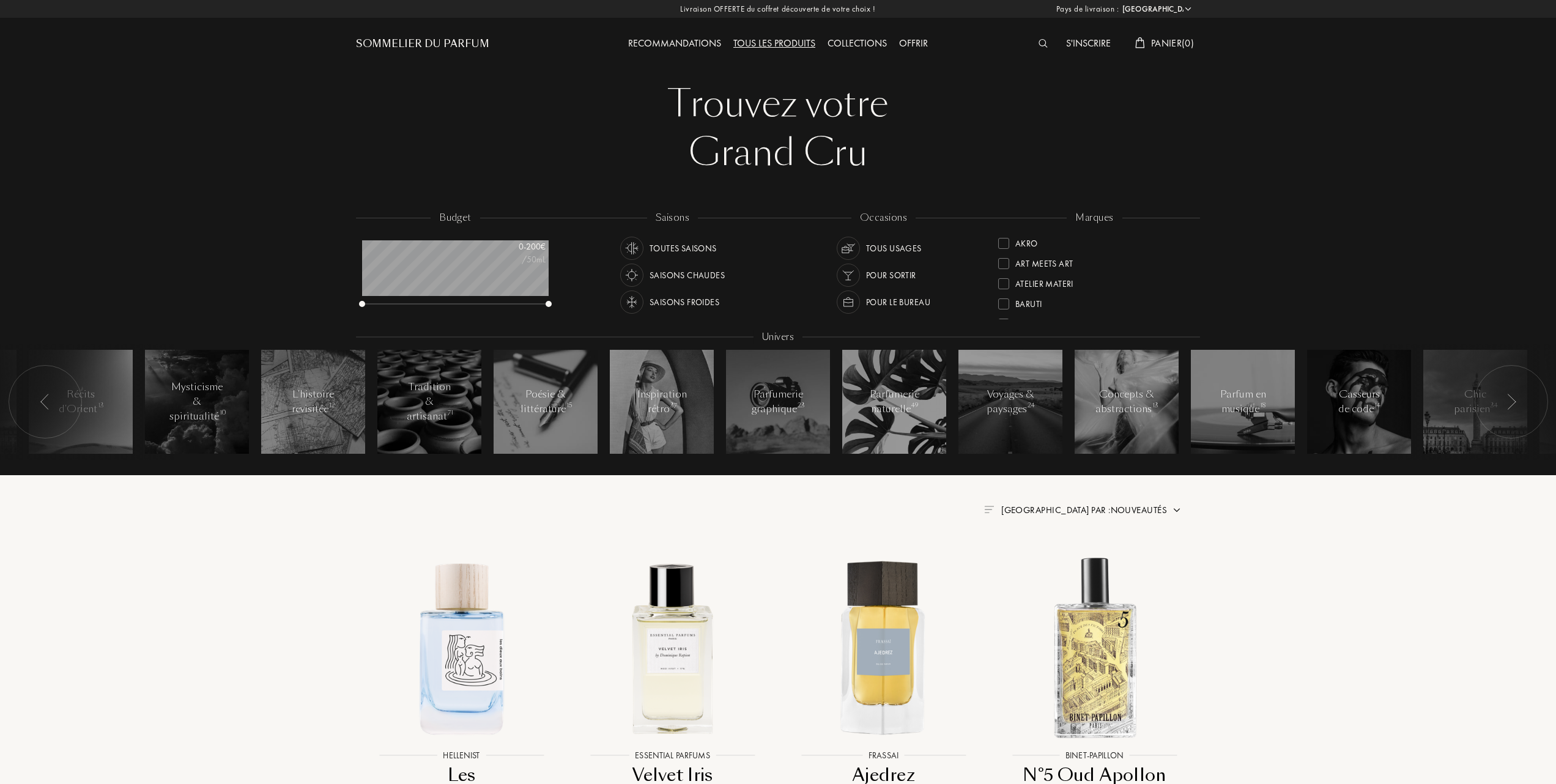
select select "FR"
drag, startPoint x: 185, startPoint y: 143, endPoint x: 187, endPoint y: 150, distance: 7.3
click at [187, 148] on div at bounding box center [780, 98] width 1559 height 196
click at [791, 37] on div "Tous les produits" at bounding box center [774, 44] width 94 height 16
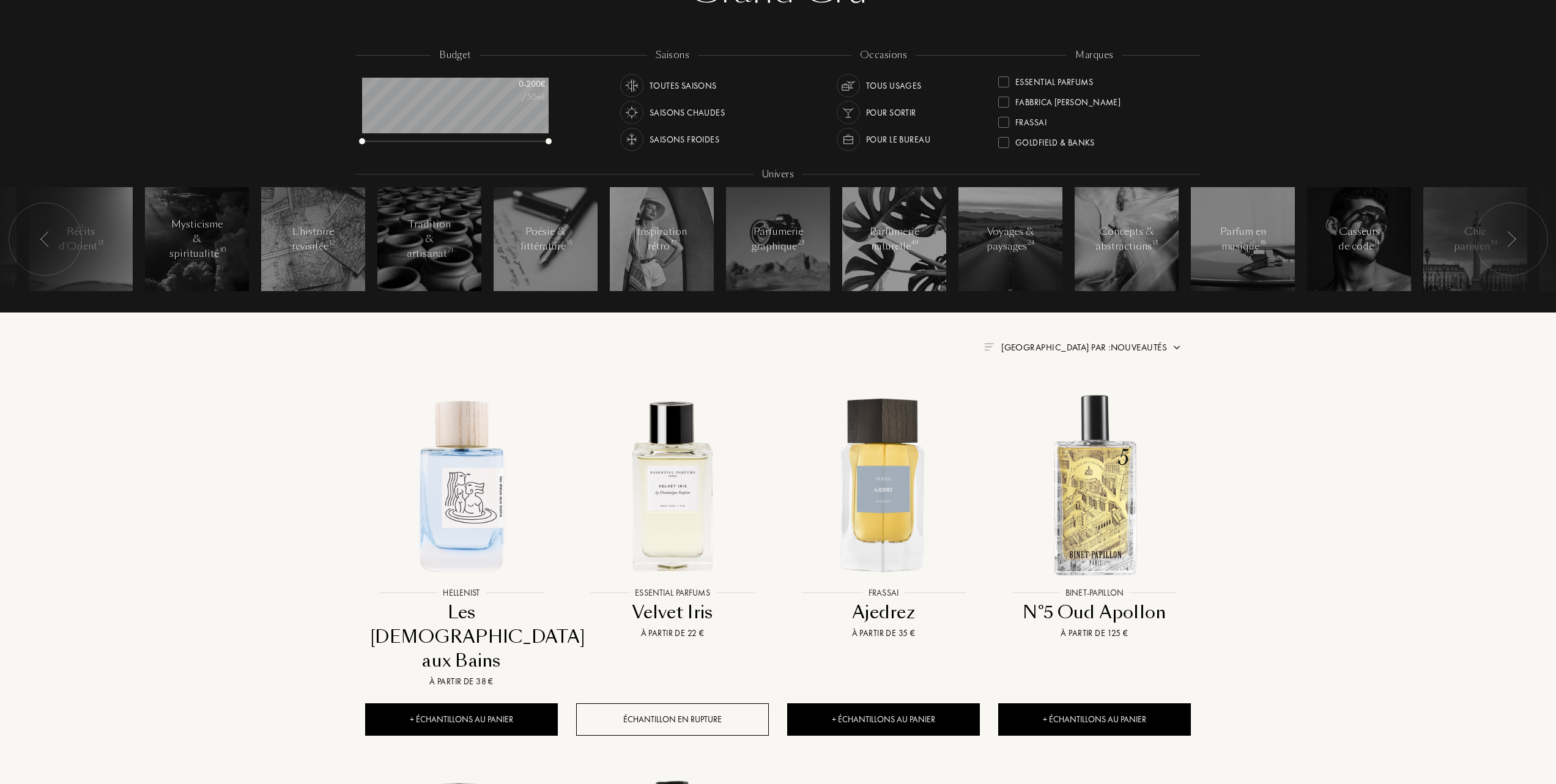
scroll to position [163, 0]
click at [1004, 118] on div at bounding box center [1004, 120] width 11 height 11
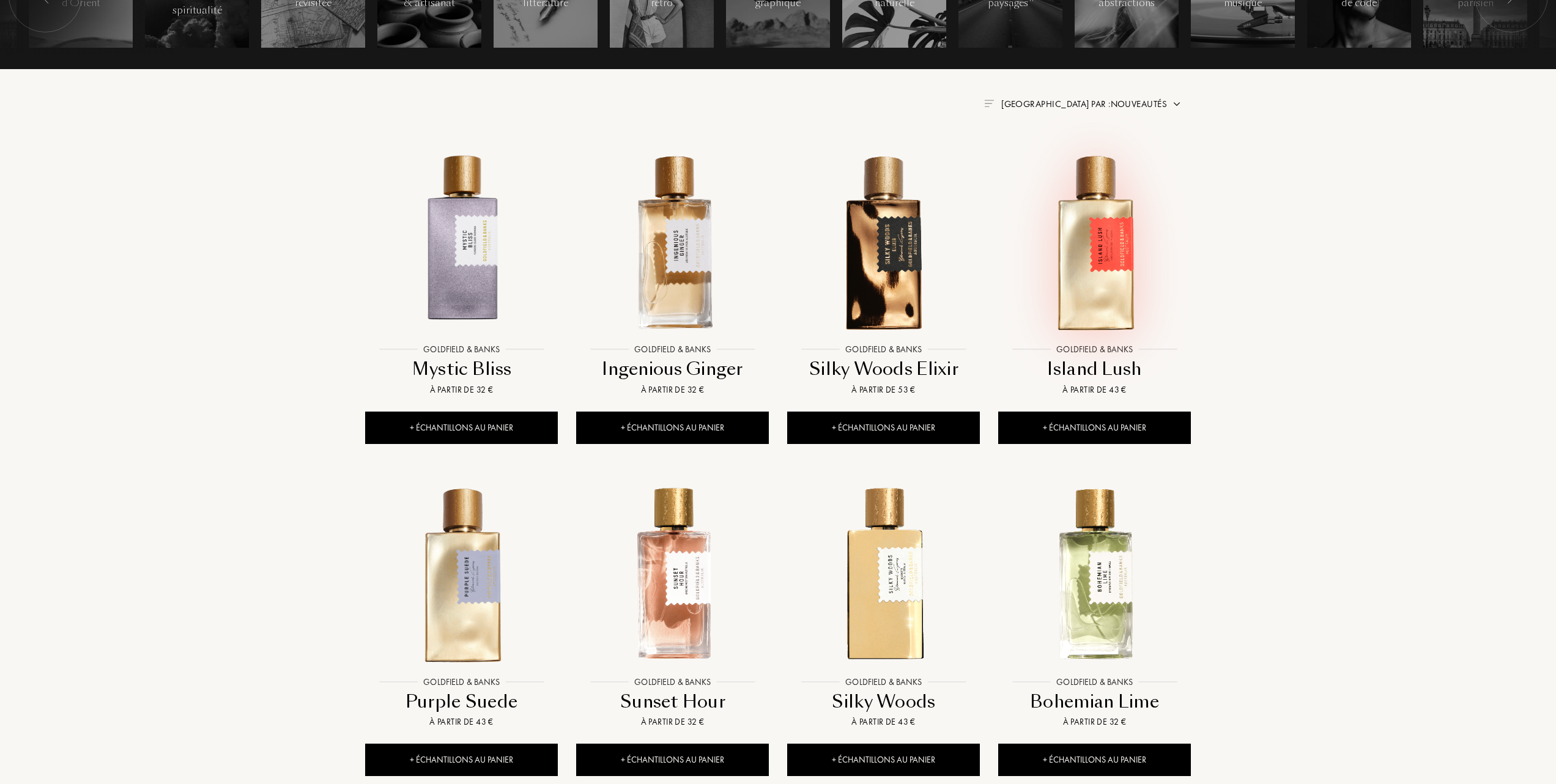
scroll to position [407, 0]
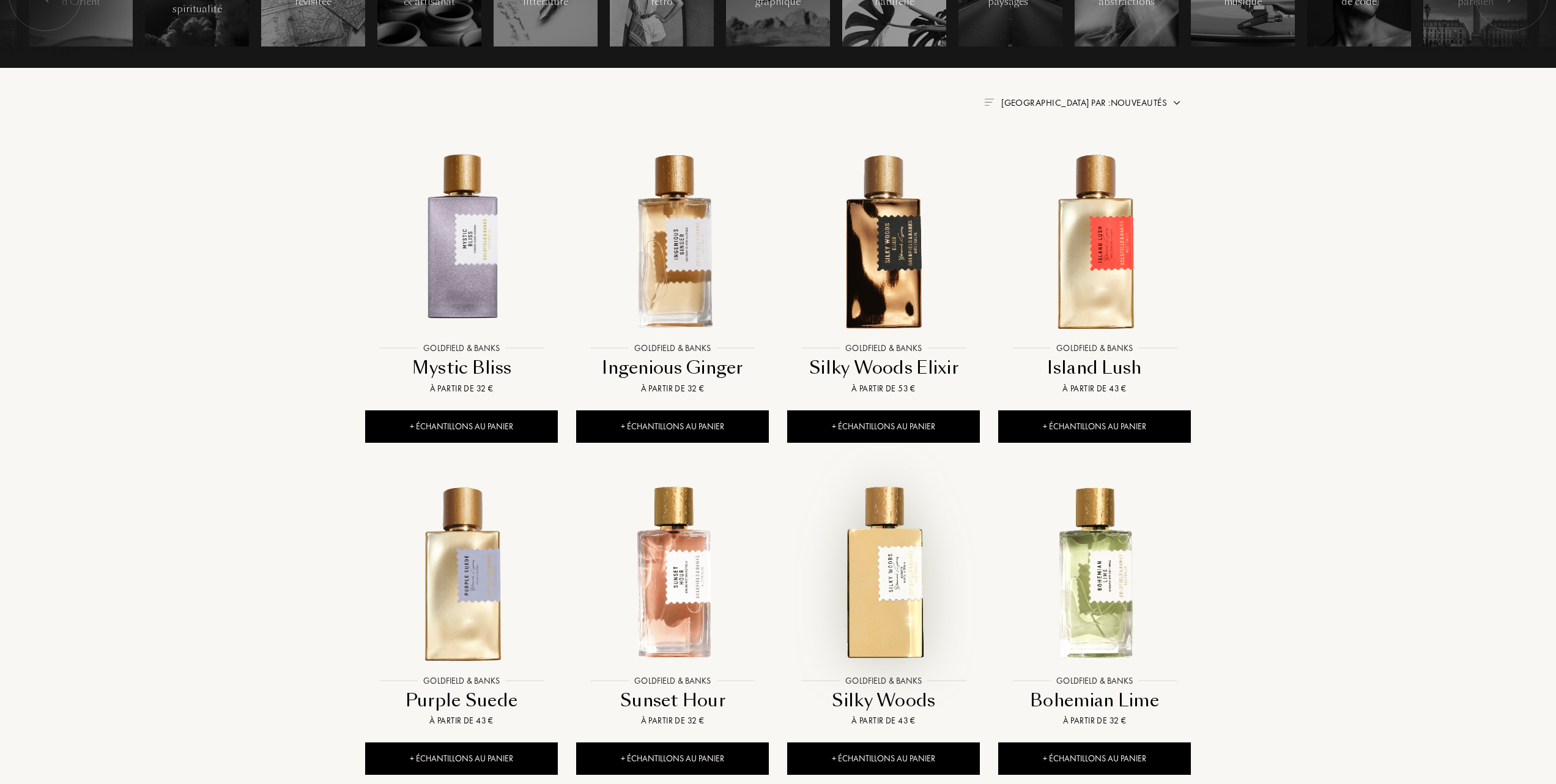
click at [883, 608] on img at bounding box center [883, 573] width 190 height 190
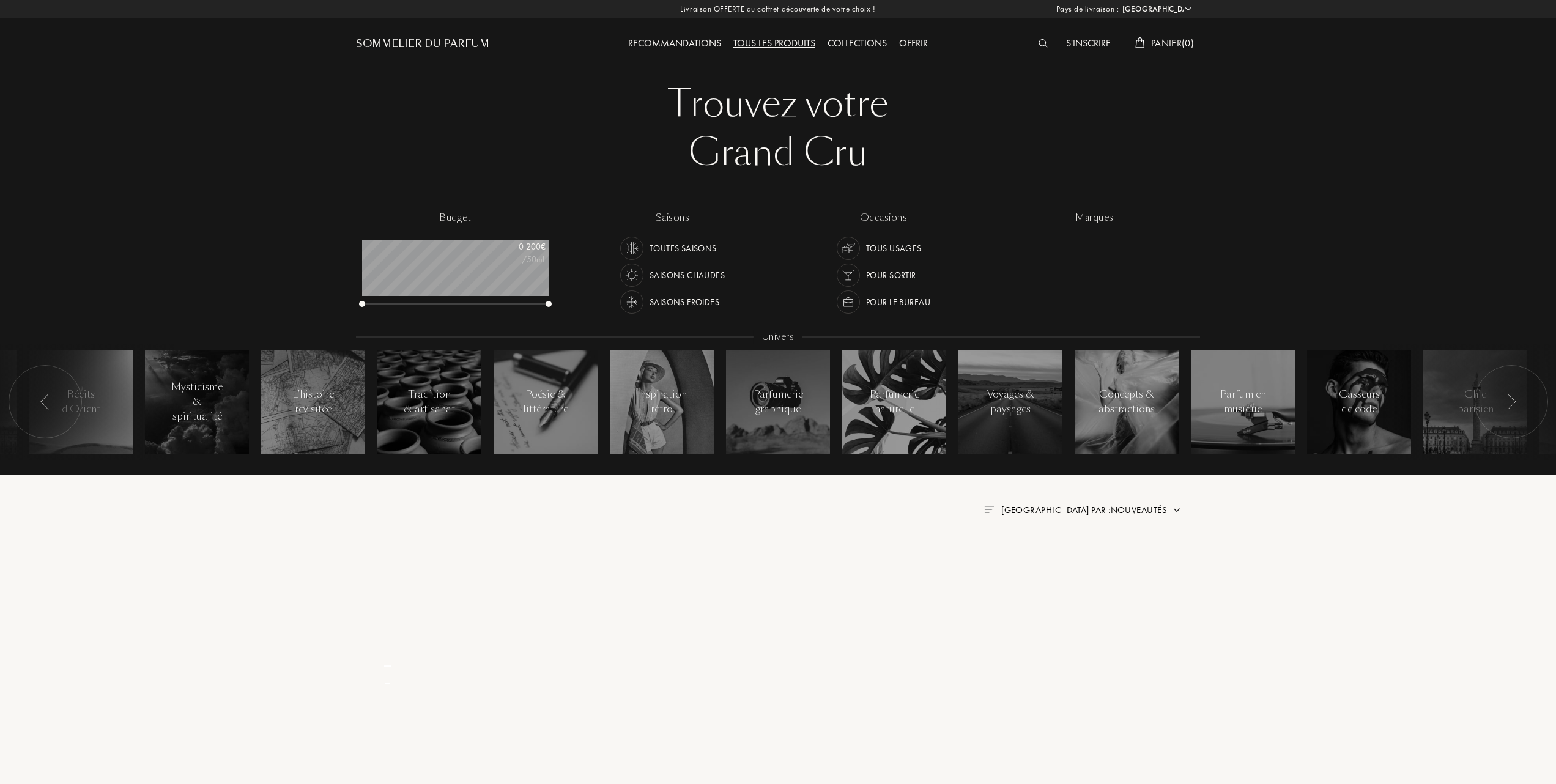
select select "FR"
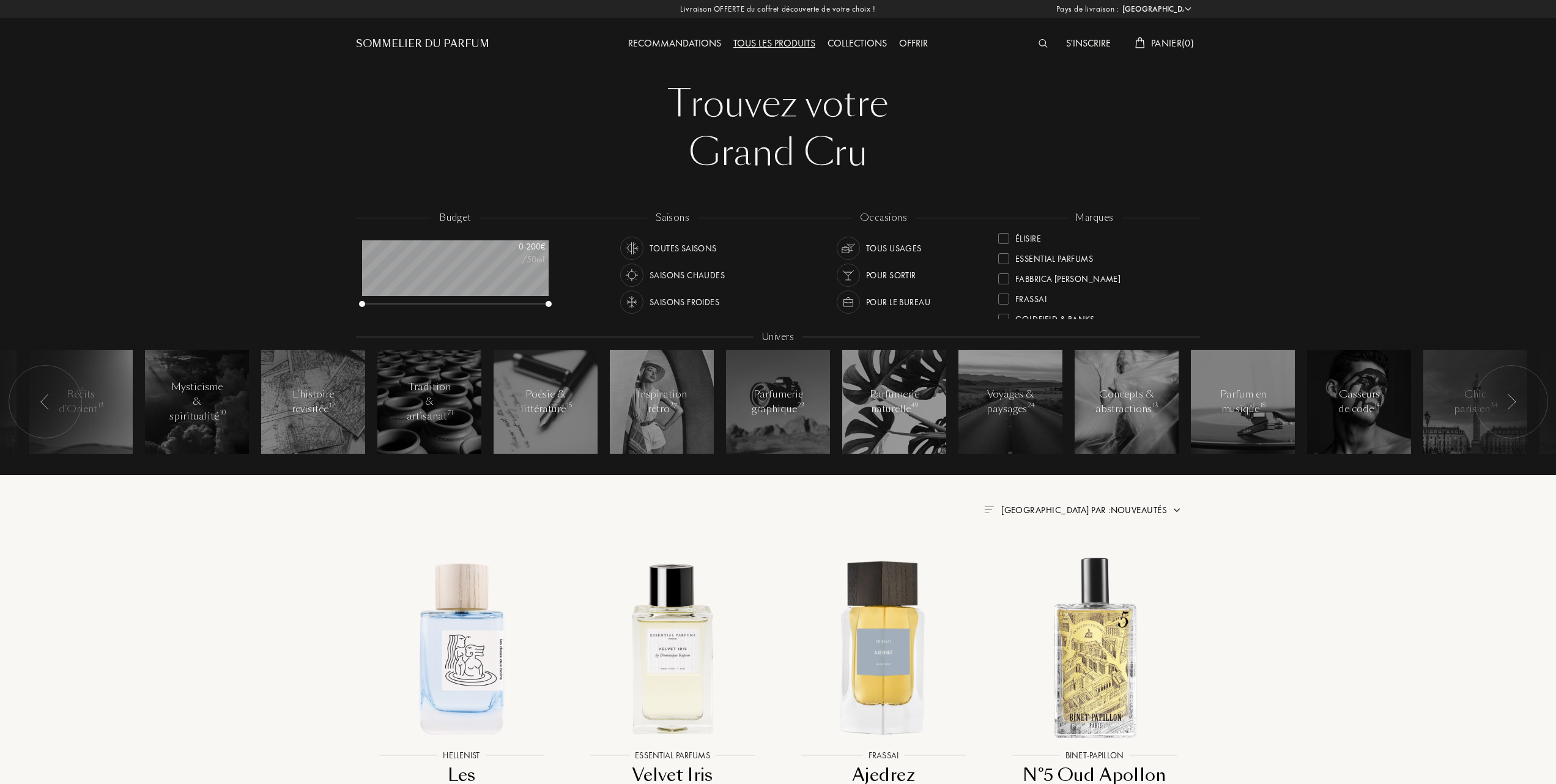
scroll to position [163, 0]
click at [1006, 280] on div at bounding box center [1004, 282] width 11 height 11
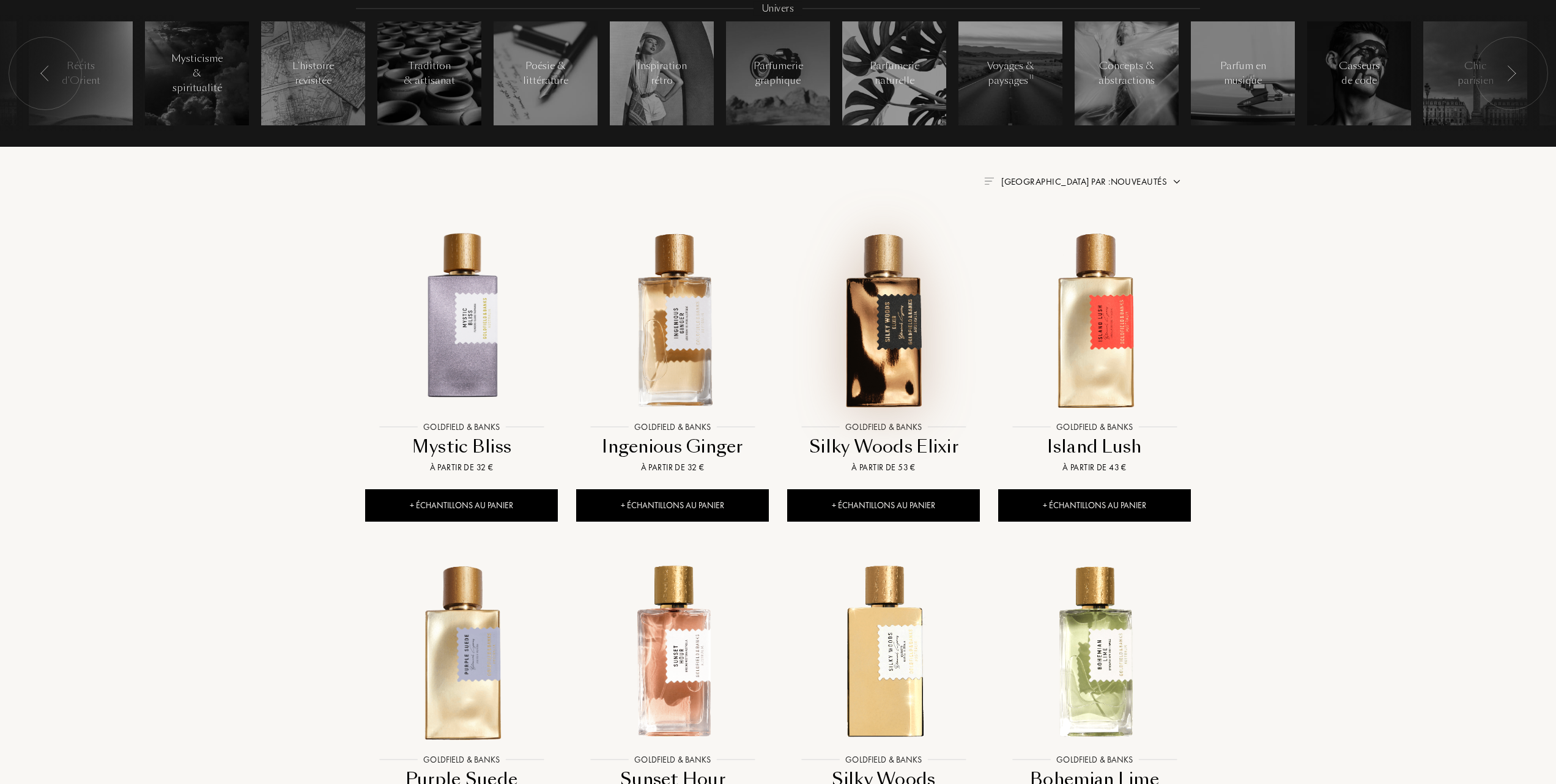
scroll to position [326, 0]
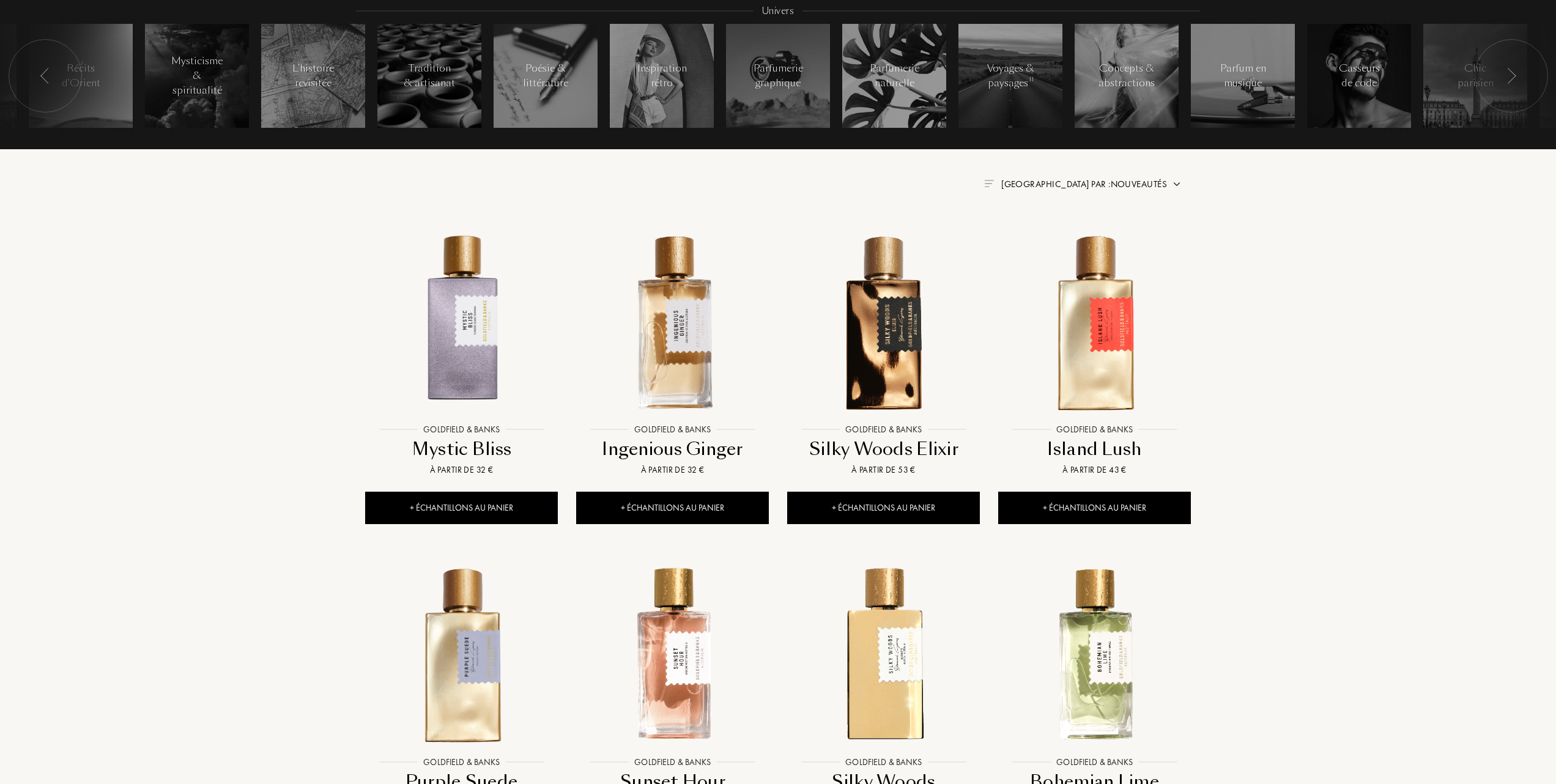
click at [1141, 182] on span "Trier par : Nouveautés" at bounding box center [1084, 184] width 165 height 12
click at [1057, 237] on div at bounding box center [1054, 237] width 8 height 8
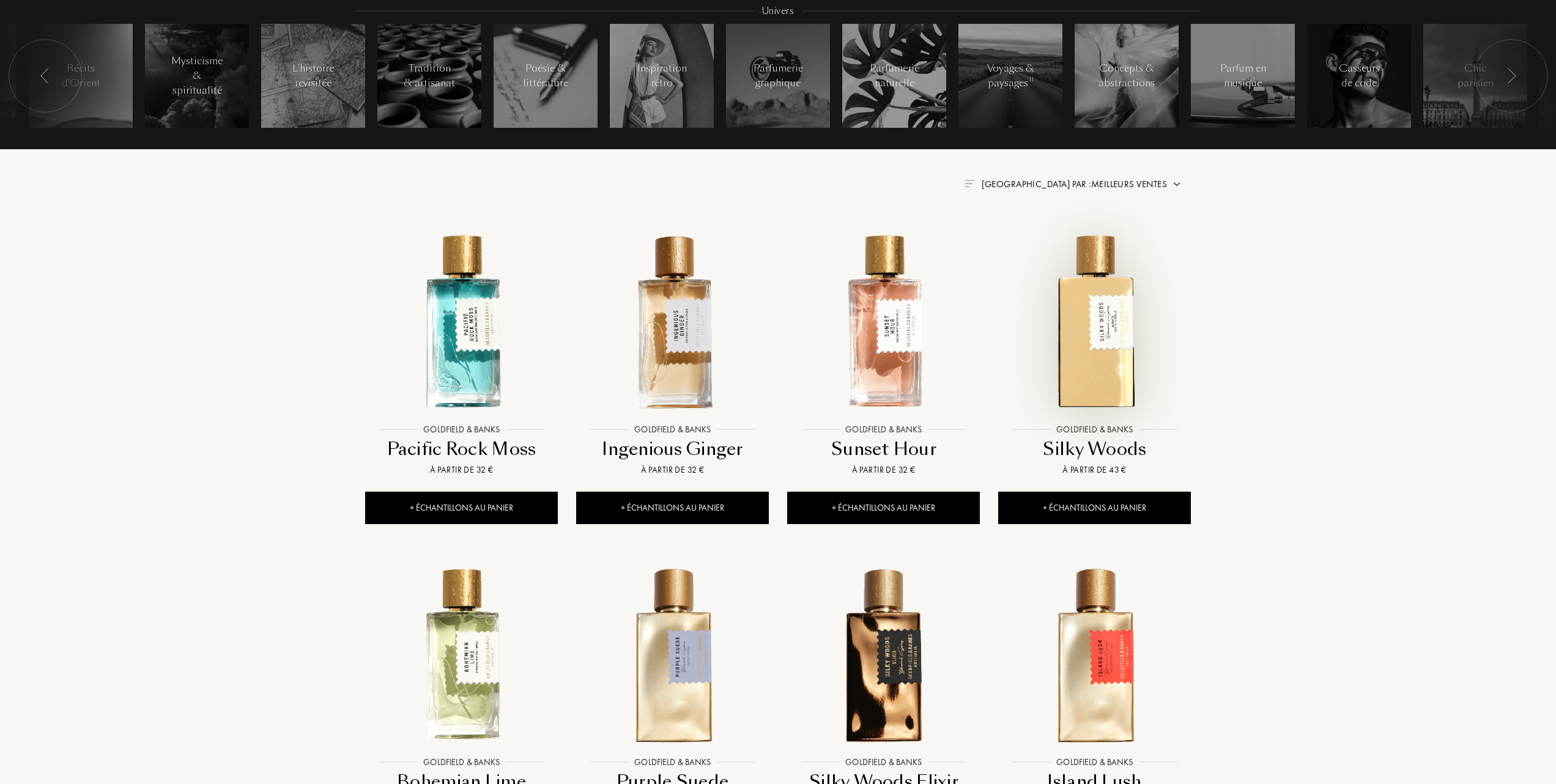
click at [1069, 358] on img at bounding box center [1095, 321] width 190 height 190
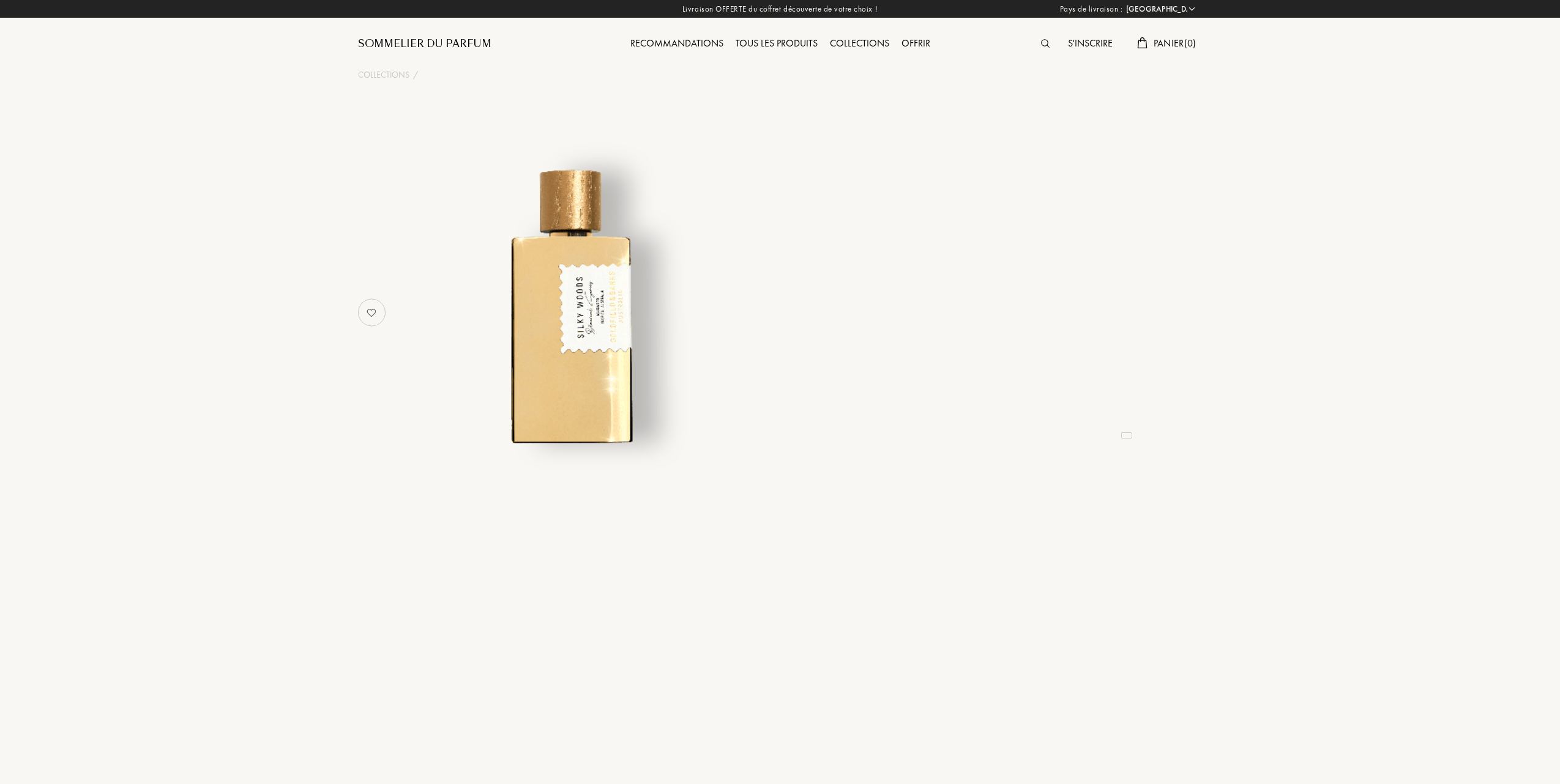
select select "FR"
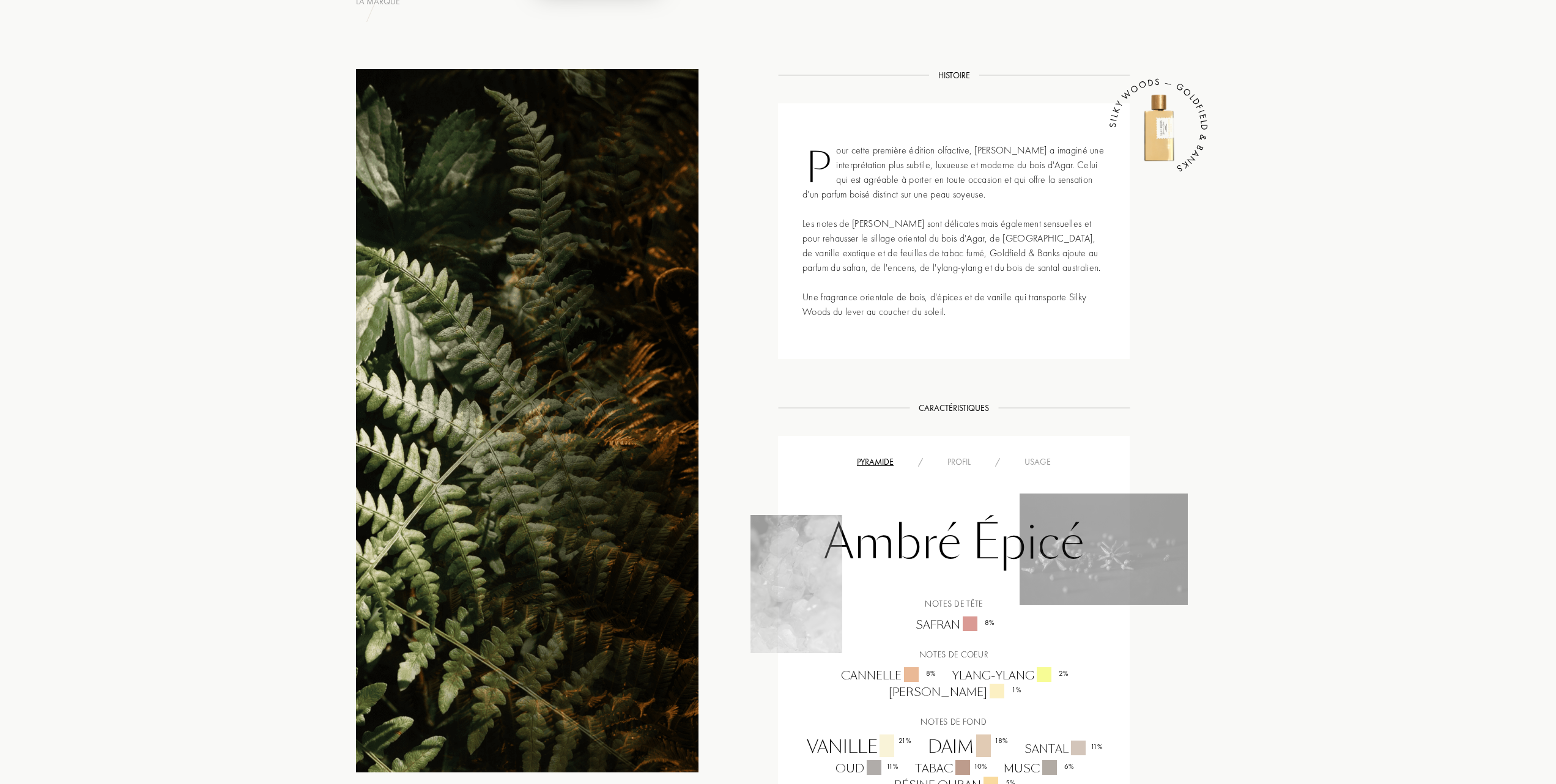
scroll to position [489, 0]
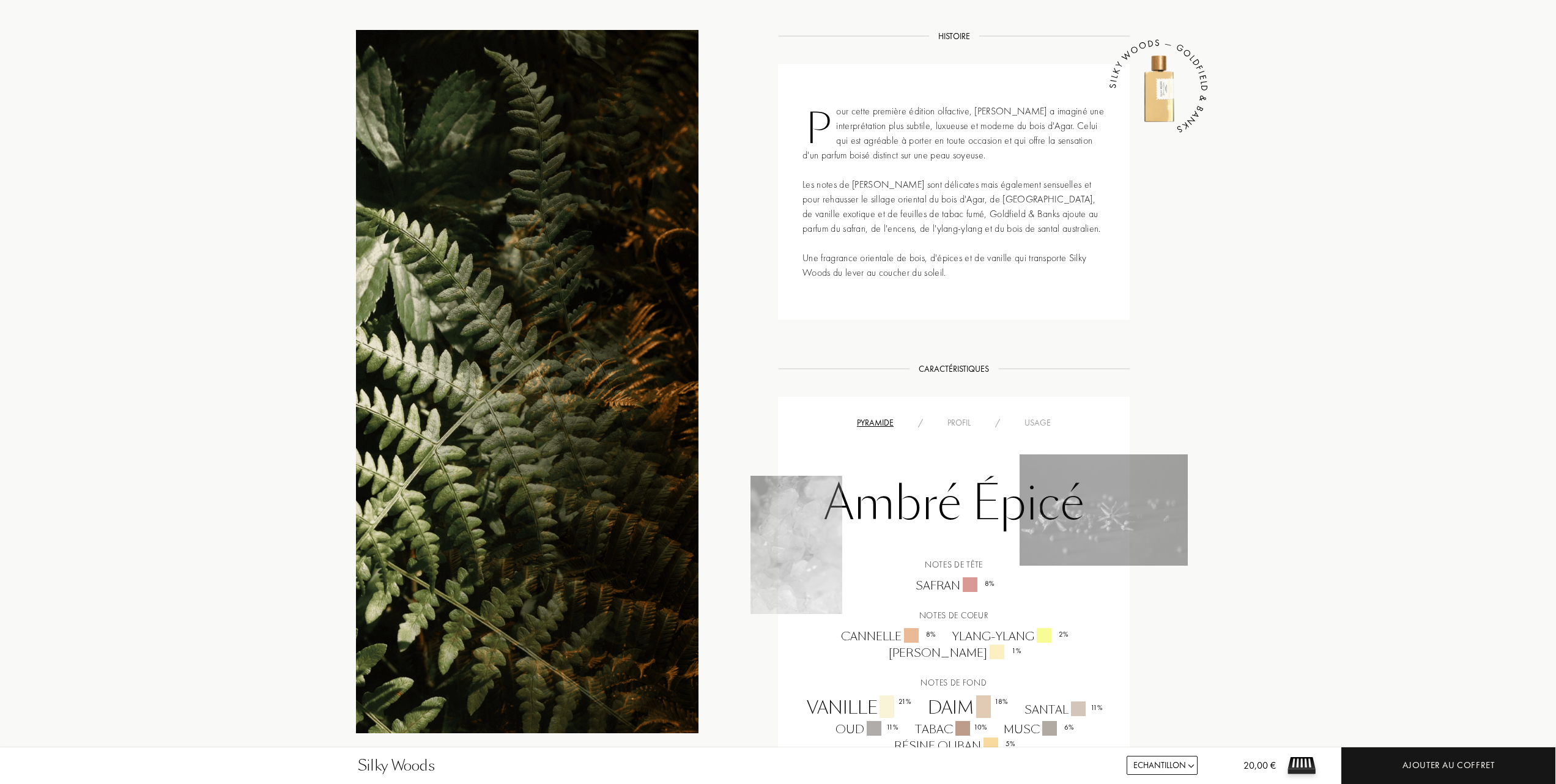
click at [1041, 424] on div "Usage" at bounding box center [1038, 423] width 51 height 13
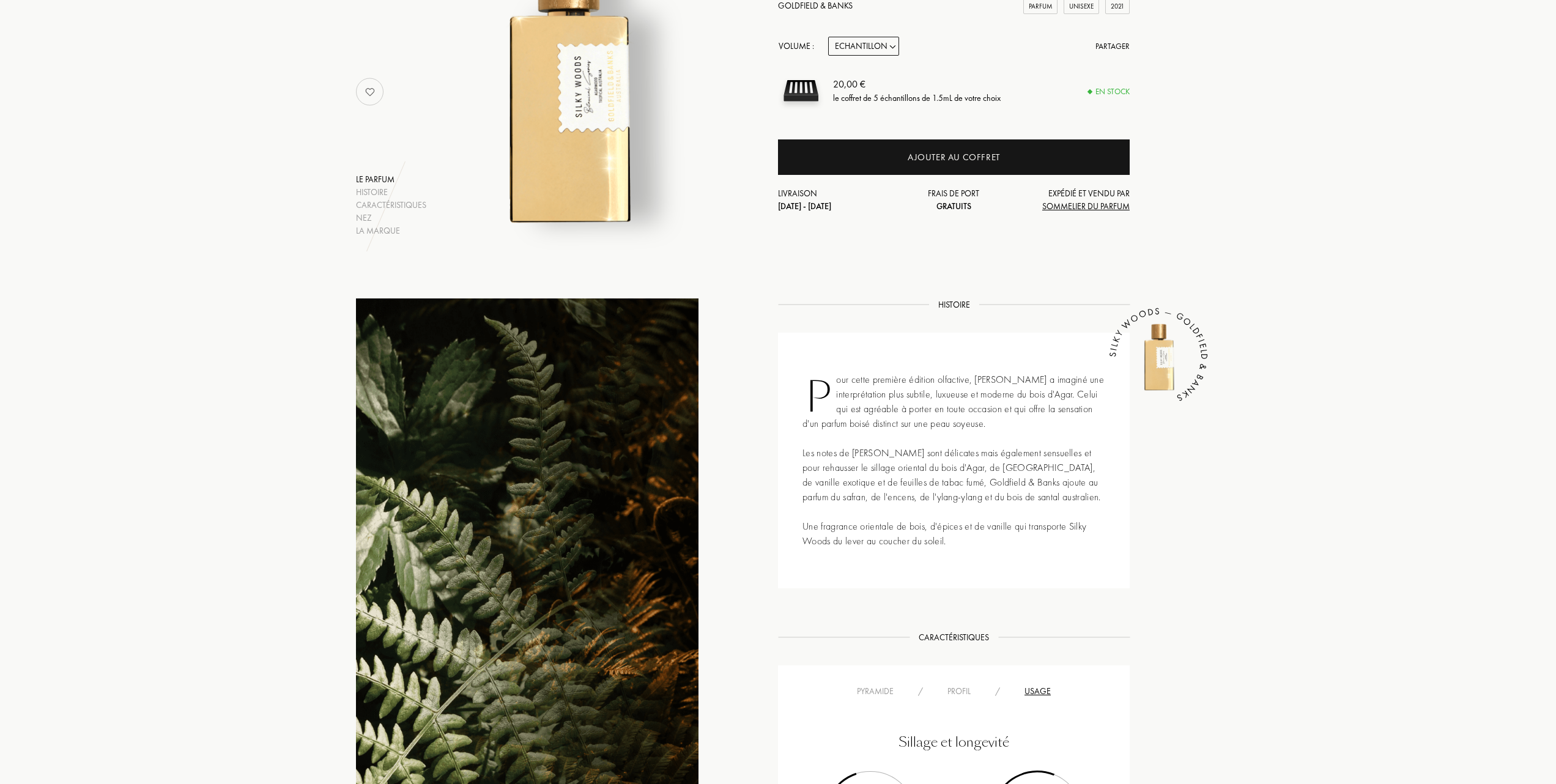
scroll to position [0, 0]
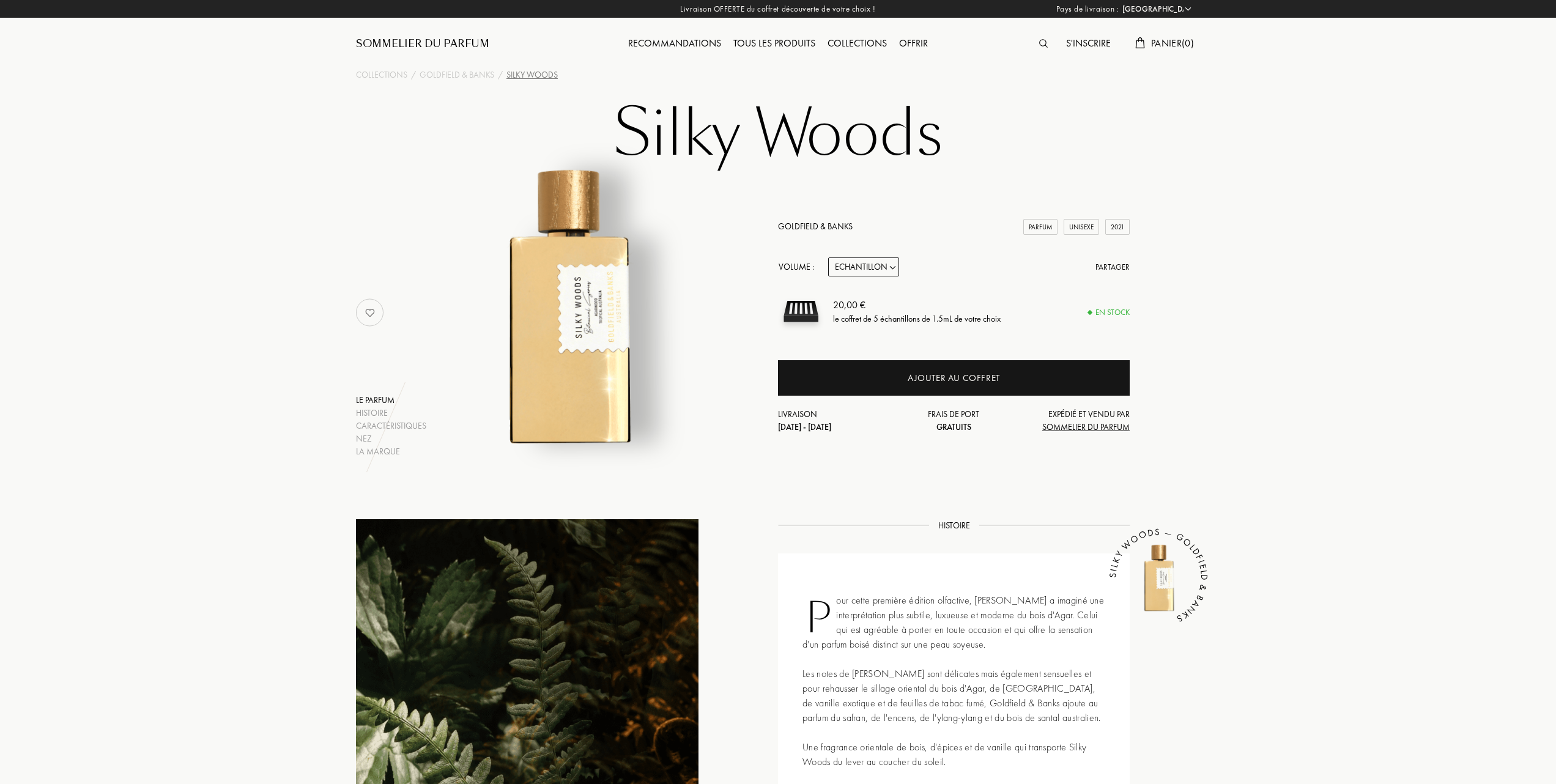
click at [762, 38] on div "Tous les produits" at bounding box center [774, 44] width 94 height 16
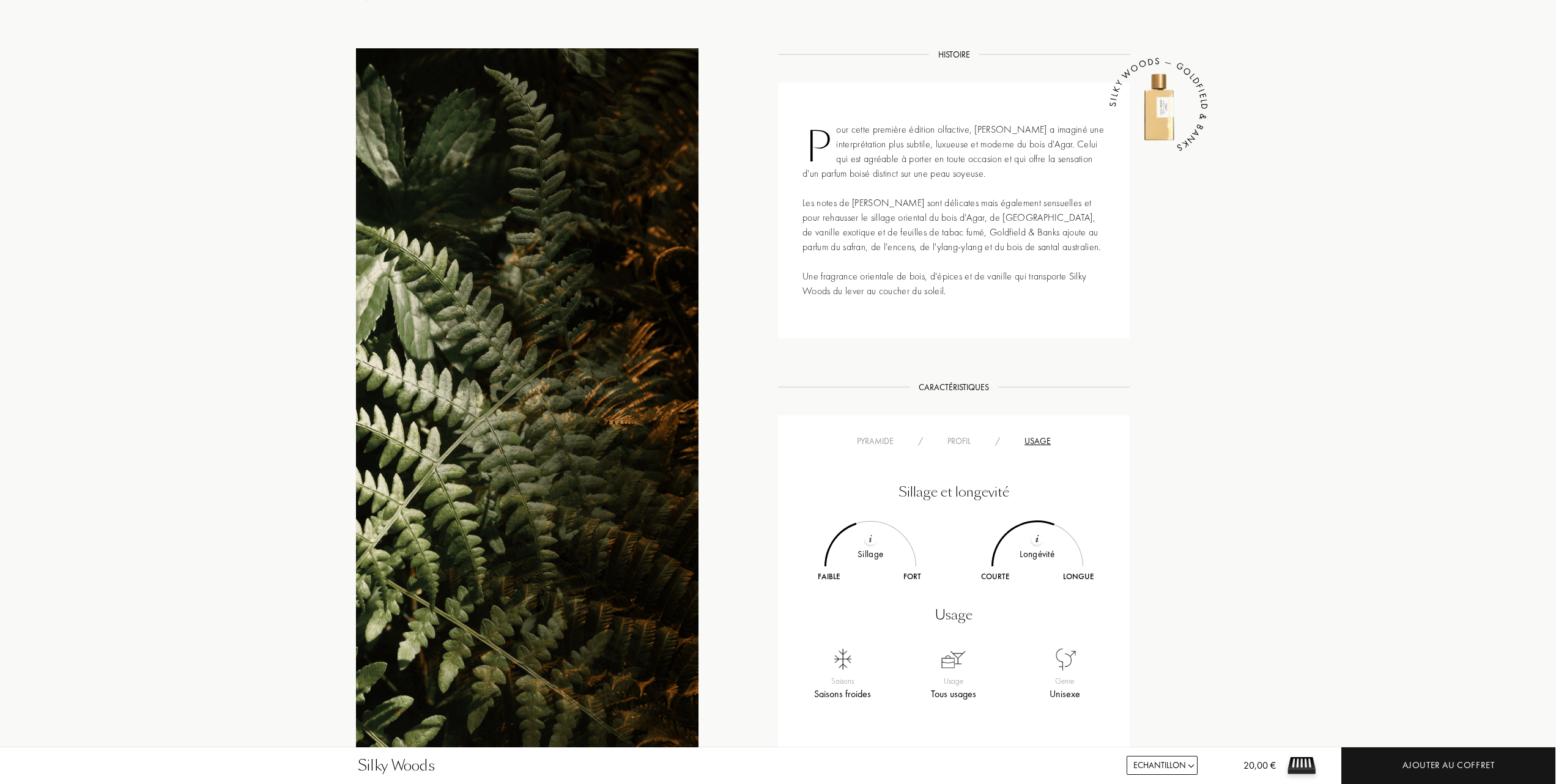
scroll to position [489, 0]
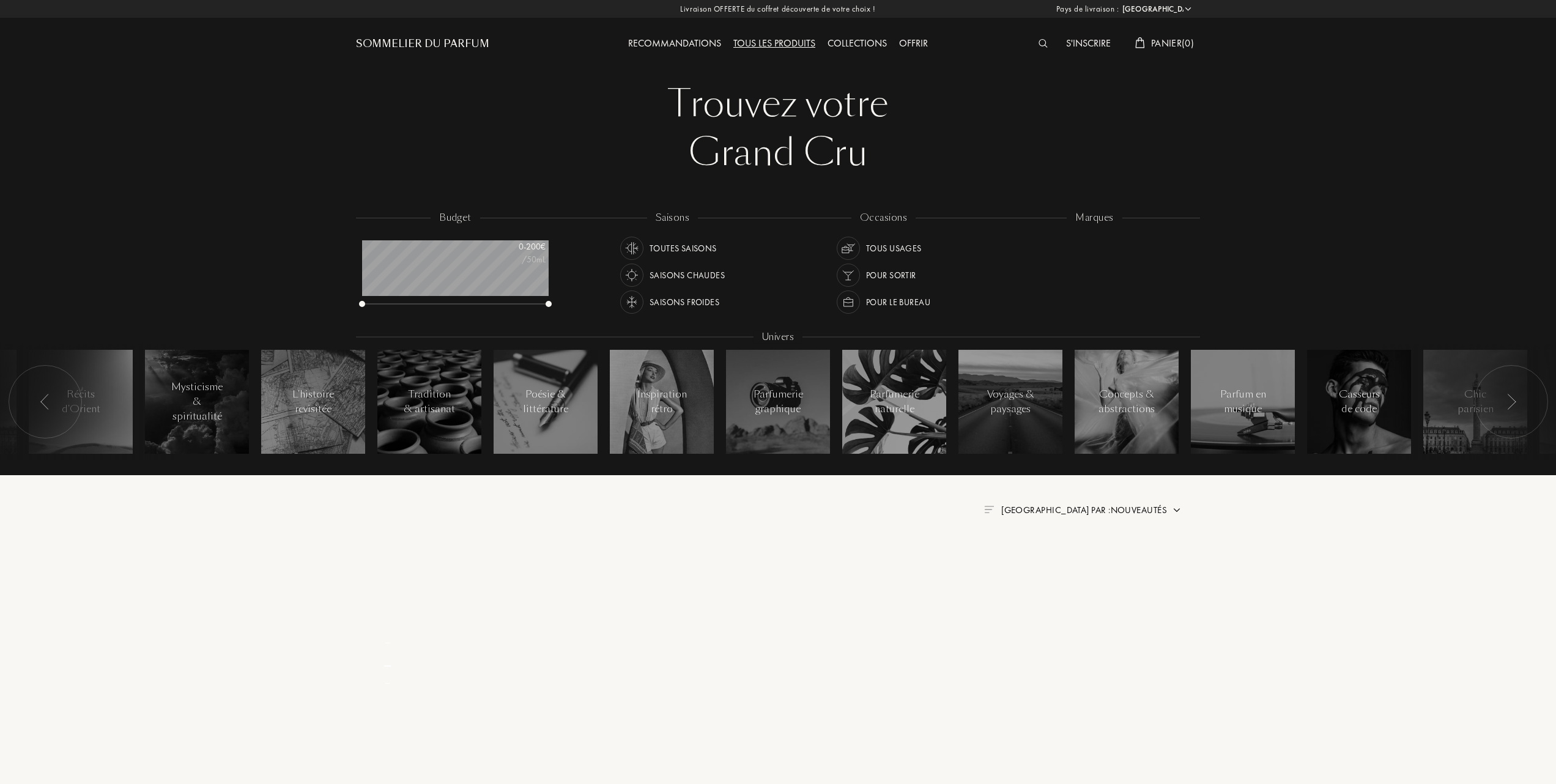
select select "FR"
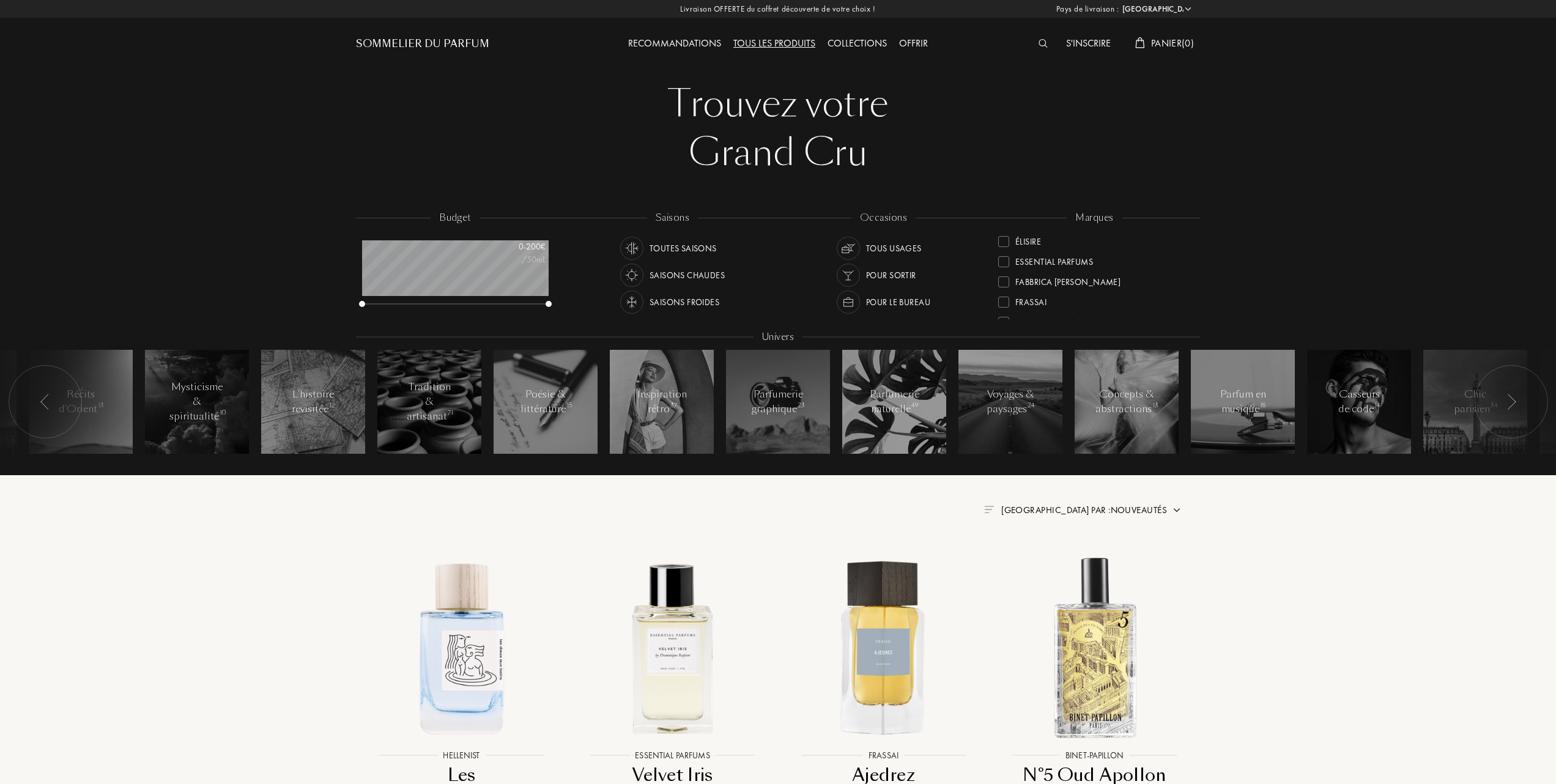
scroll to position [163, 0]
click at [1003, 297] on div at bounding box center [1004, 302] width 11 height 11
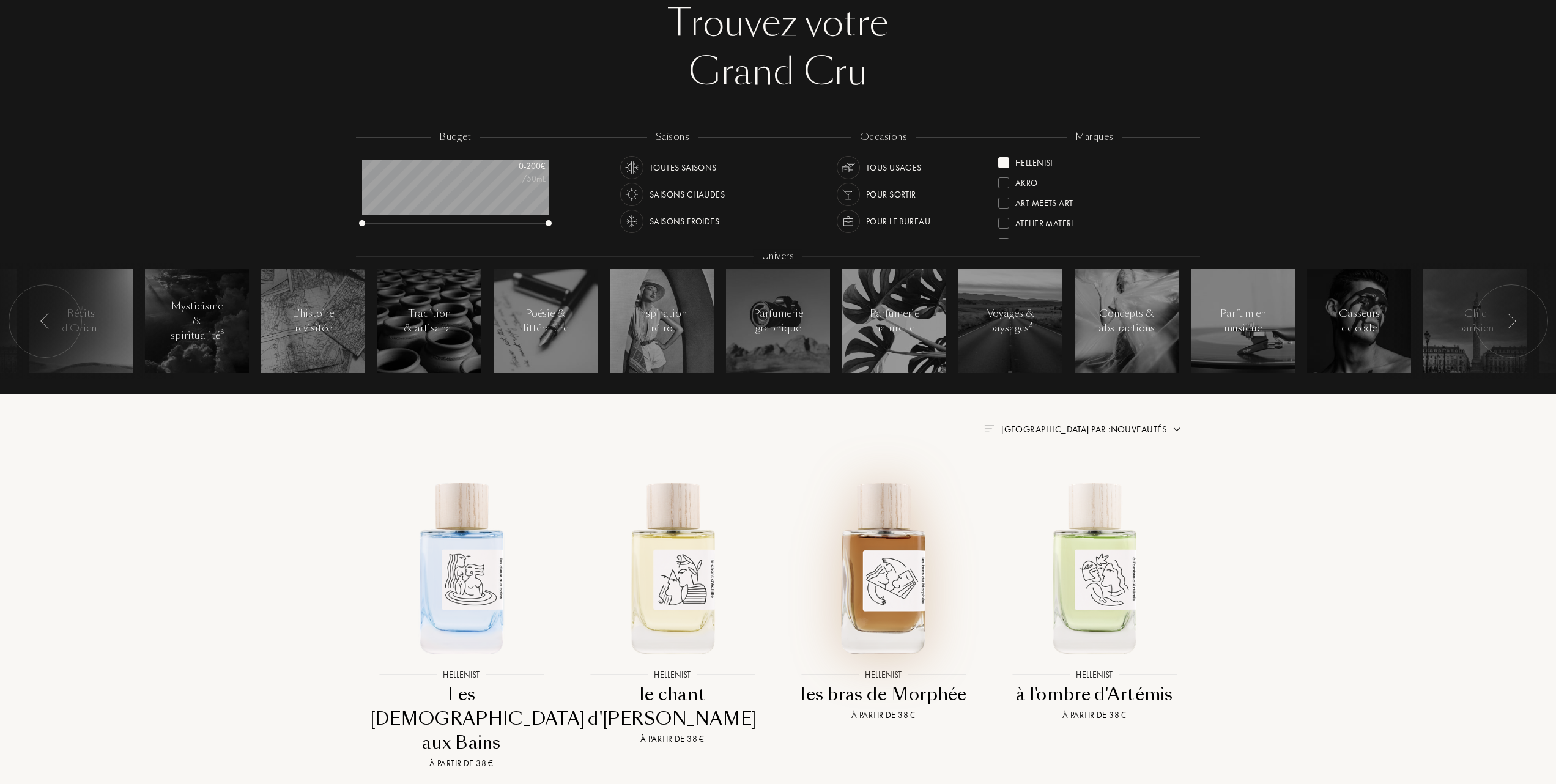
scroll to position [81, 0]
click at [887, 580] on img at bounding box center [883, 566] width 190 height 190
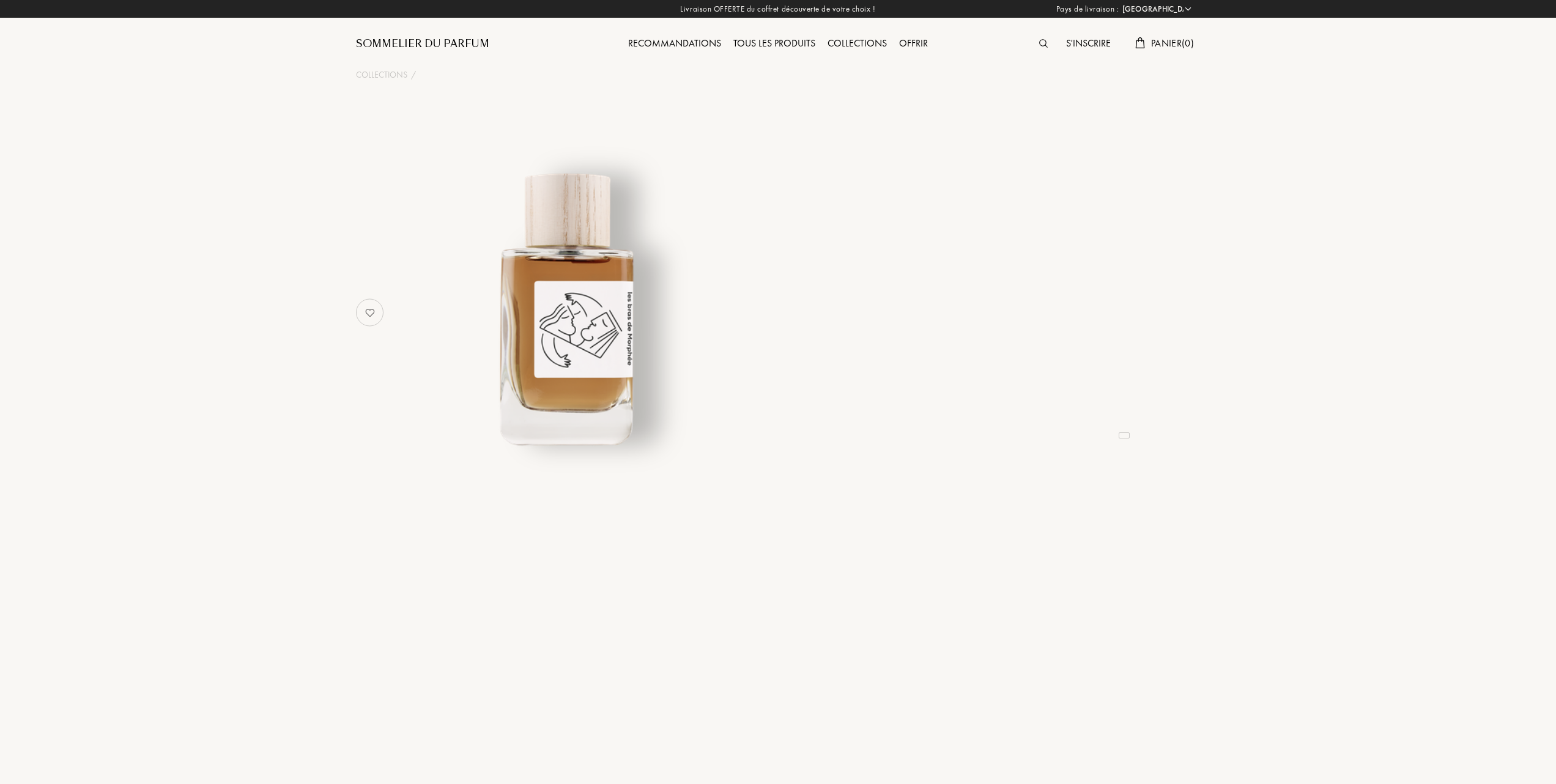
select select "FR"
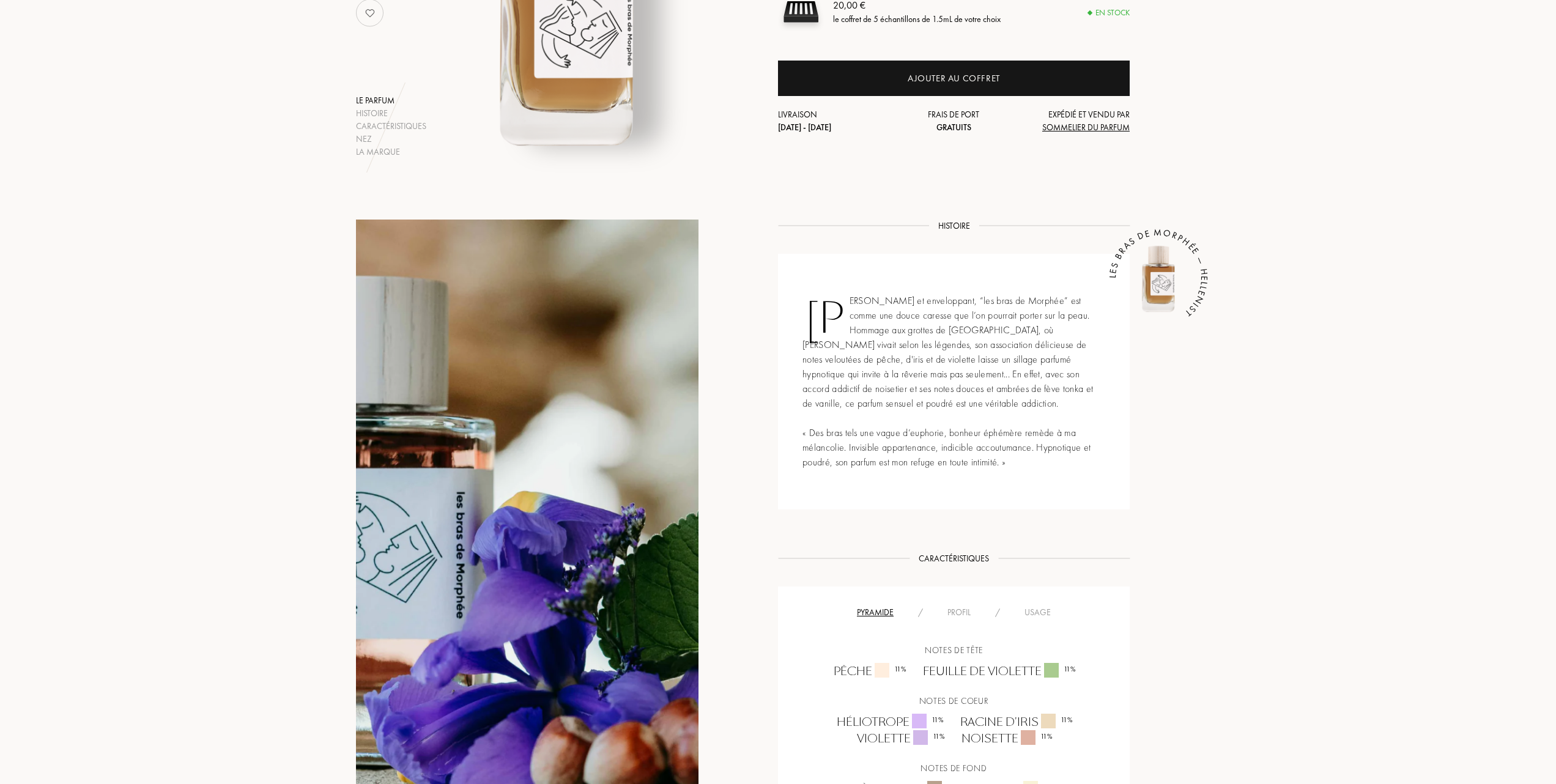
scroll to position [326, 0]
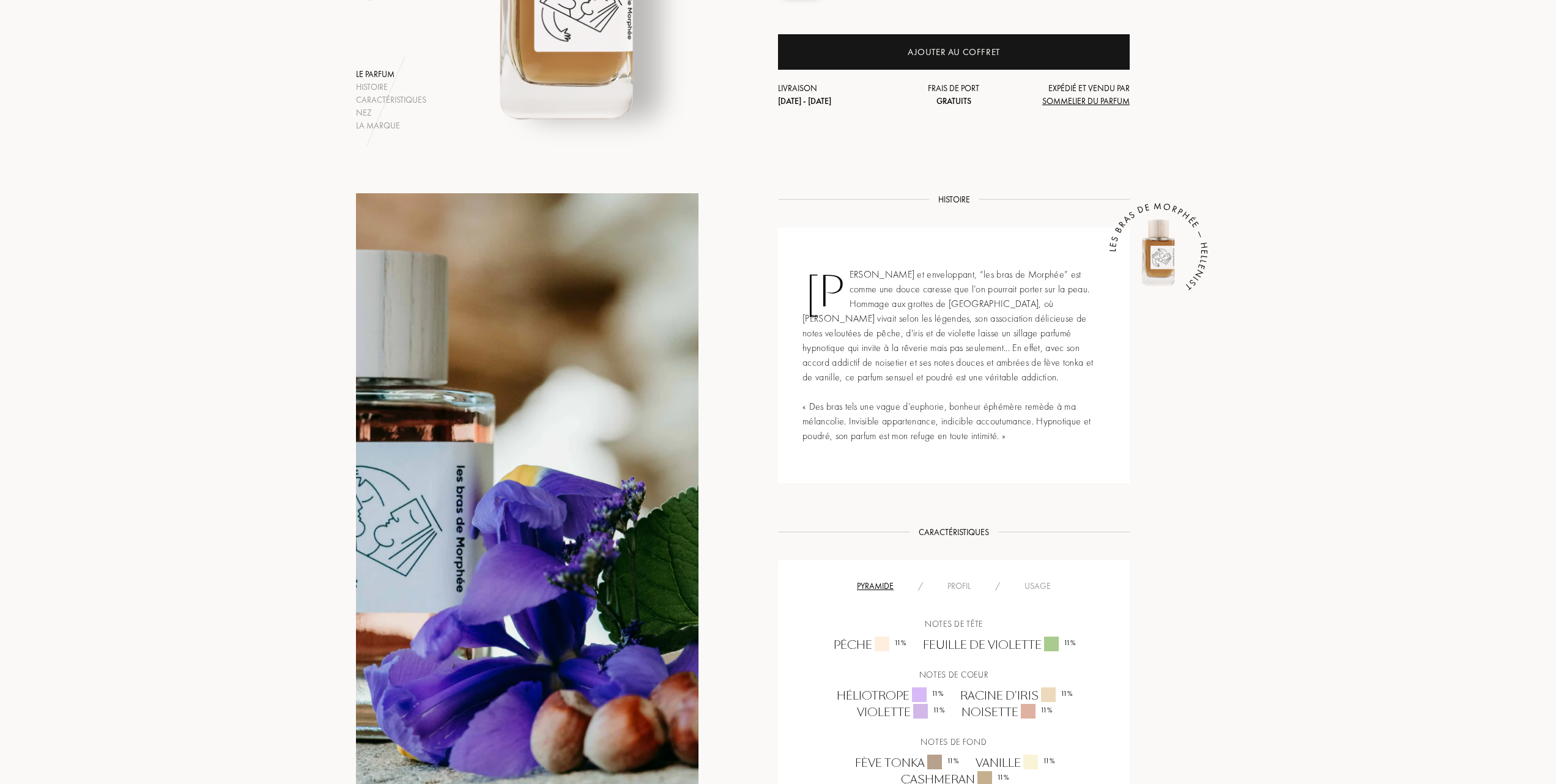
click at [1043, 584] on div "Usage" at bounding box center [1038, 586] width 51 height 13
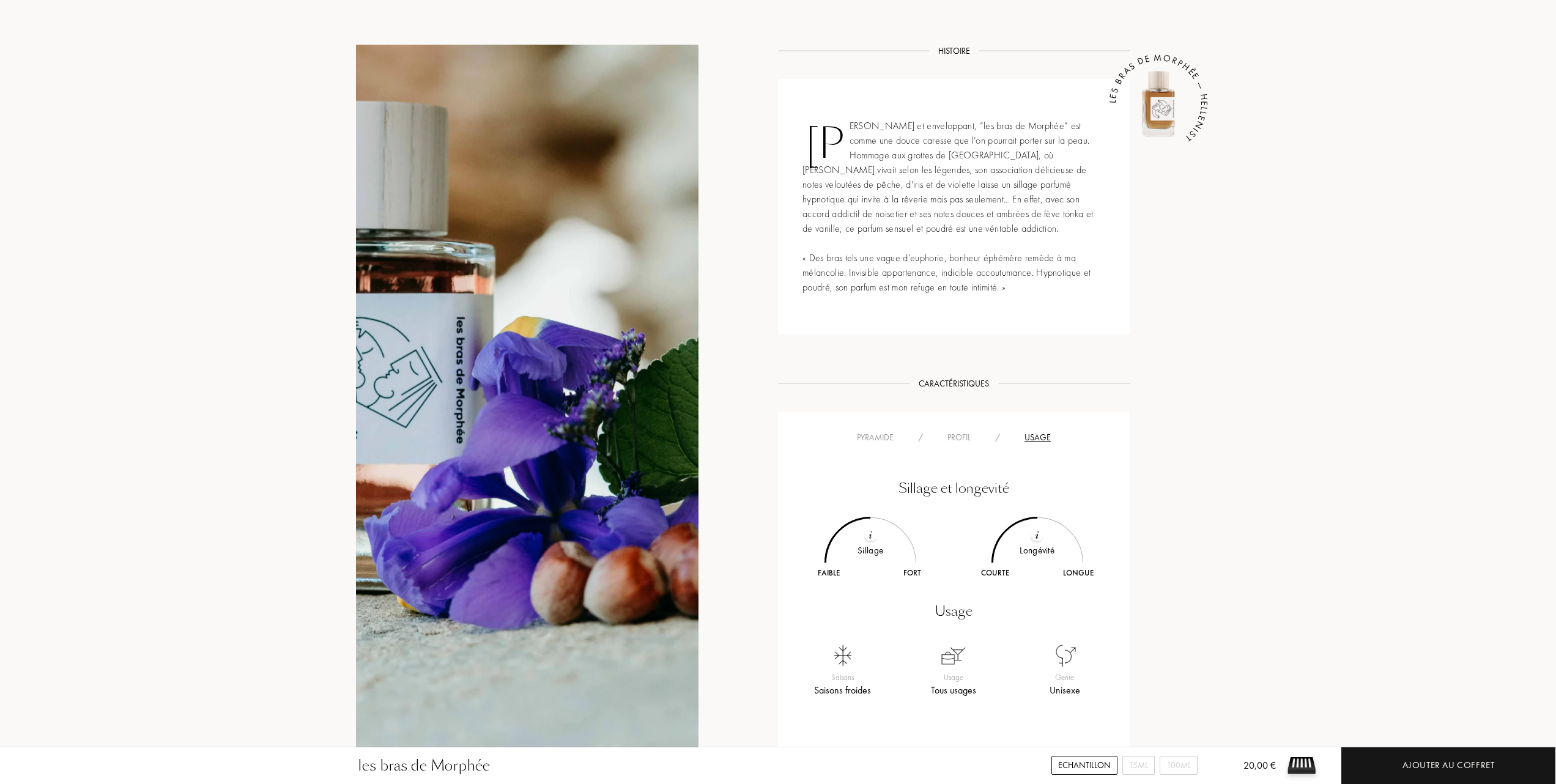
scroll to position [489, 0]
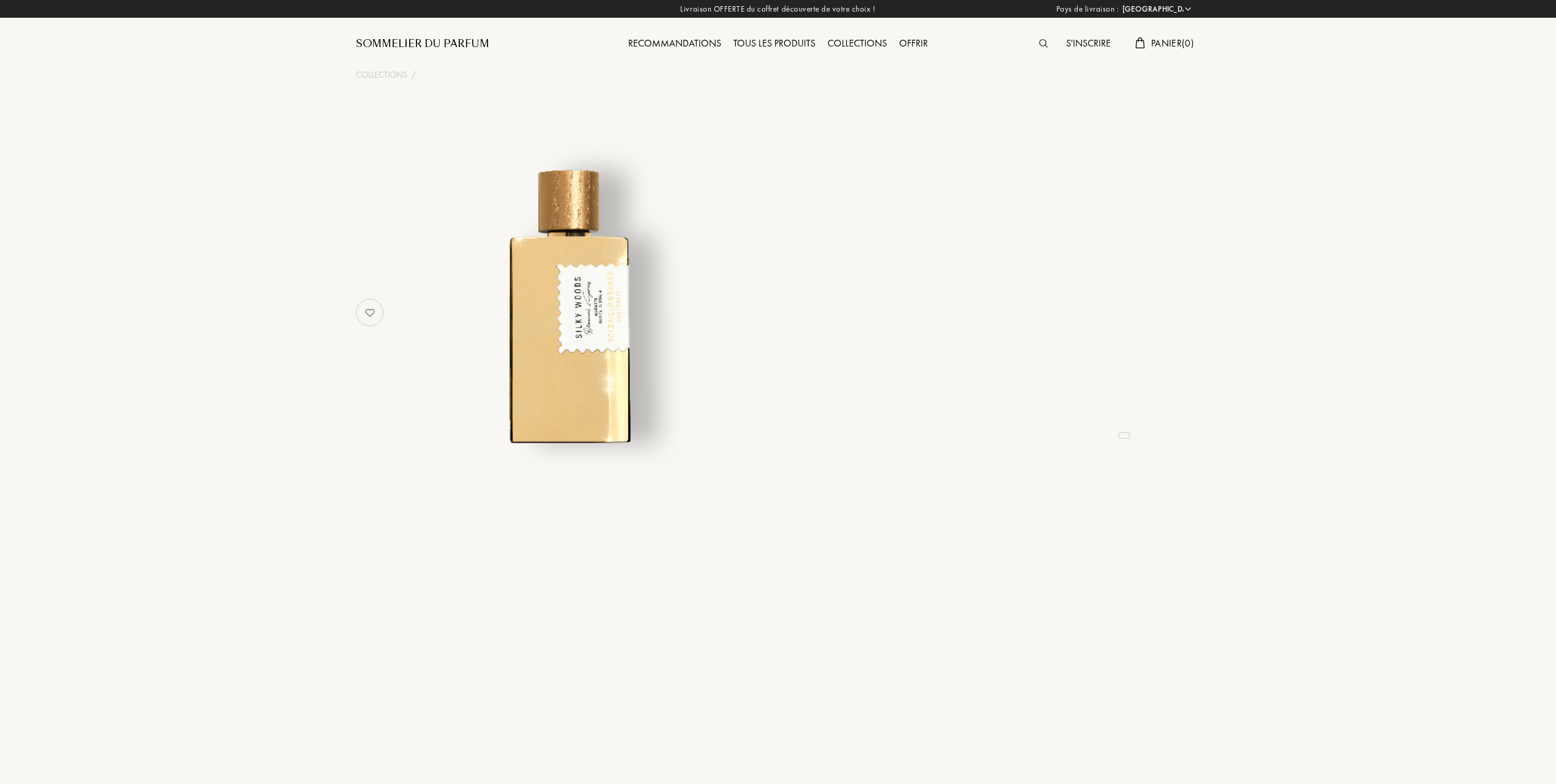
select select "FR"
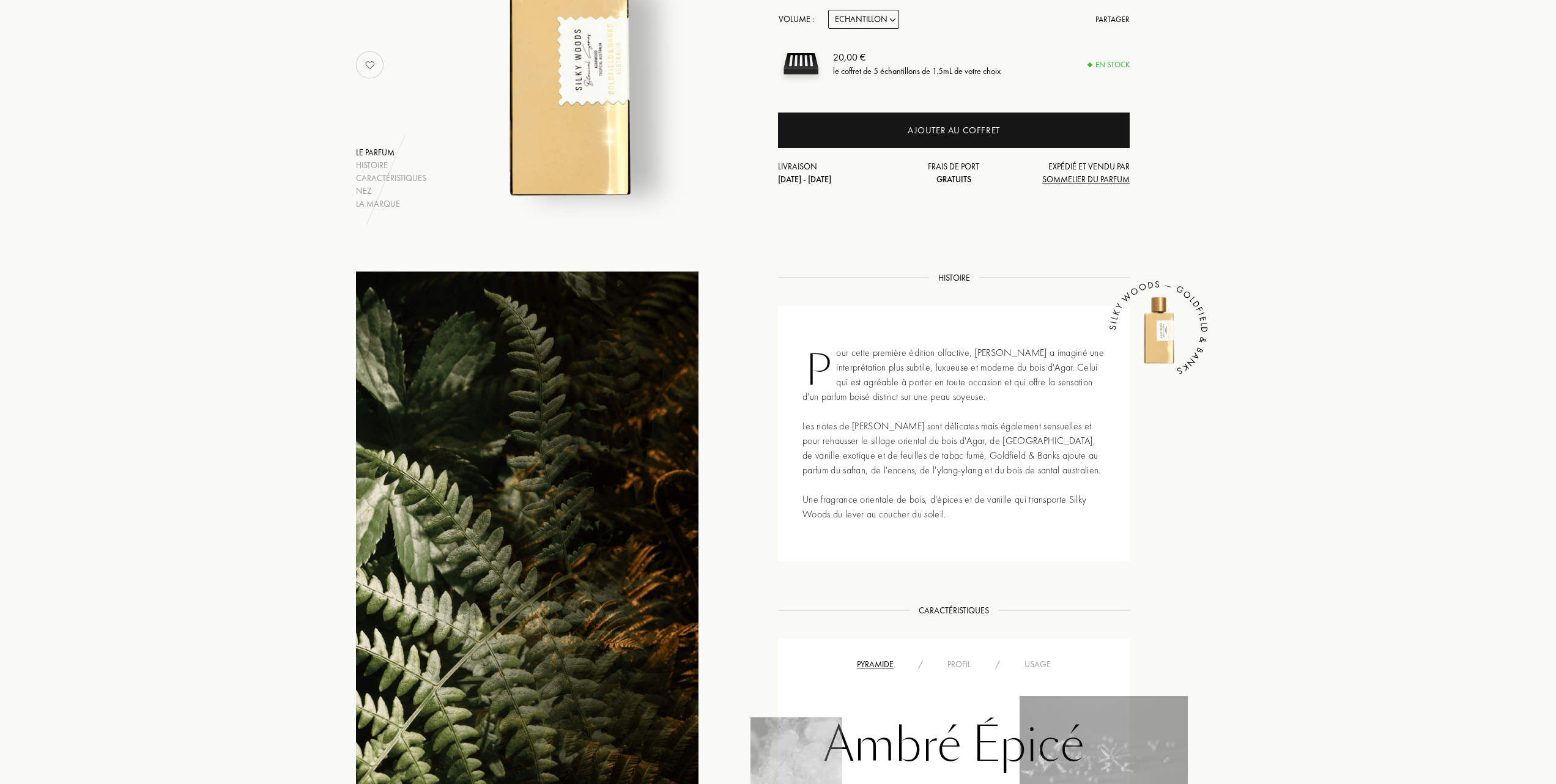
scroll to position [326, 0]
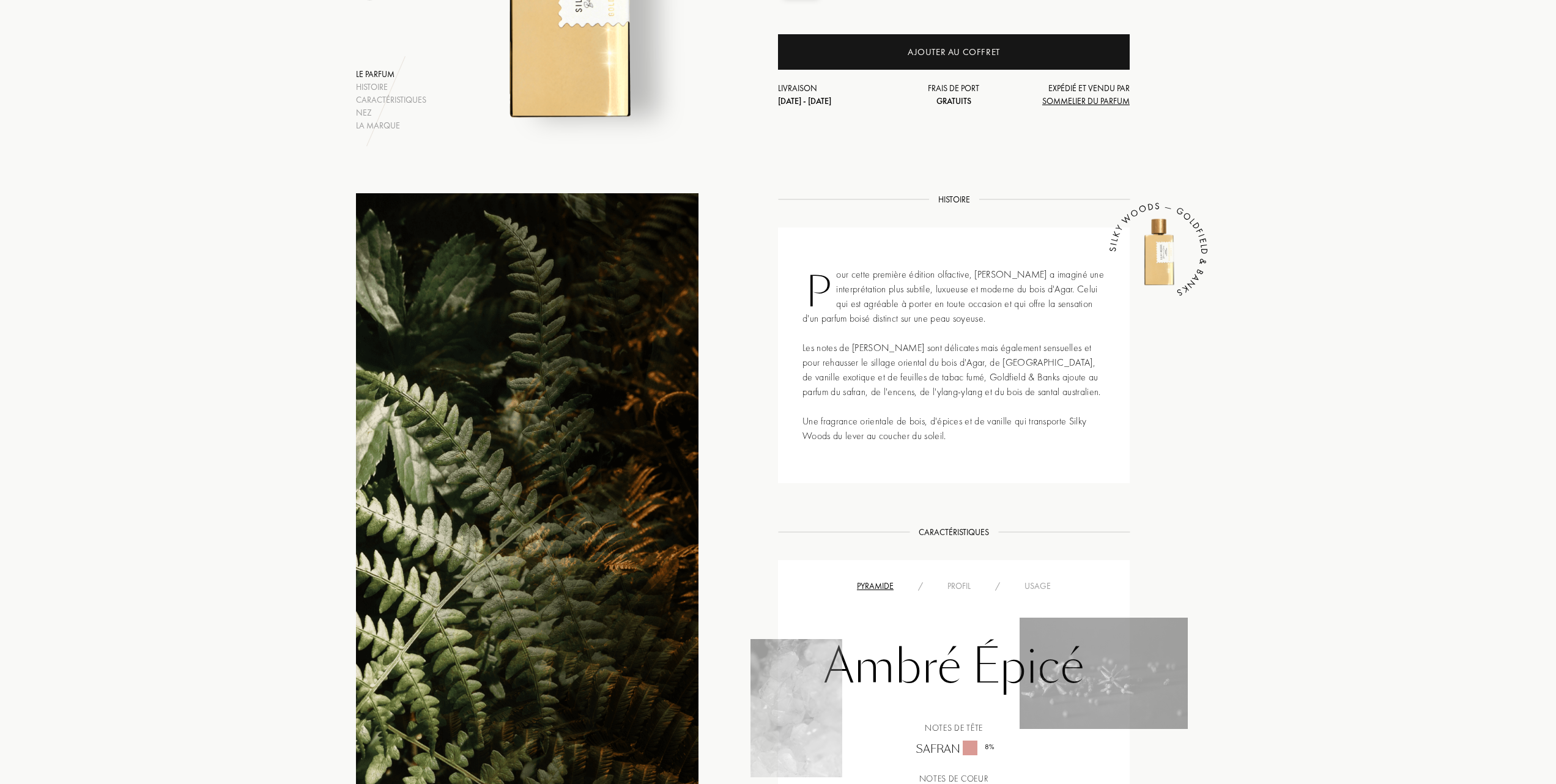
click at [1032, 586] on div "Usage" at bounding box center [1038, 586] width 51 height 13
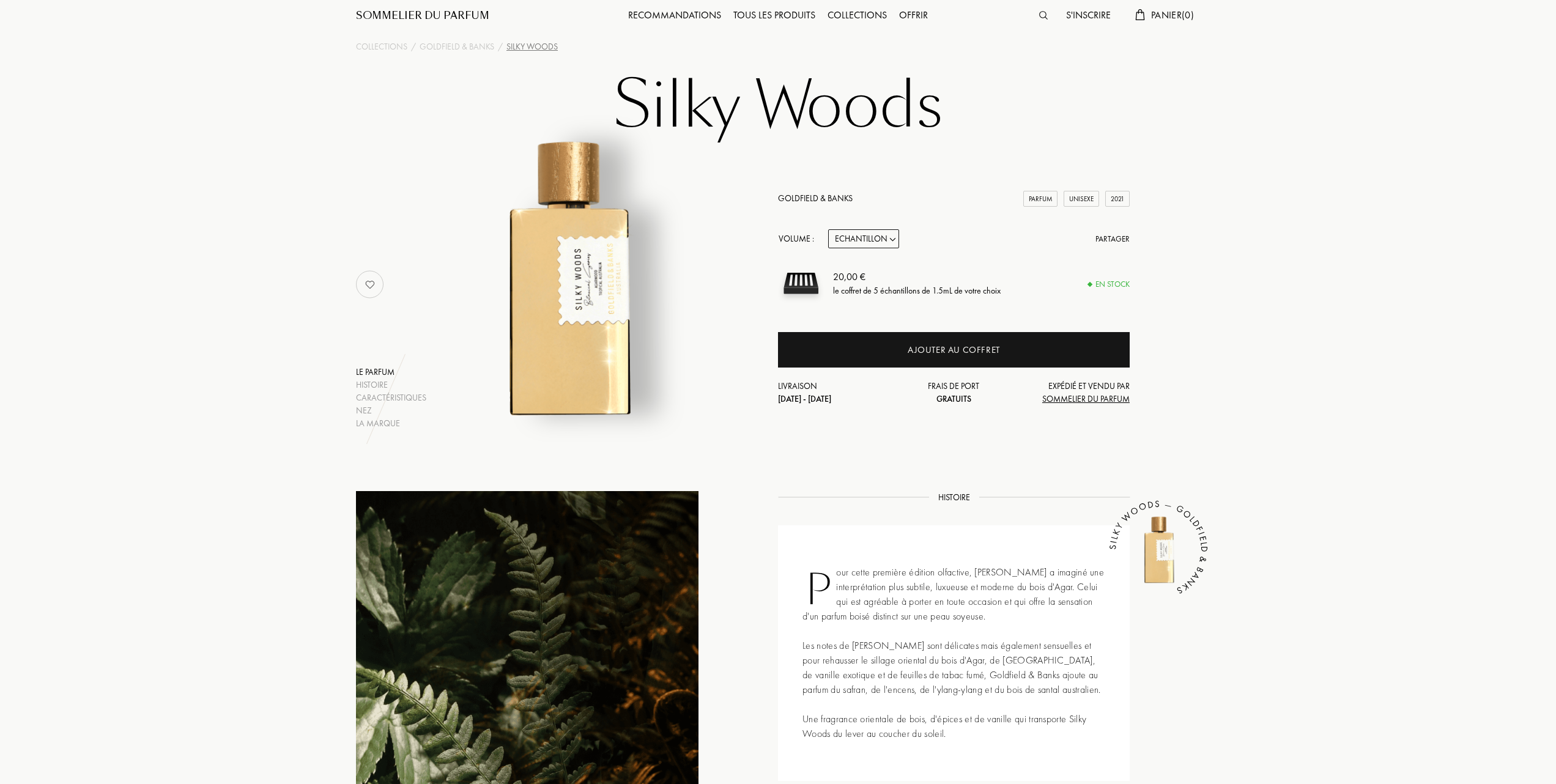
scroll to position [0, 0]
